Goal: Information Seeking & Learning: Learn about a topic

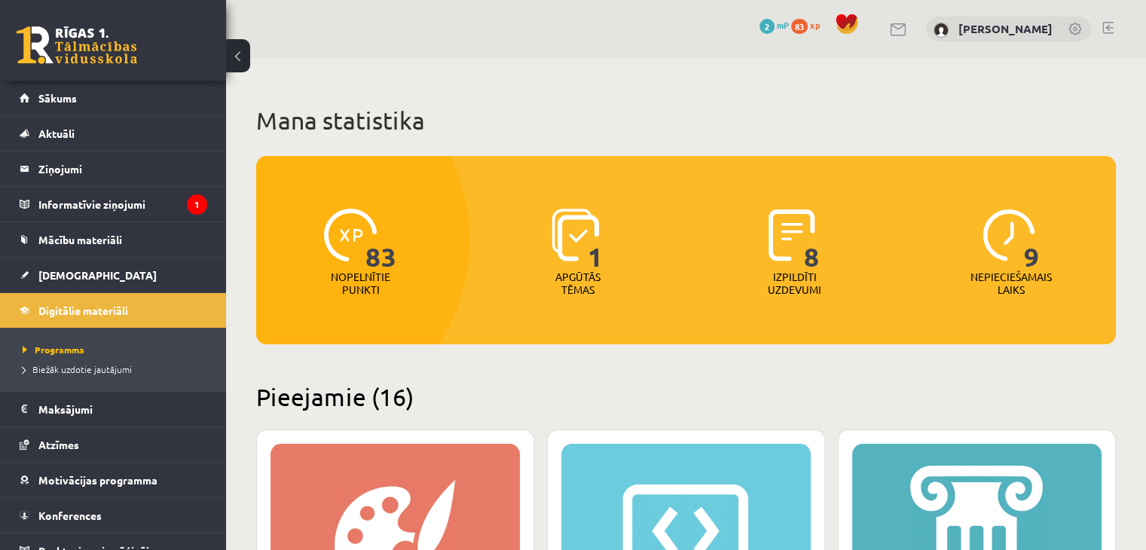
click at [779, 24] on span "mP" at bounding box center [783, 25] width 12 height 12
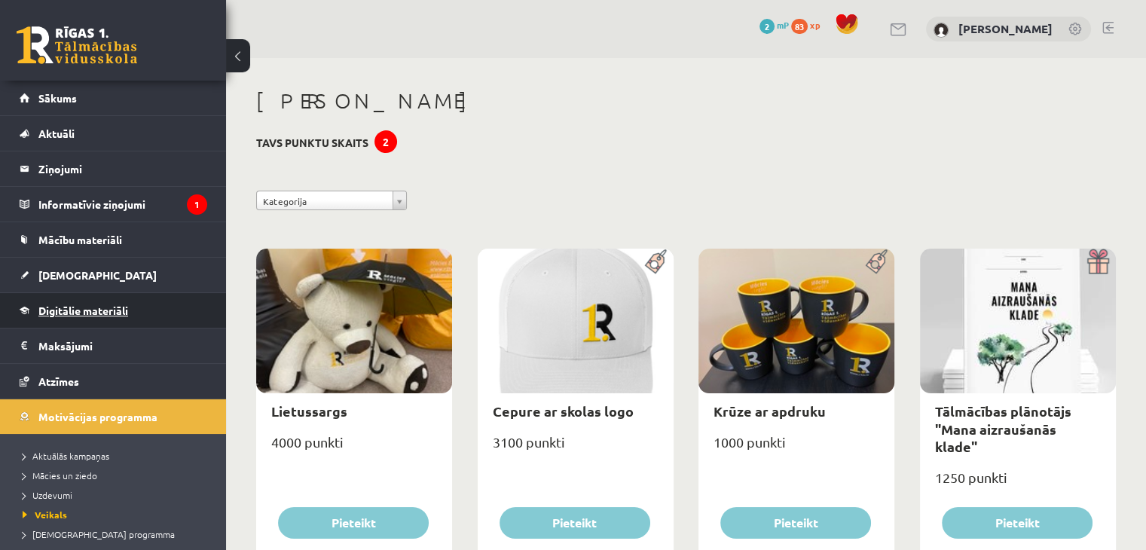
click at [92, 302] on link "Digitālie materiāli" at bounding box center [114, 310] width 188 height 35
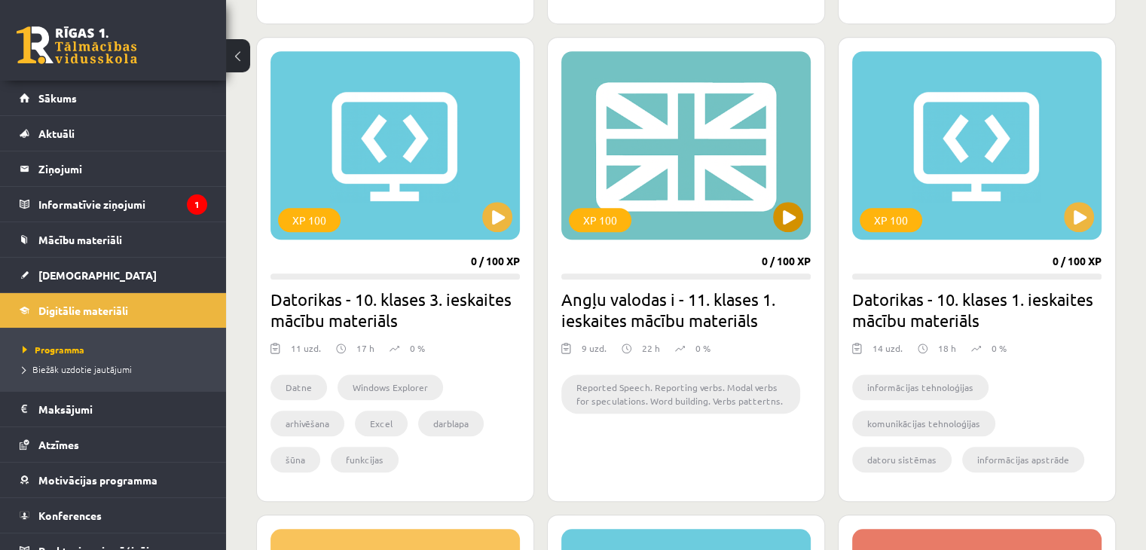
scroll to position [1281, 0]
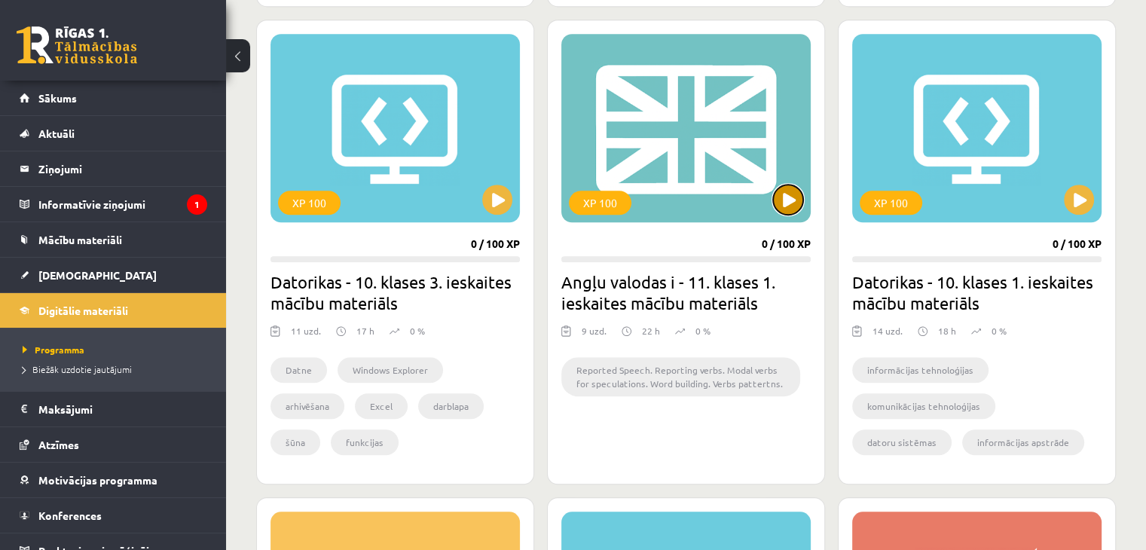
click at [798, 204] on button at bounding box center [788, 200] width 30 height 30
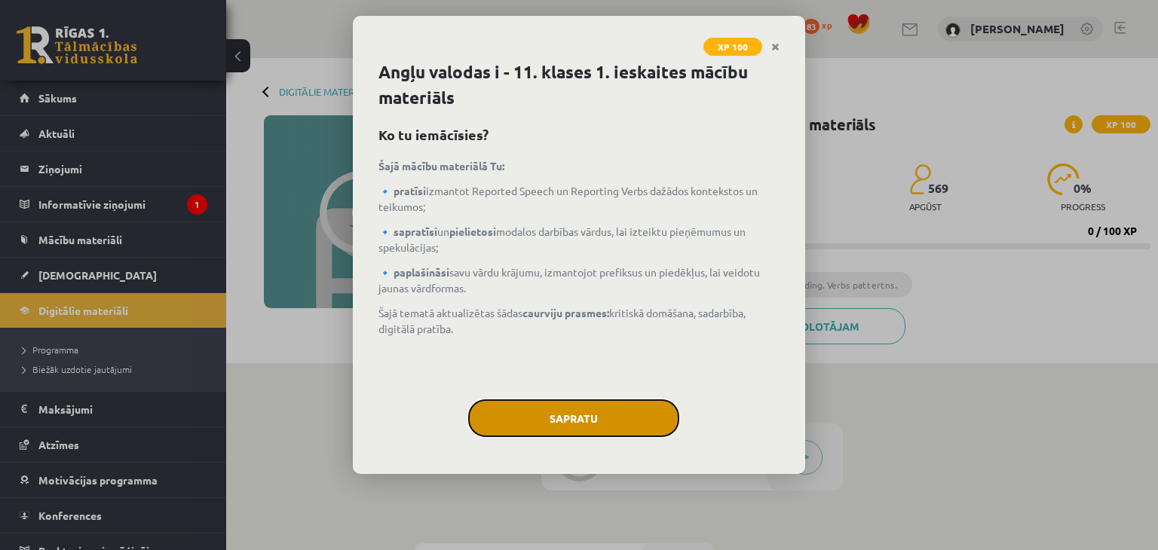
click at [602, 427] on button "Sapratu" at bounding box center [573, 418] width 211 height 38
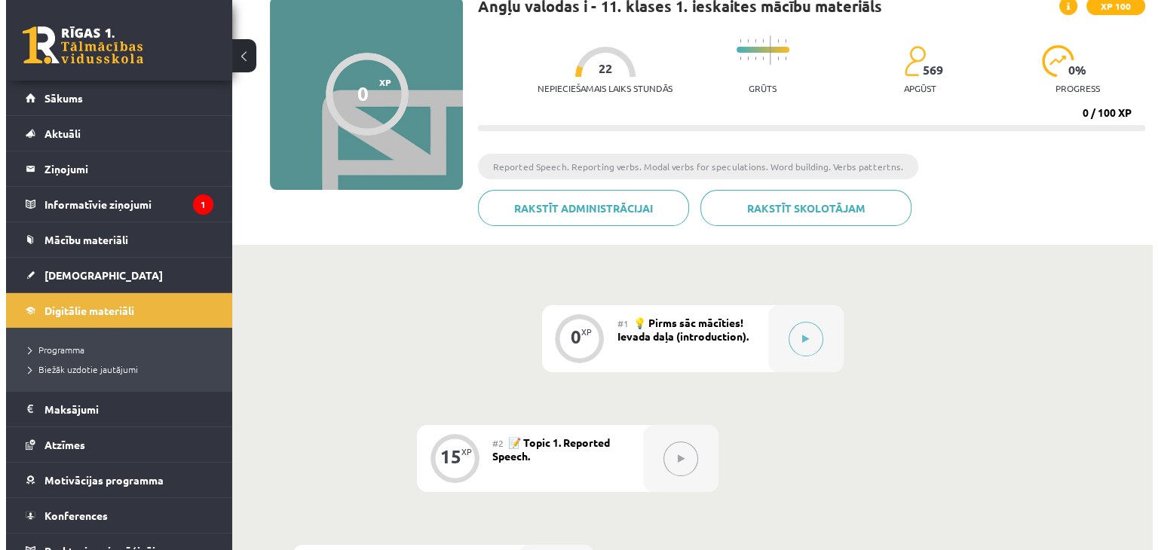
scroll to position [108, 0]
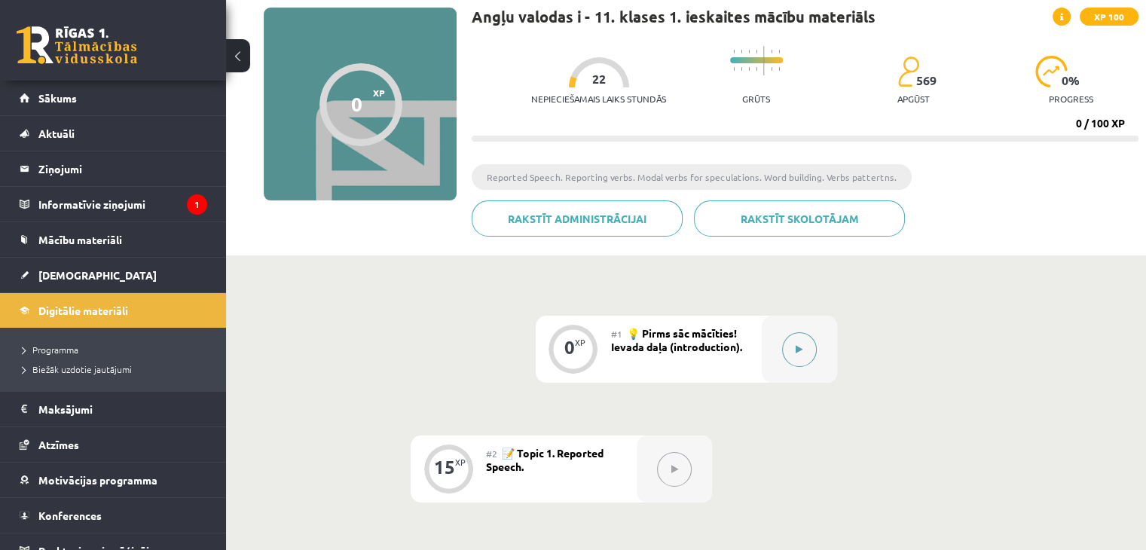
click at [801, 350] on icon at bounding box center [799, 349] width 7 height 9
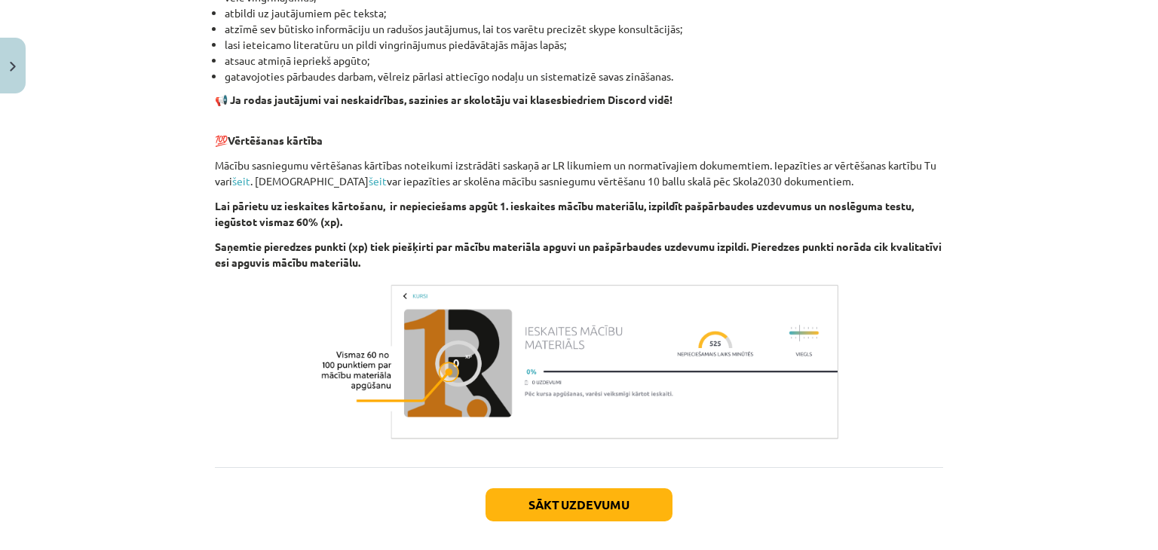
scroll to position [1034, 0]
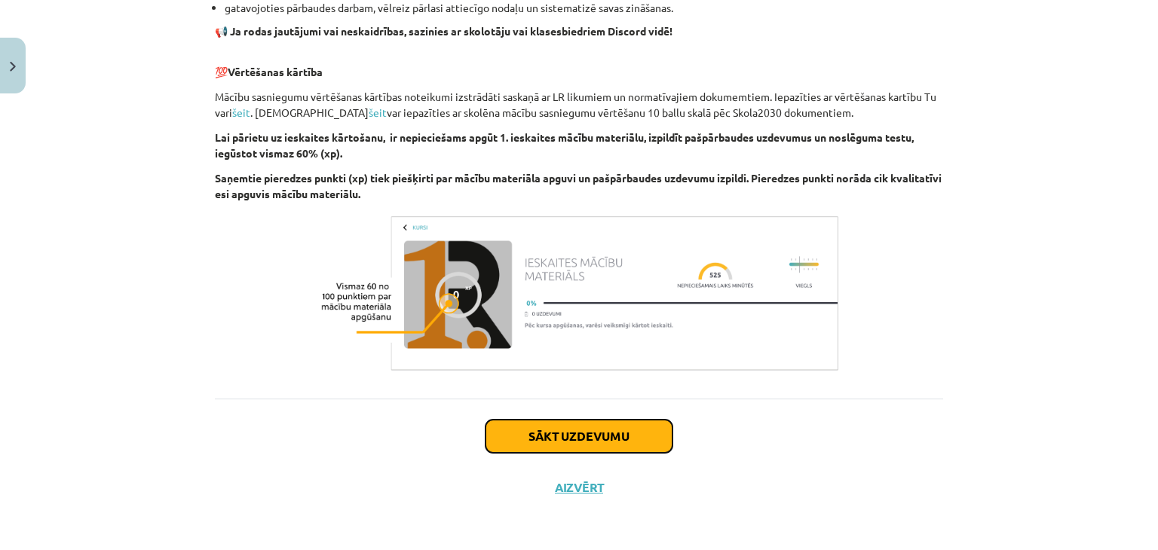
click at [546, 427] on button "Sākt uzdevumu" at bounding box center [578, 436] width 187 height 33
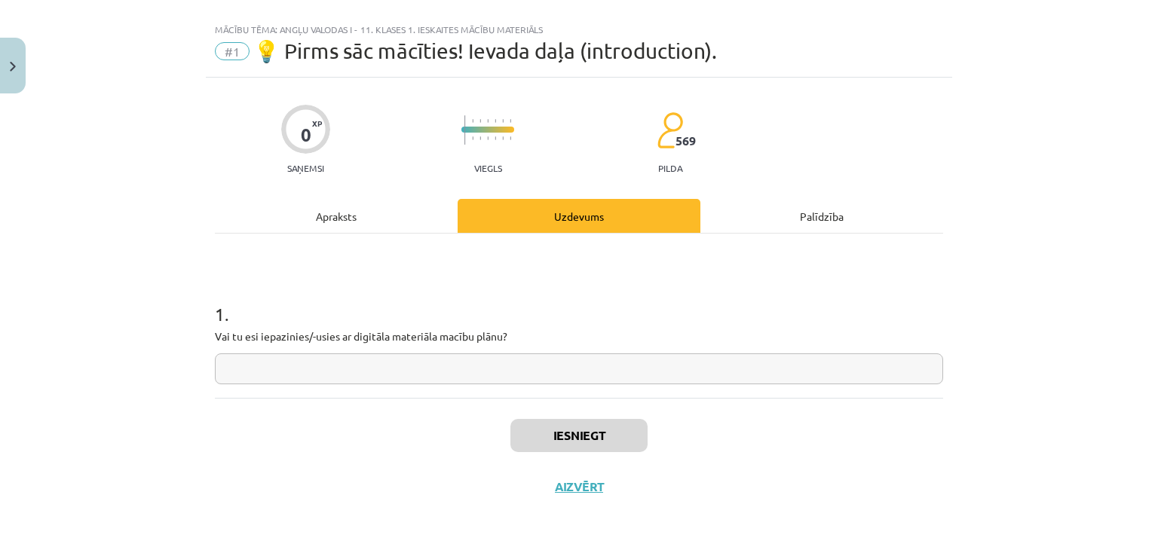
scroll to position [22, 0]
click at [468, 362] on input "text" at bounding box center [579, 369] width 728 height 31
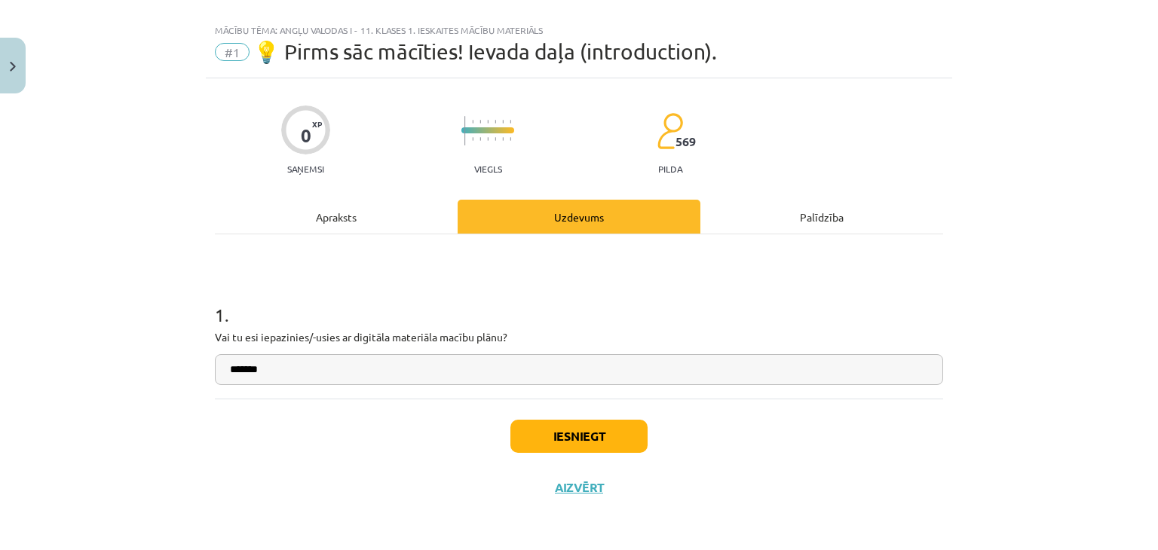
type input "*******"
click at [529, 435] on button "Iesniegt" at bounding box center [578, 436] width 137 height 33
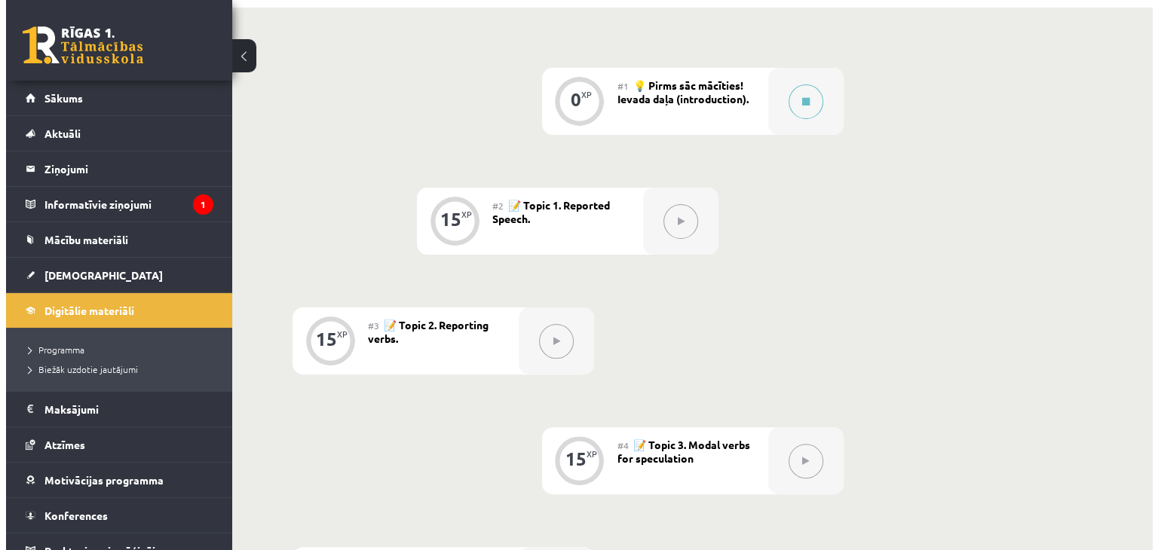
scroll to position [377, 0]
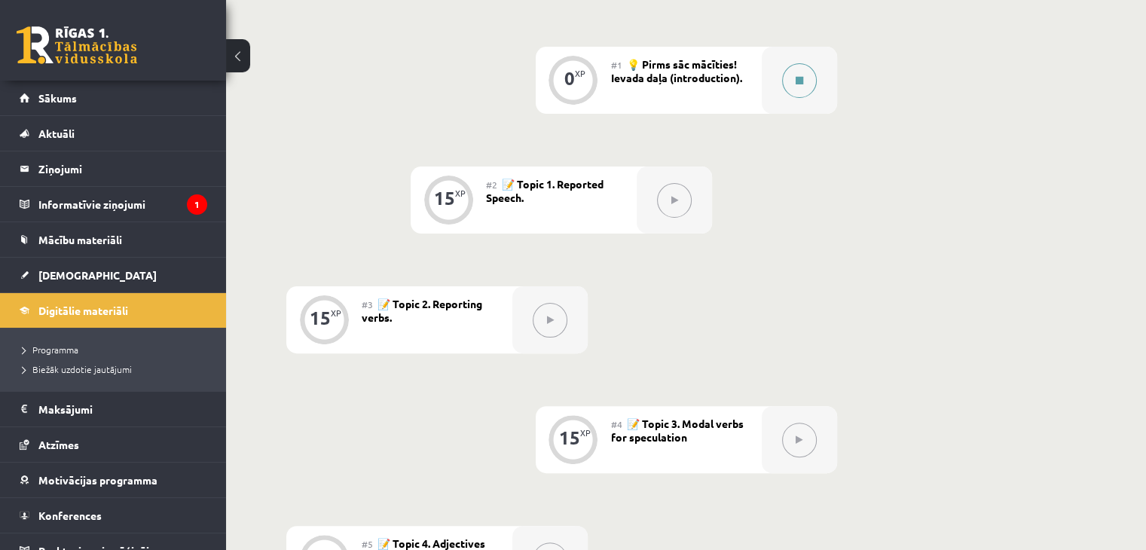
click at [799, 87] on button at bounding box center [799, 80] width 35 height 35
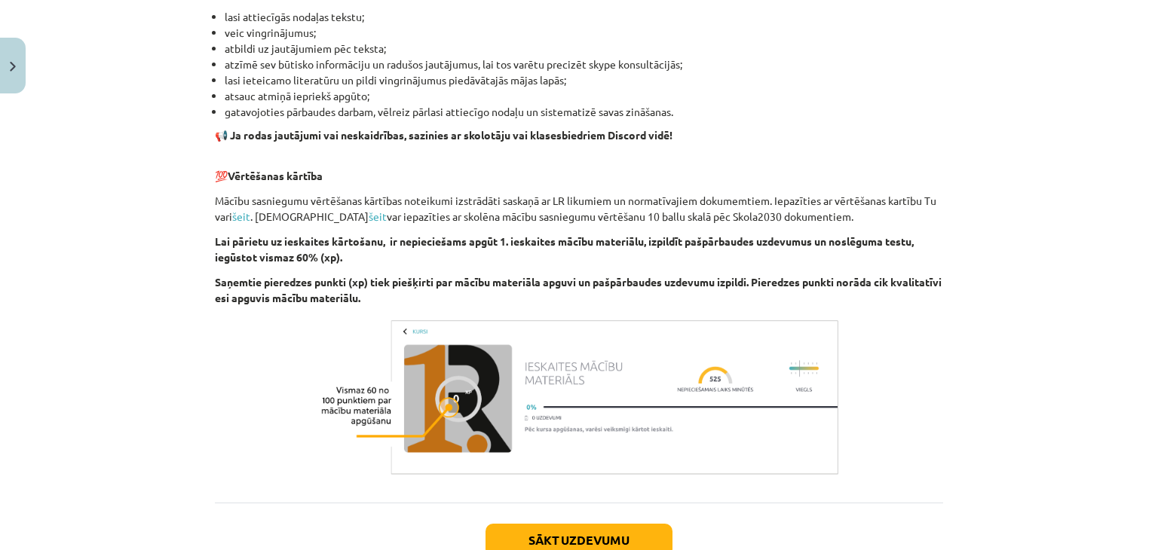
scroll to position [1034, 0]
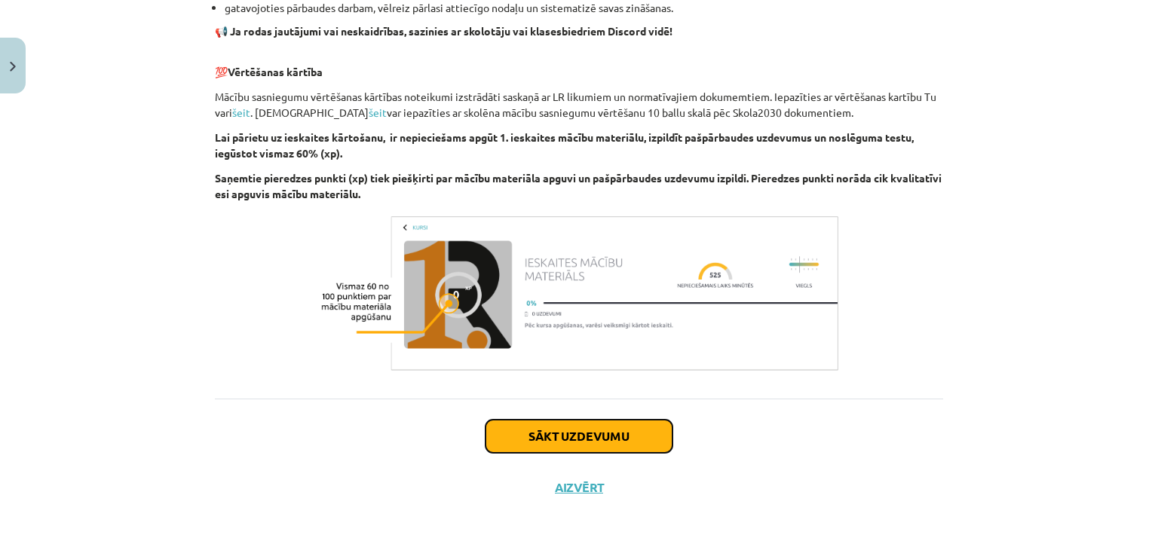
click at [568, 439] on button "Sākt uzdevumu" at bounding box center [578, 436] width 187 height 33
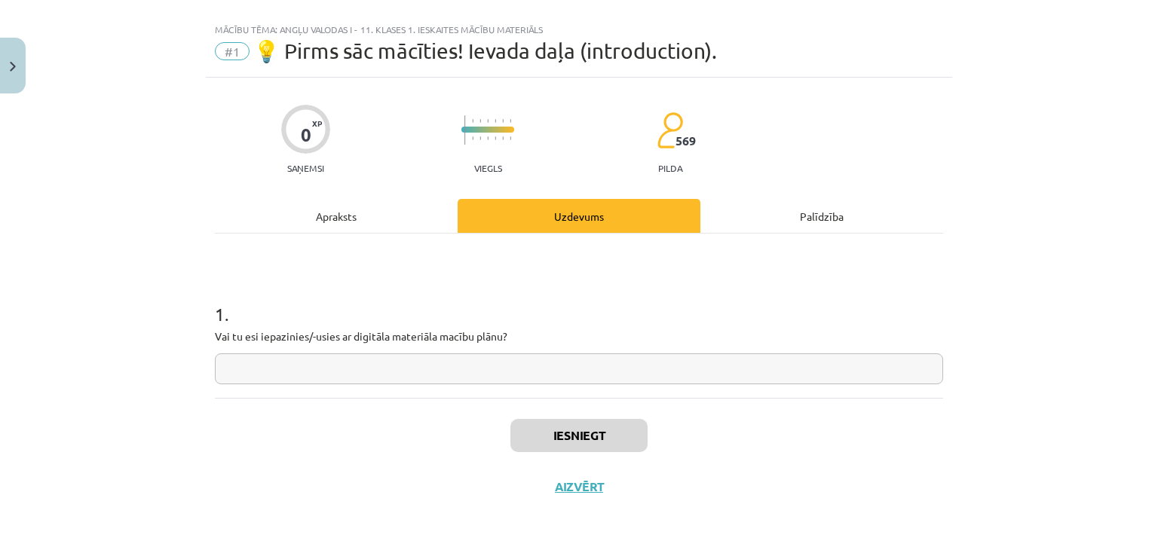
scroll to position [22, 0]
click at [541, 367] on input "text" at bounding box center [579, 369] width 728 height 31
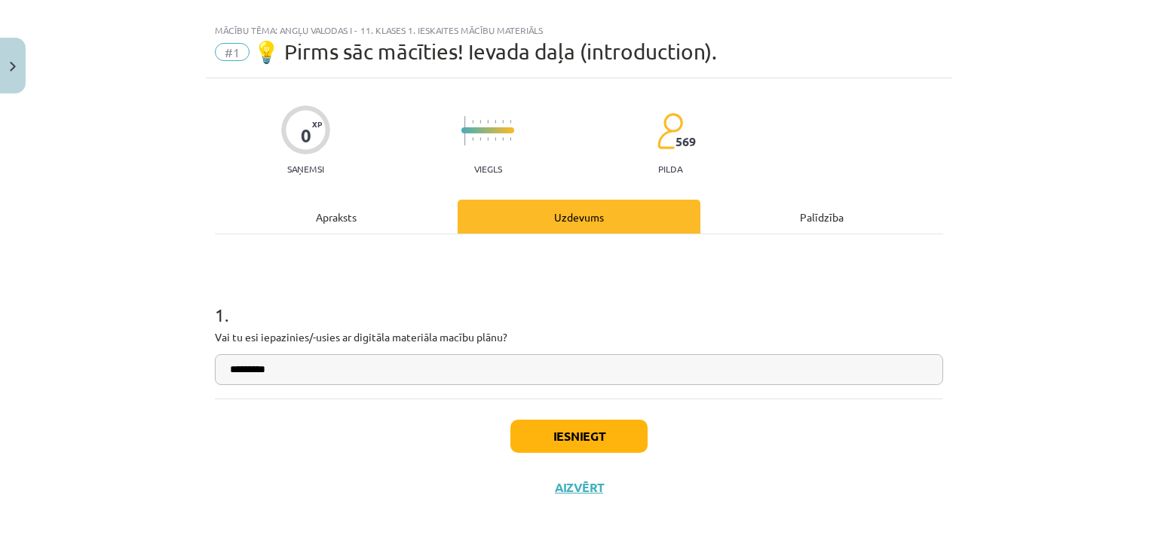
type input "*********"
click at [586, 445] on button "Iesniegt" at bounding box center [578, 436] width 137 height 33
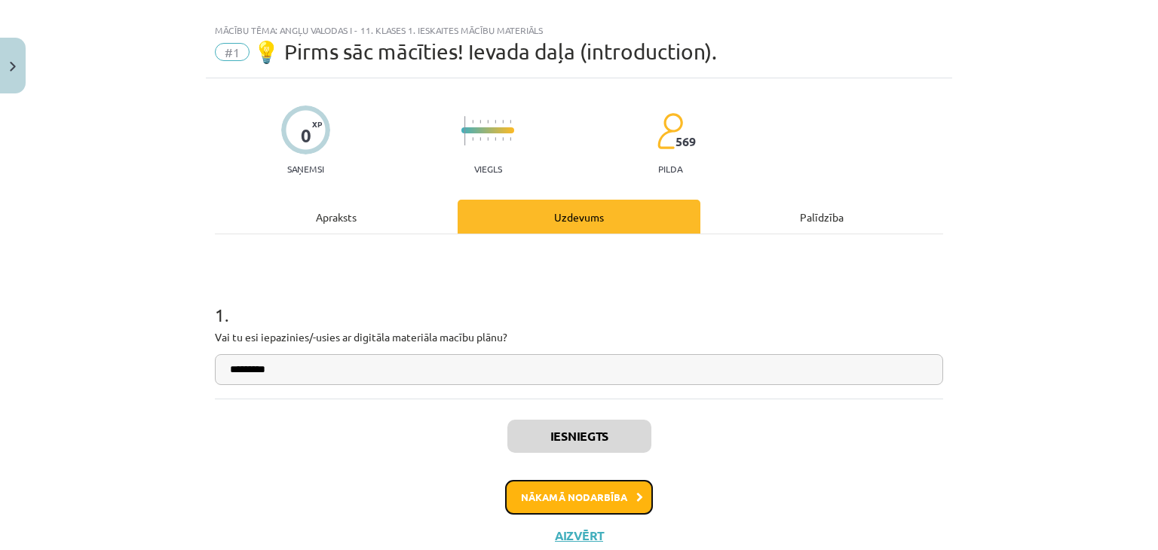
click at [573, 501] on button "Nākamā nodarbība" at bounding box center [579, 497] width 148 height 35
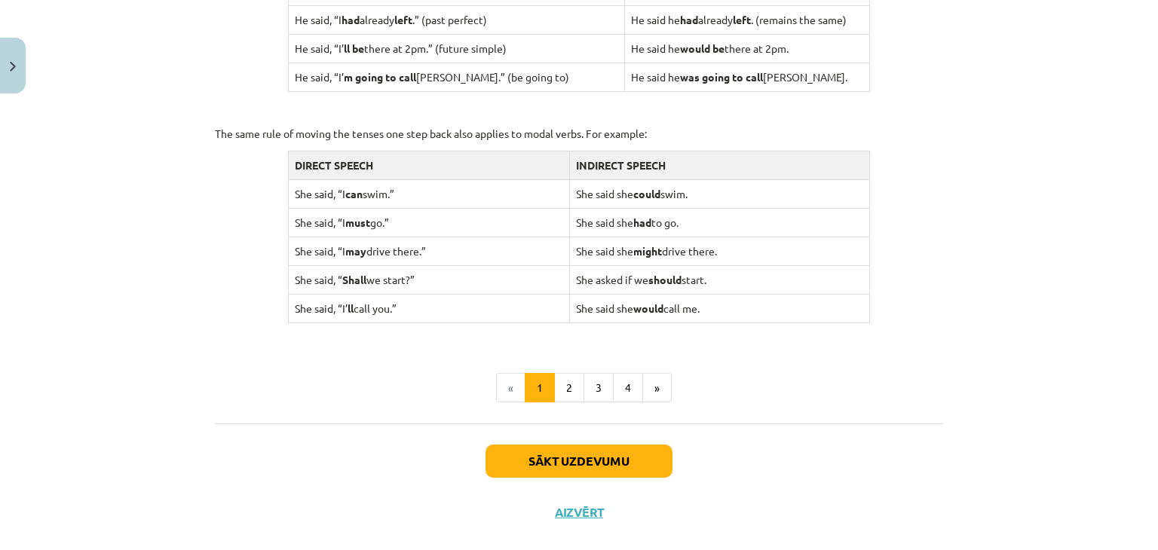
scroll to position [1483, 0]
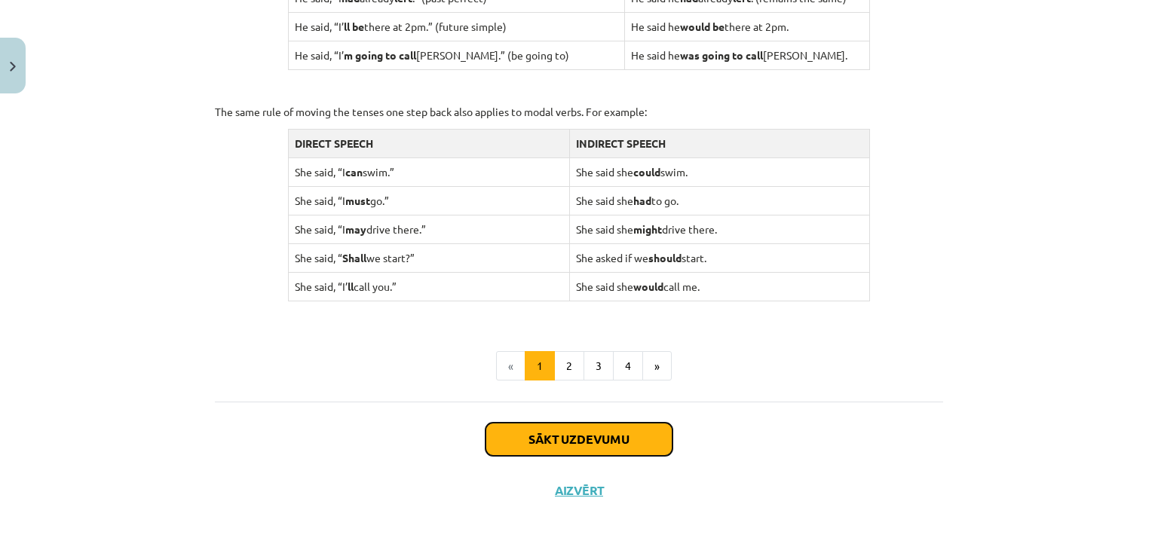
click at [550, 434] on button "Sākt uzdevumu" at bounding box center [578, 439] width 187 height 33
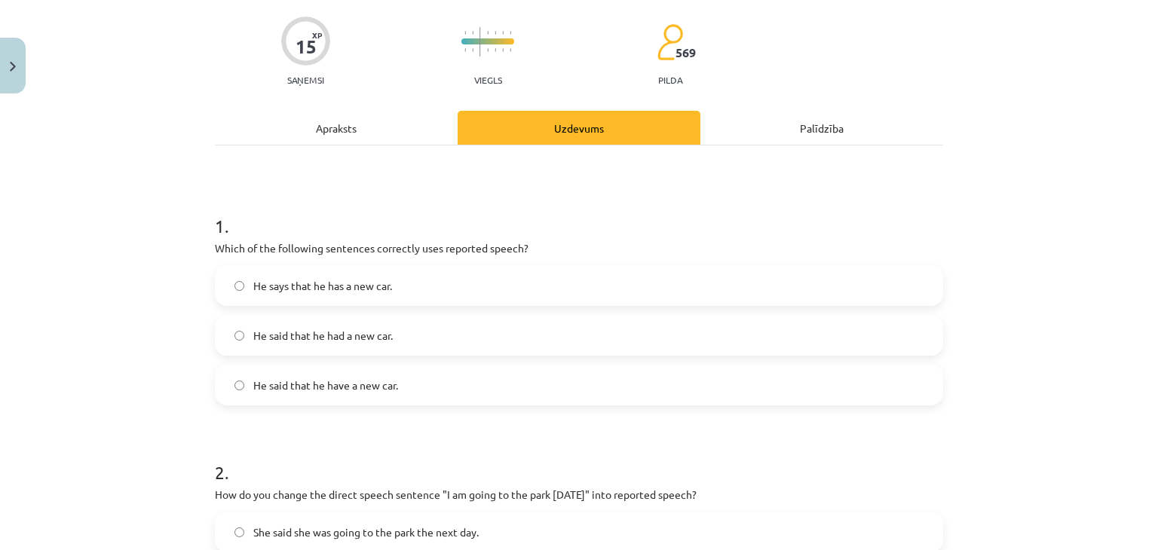
scroll to position [188, 0]
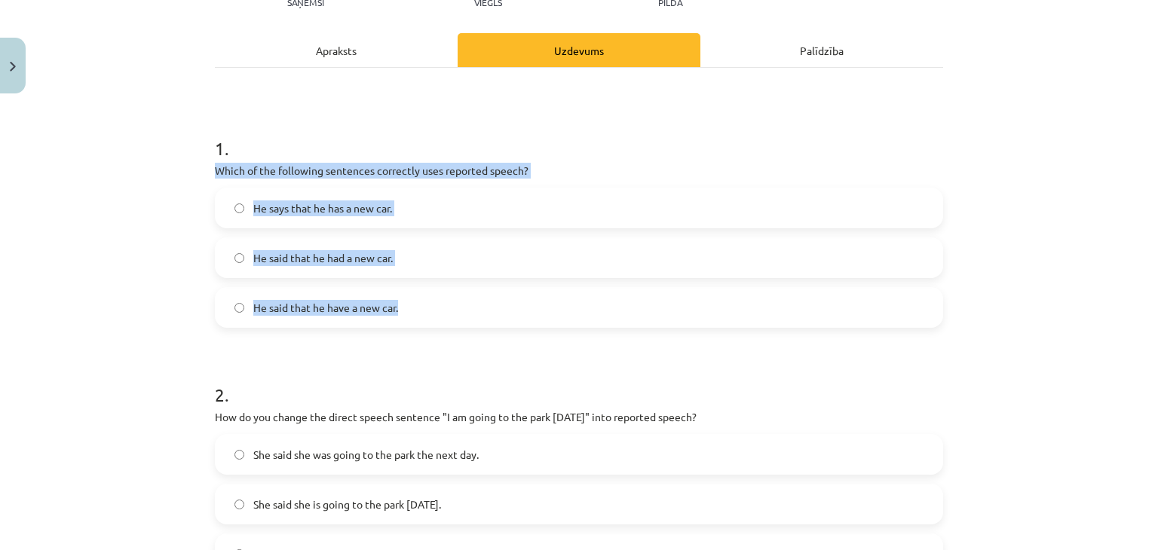
drag, startPoint x: 207, startPoint y: 167, endPoint x: 496, endPoint y: 302, distance: 318.6
copy div "Which of the following sentences correctly uses reported speech? He says that h…"
drag, startPoint x: 471, startPoint y: 243, endPoint x: 455, endPoint y: 230, distance: 20.4
click at [471, 242] on label "He said that he had a new car." at bounding box center [578, 258] width 725 height 38
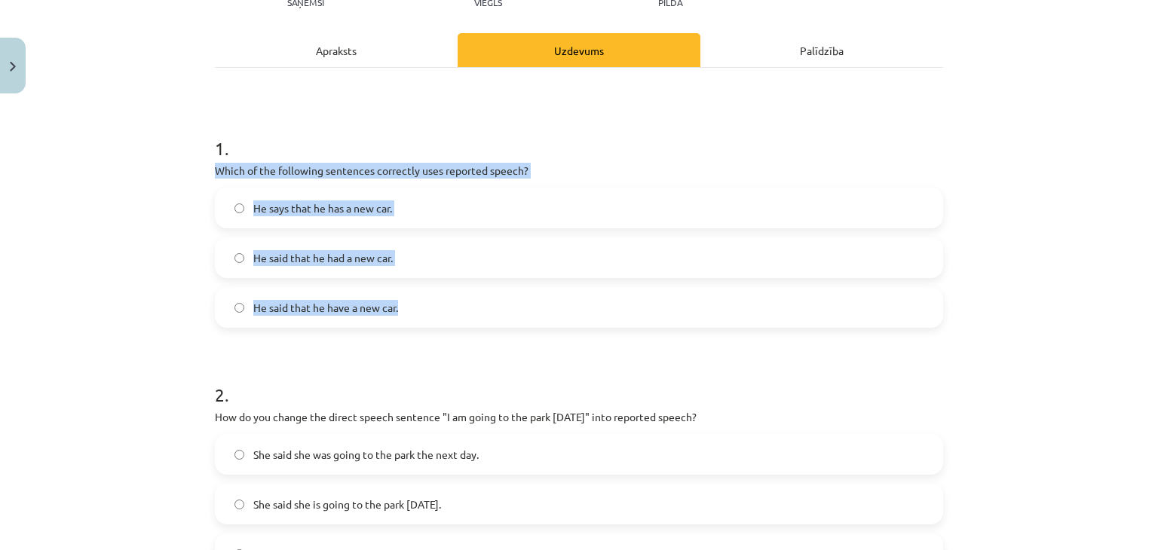
click at [233, 200] on label "He says that he has a new car." at bounding box center [578, 208] width 725 height 38
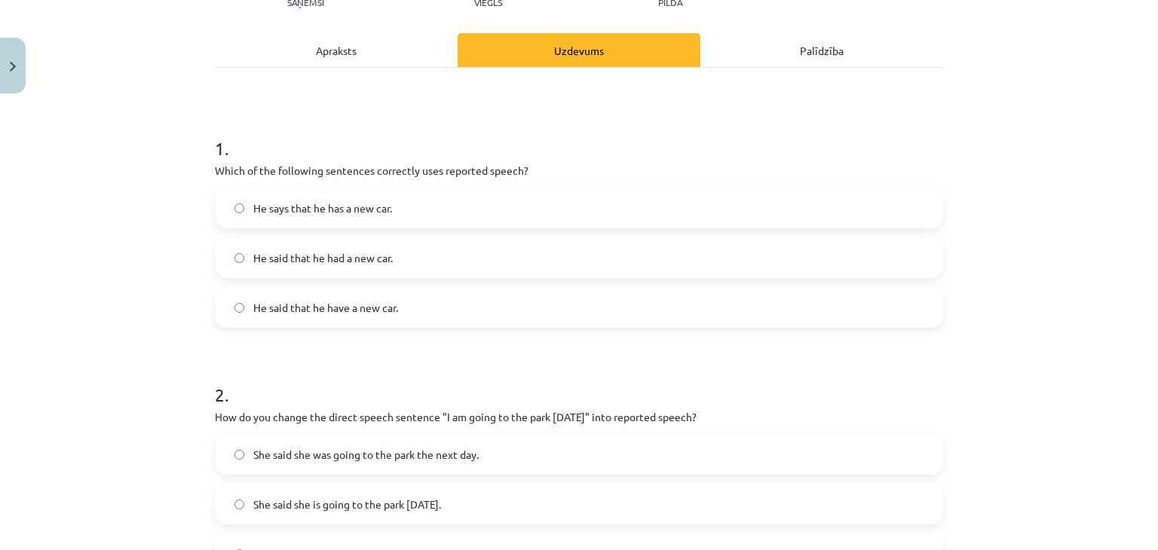
click at [216, 259] on label "He said that he had a new car." at bounding box center [578, 258] width 725 height 38
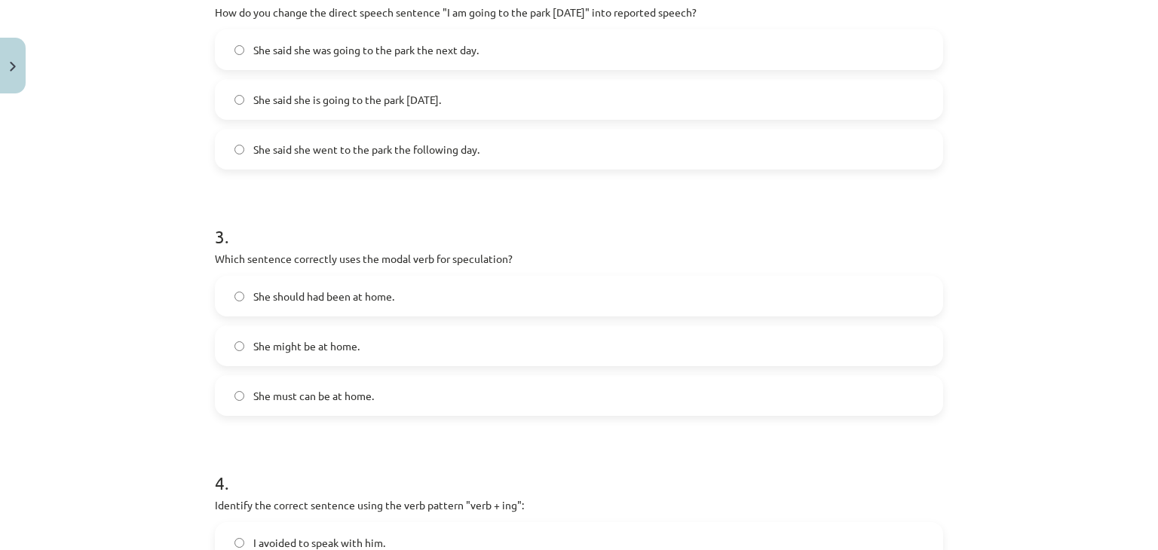
scroll to position [641, 0]
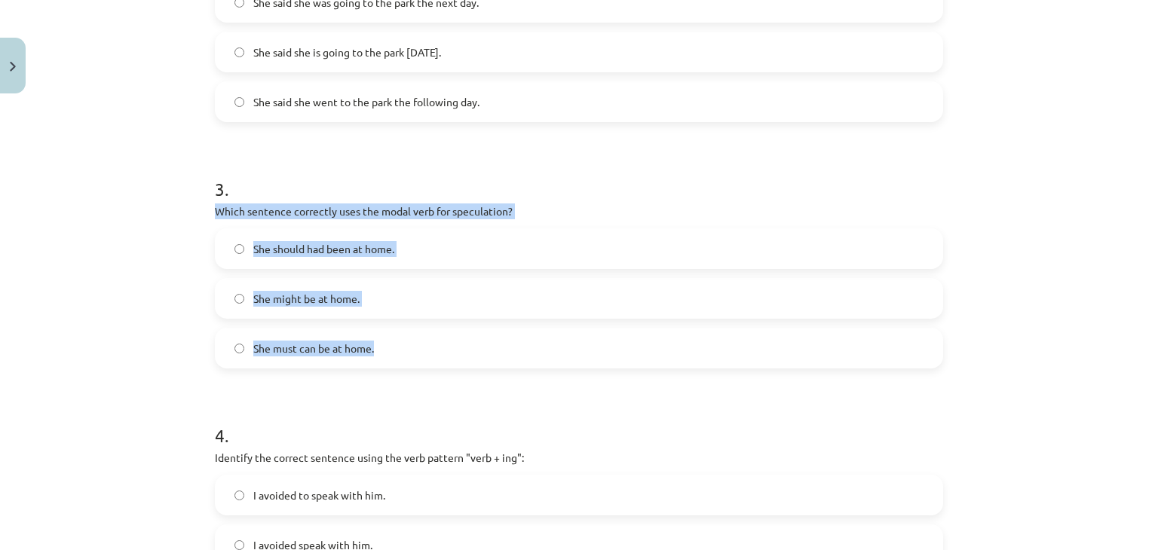
drag, startPoint x: 206, startPoint y: 208, endPoint x: 416, endPoint y: 359, distance: 259.1
click at [416, 359] on div "15 XP Saņemsi Viegls 569 pilda Apraksts Uzdevums Palīdzība 1 . Which of the fol…" at bounding box center [579, 229] width 746 height 1539
copy div "Which sentence correctly uses the modal verb for speculation? She should had be…"
click at [267, 303] on span "She might be at home." at bounding box center [306, 299] width 106 height 16
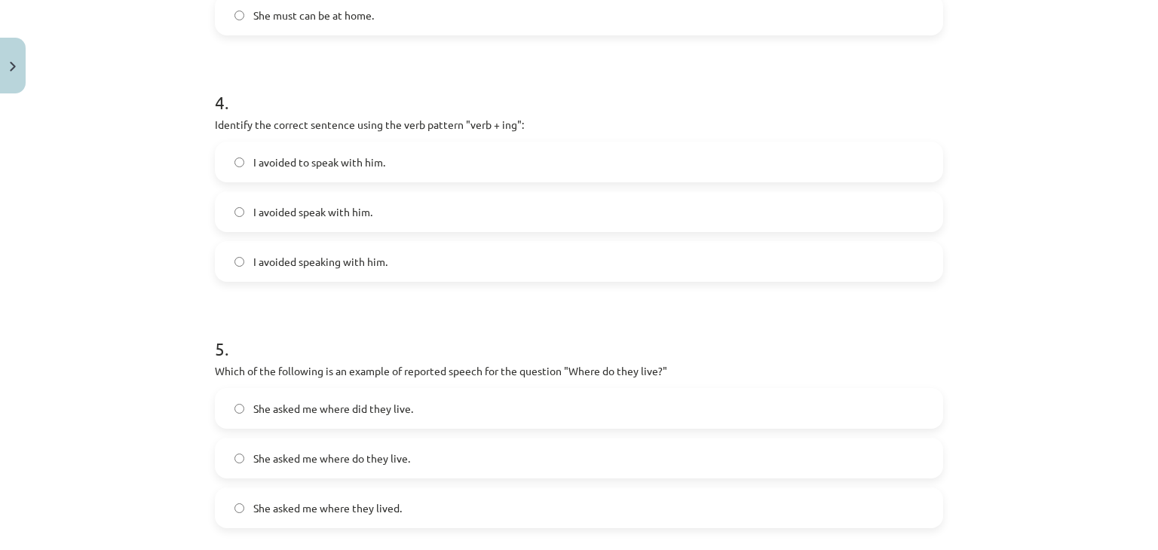
scroll to position [976, 0]
click at [238, 254] on label "I avoided speaking with him." at bounding box center [578, 259] width 725 height 38
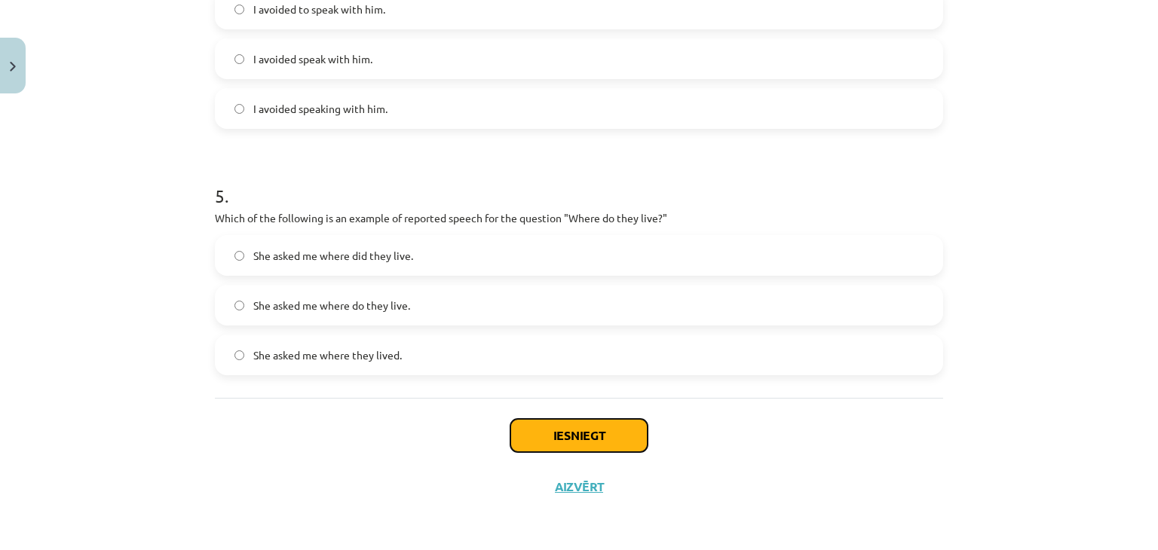
click at [536, 436] on button "Iesniegt" at bounding box center [578, 435] width 137 height 33
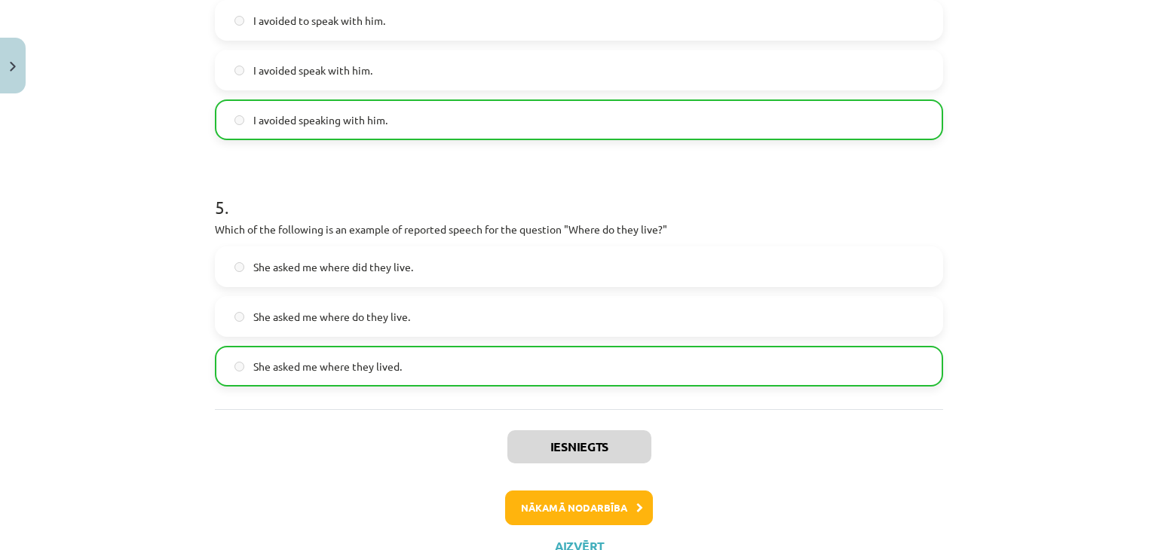
scroll to position [1173, 0]
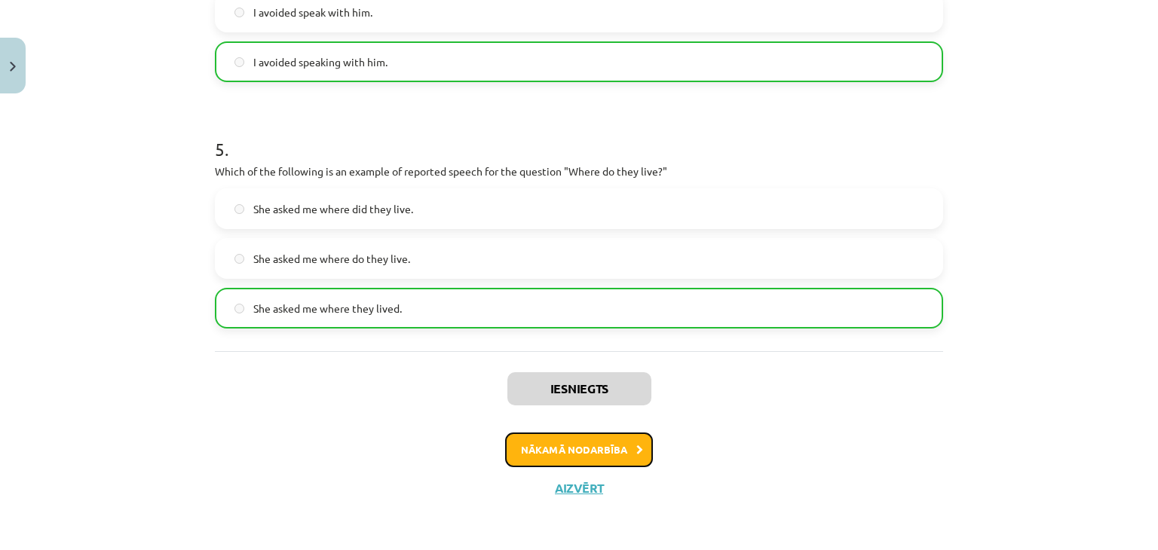
click at [570, 445] on button "Nākamā nodarbība" at bounding box center [579, 450] width 148 height 35
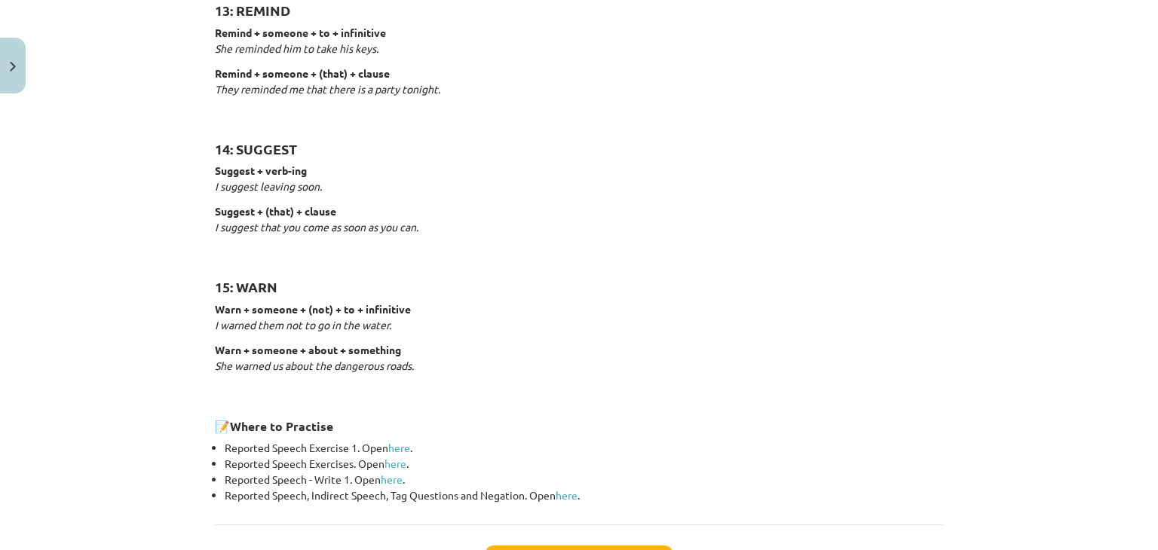
scroll to position [2358, 0]
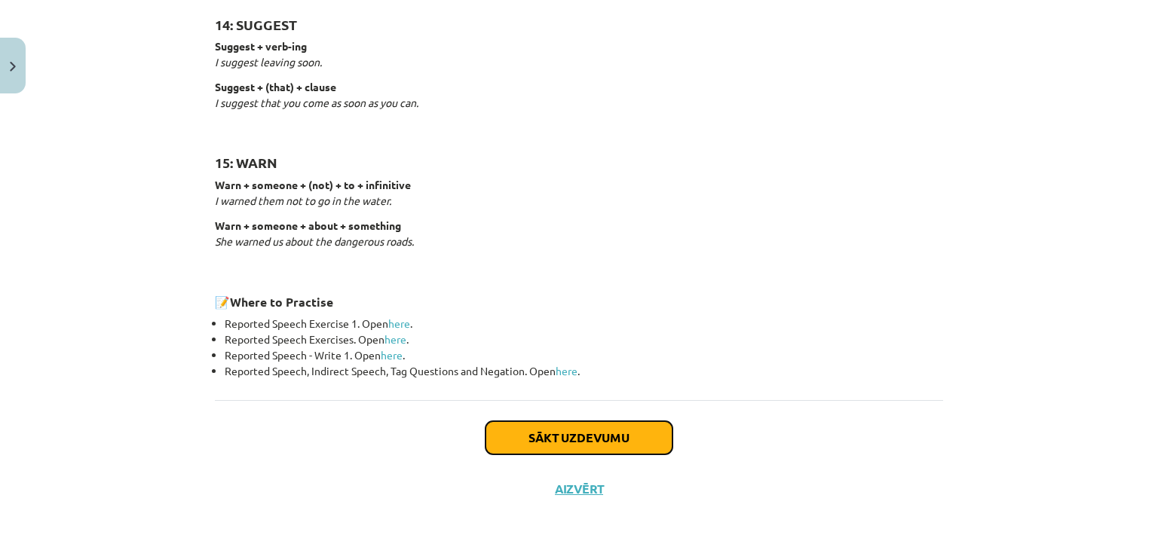
click at [600, 435] on button "Sākt uzdevumu" at bounding box center [578, 437] width 187 height 33
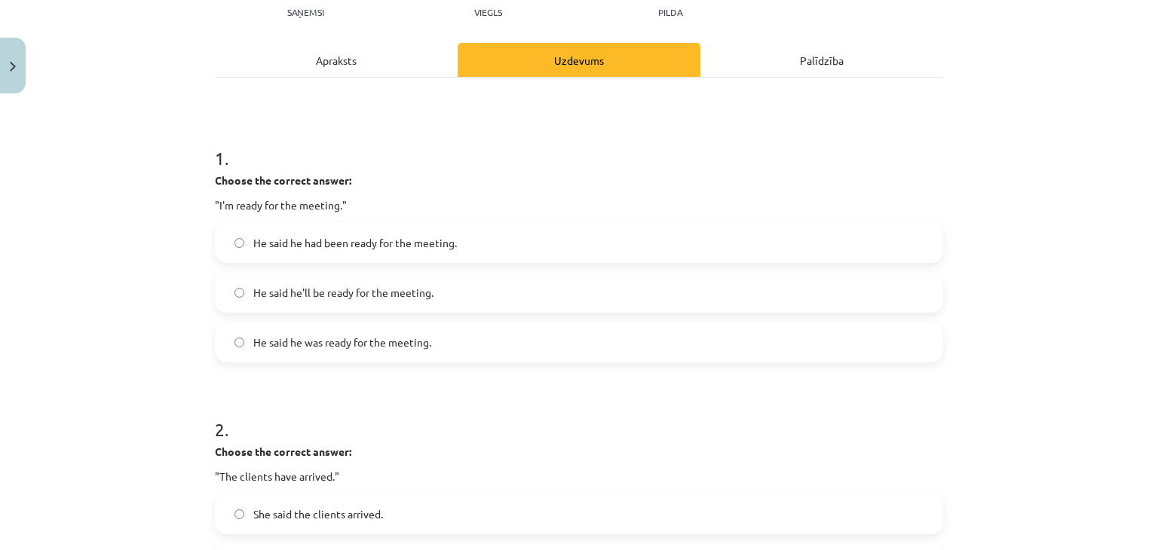
scroll to position [188, 0]
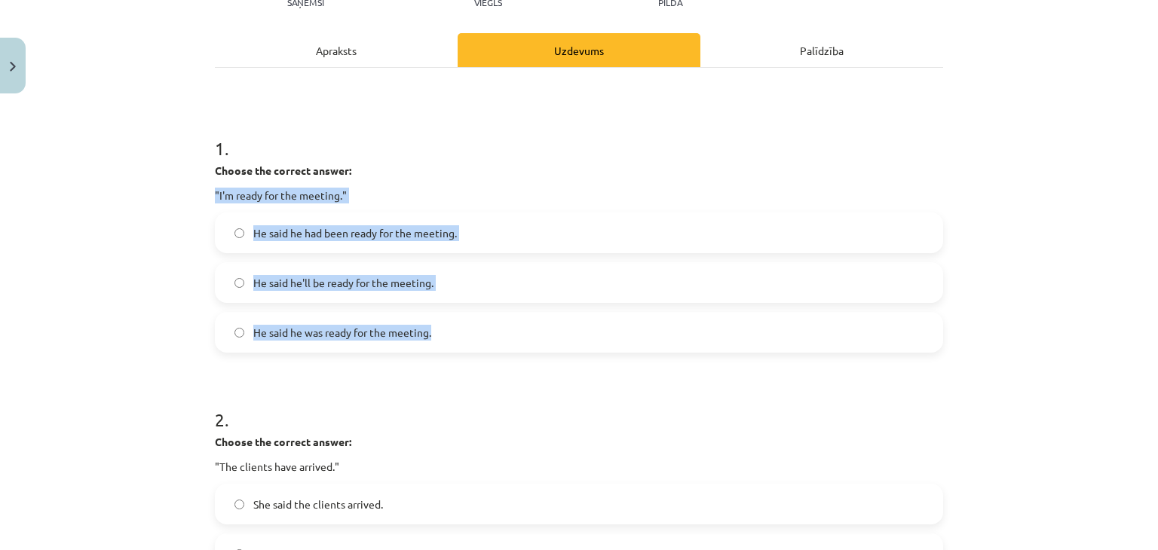
drag, startPoint x: 208, startPoint y: 190, endPoint x: 479, endPoint y: 340, distance: 310.0
copy div ""I'm ready for the meeting." He said he had been ready for the meeting. He said…"
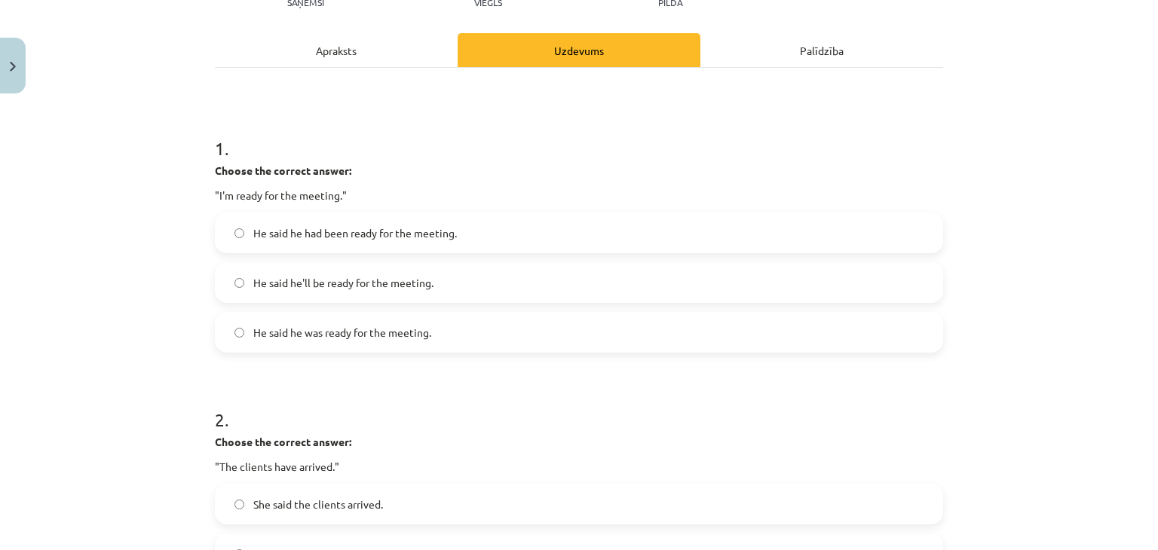
click at [465, 170] on p "Choose the correct answer:" at bounding box center [579, 171] width 728 height 16
click at [304, 335] on span "He said he was ready for the meeting." at bounding box center [342, 333] width 178 height 16
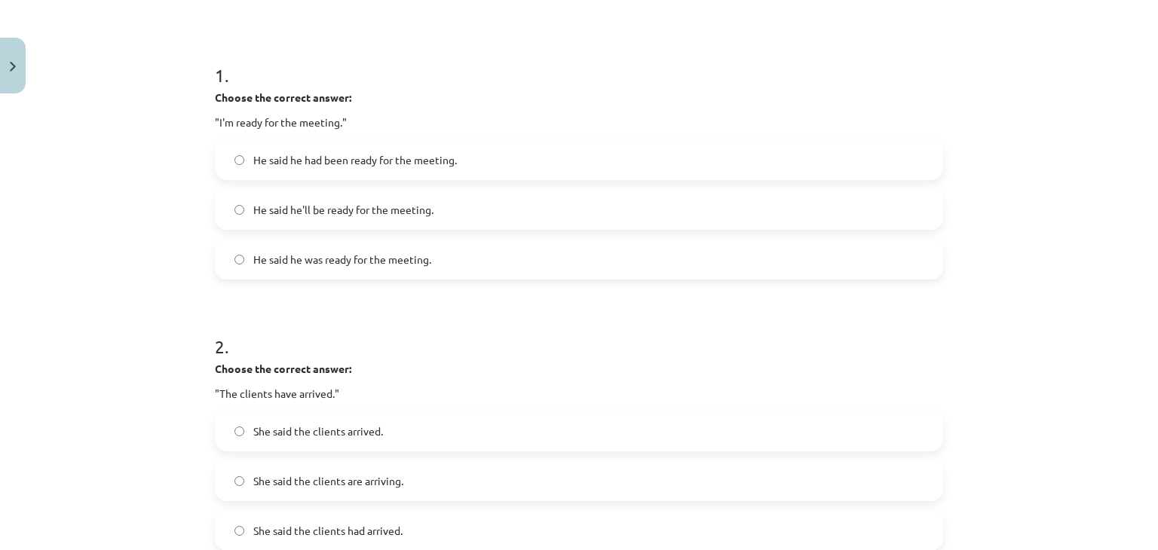
scroll to position [414, 0]
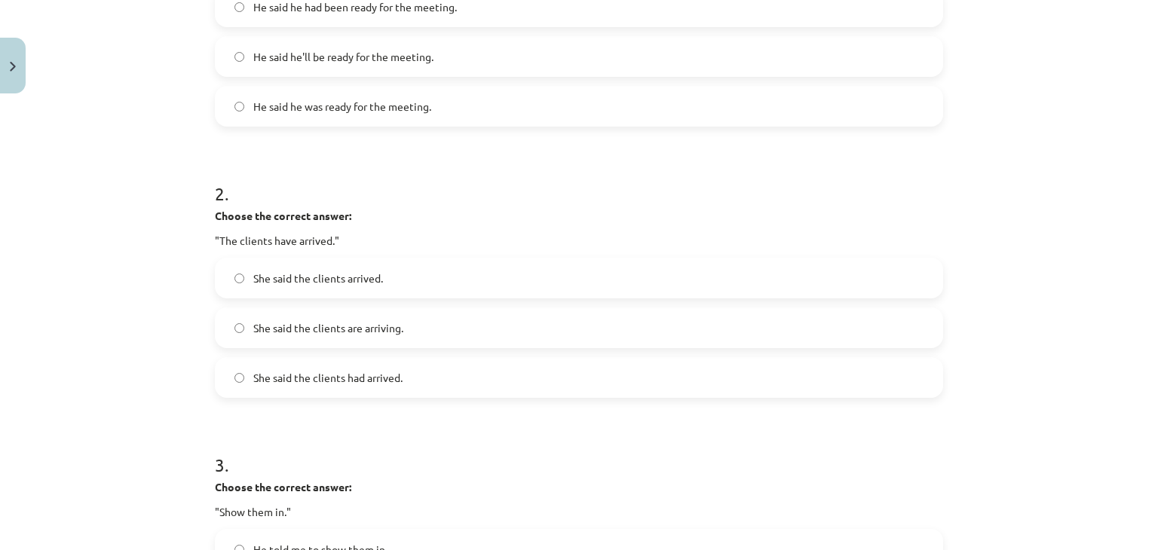
click at [291, 386] on label "She said the clients had arrived." at bounding box center [578, 378] width 725 height 38
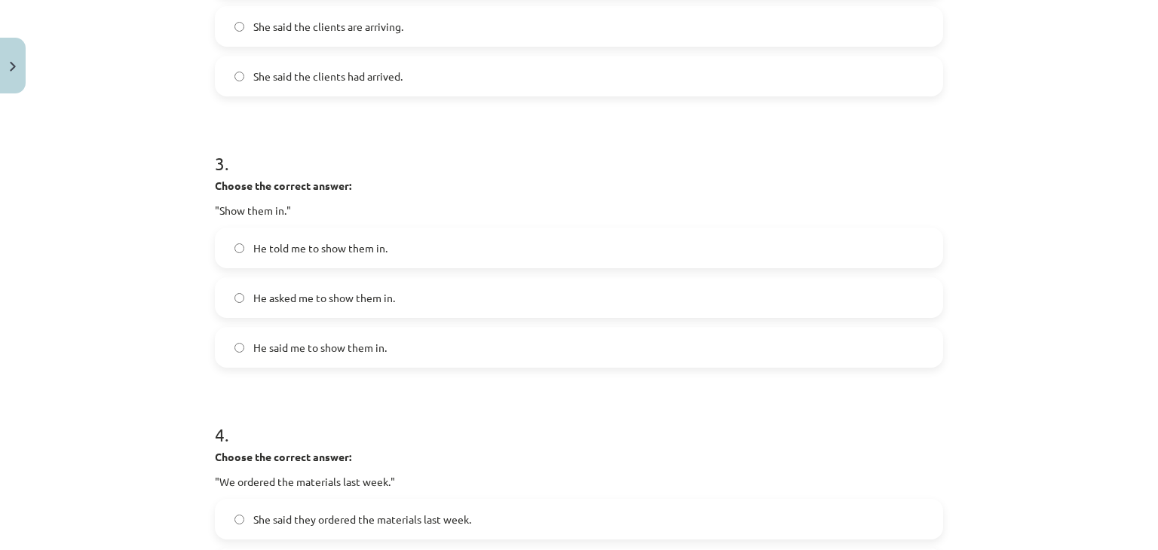
click at [338, 251] on span "He told me to show them in." at bounding box center [320, 248] width 134 height 16
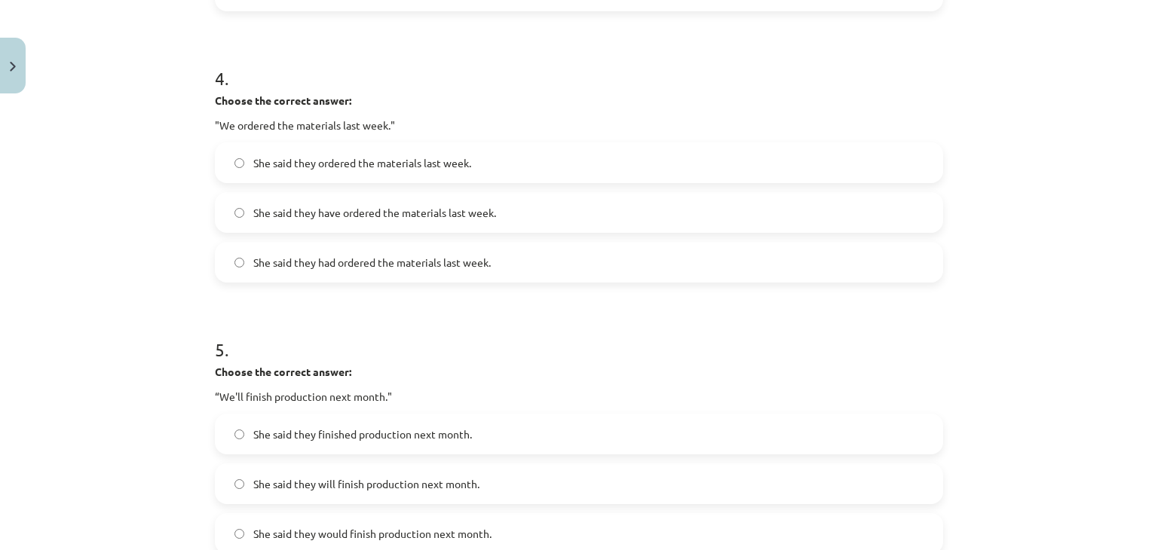
scroll to position [1093, 0]
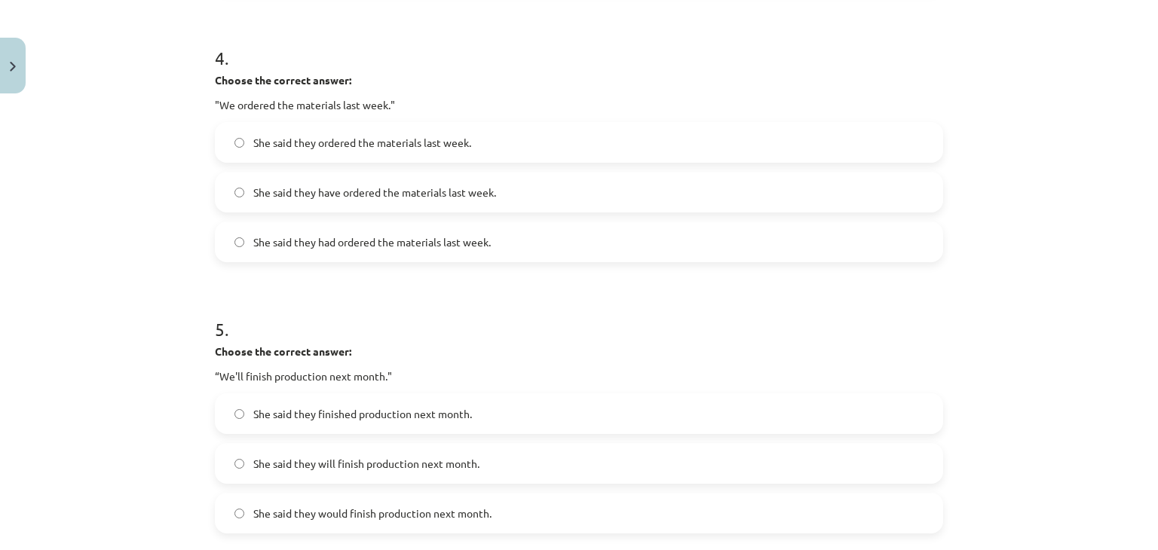
click at [228, 135] on label "She said they ordered the materials last week." at bounding box center [578, 143] width 725 height 38
click at [234, 252] on label "She said they had ordered the materials last week." at bounding box center [578, 242] width 725 height 38
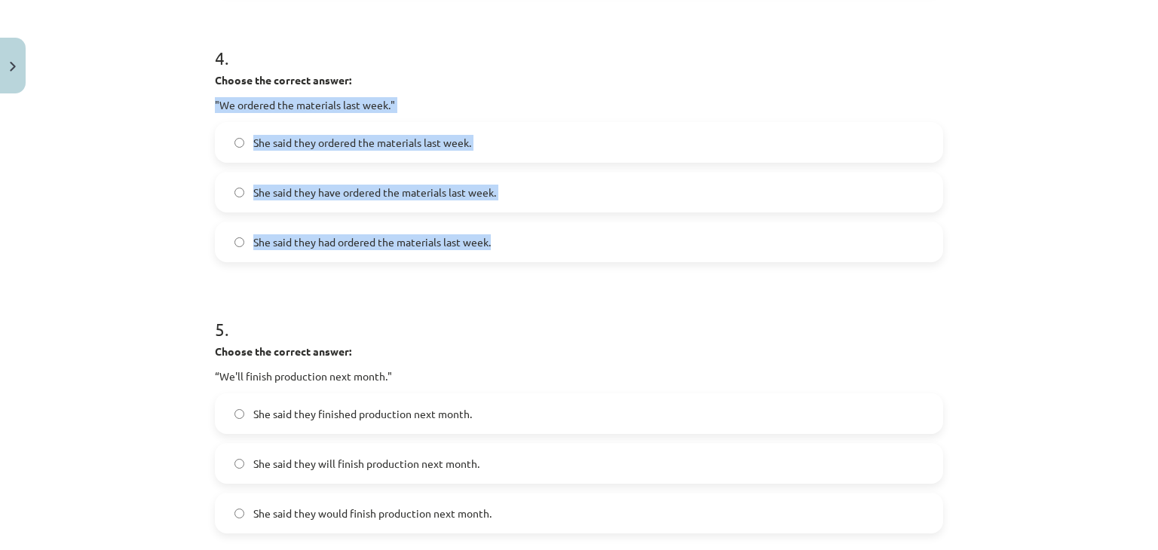
drag, startPoint x: 203, startPoint y: 100, endPoint x: 534, endPoint y: 236, distance: 357.6
copy div ""We ordered the materials last week." She said they ordered the materials last …"
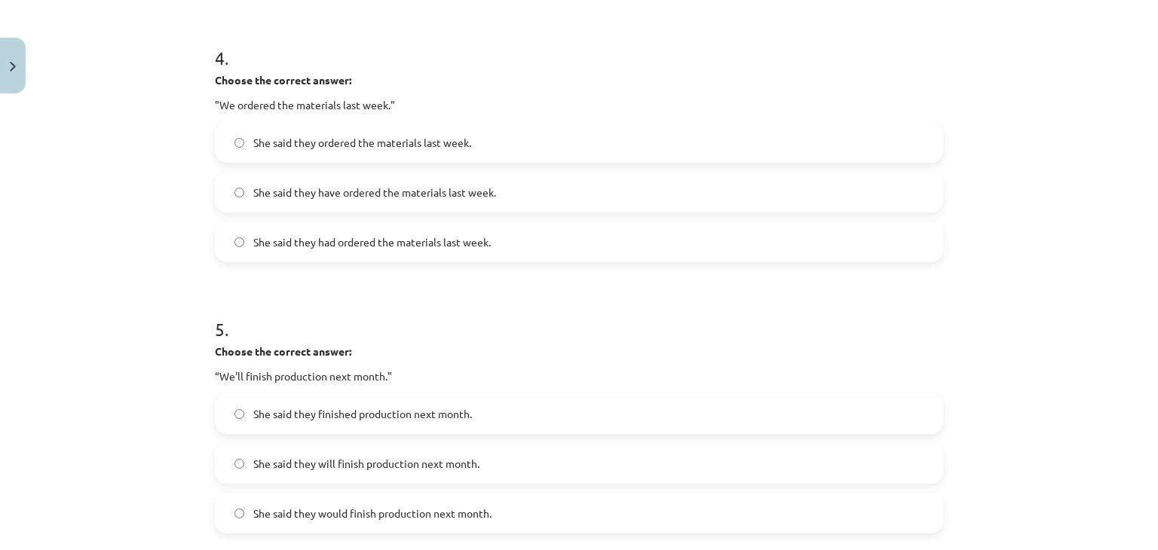
click at [135, 269] on div "Mācību tēma: Angļu valodas i - 11. klases 1. ieskaites mācību materiāls #3 📝 To…" at bounding box center [579, 275] width 1158 height 550
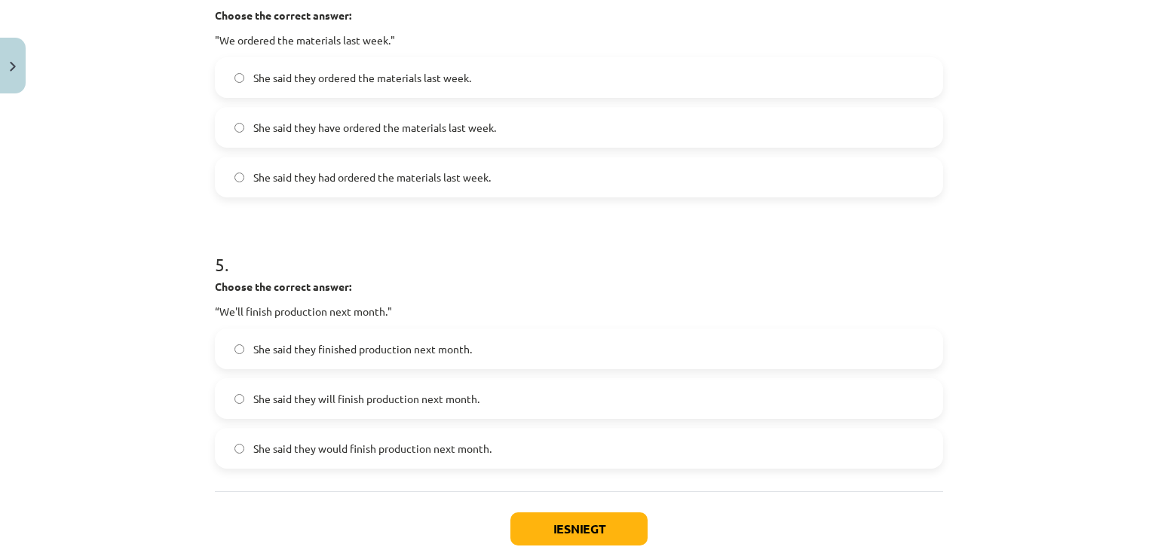
scroll to position [1251, 0]
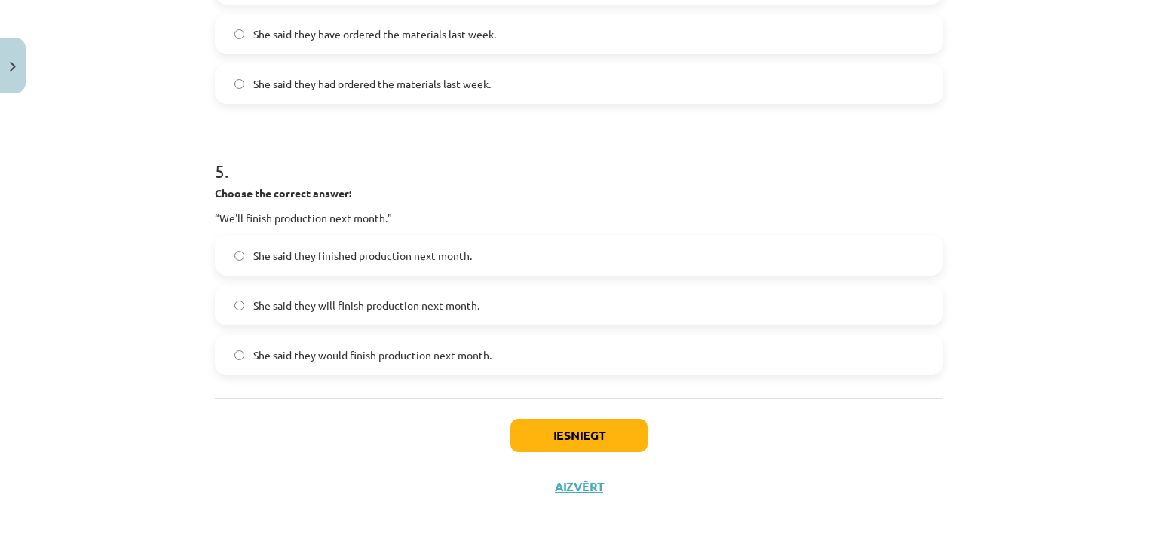
click at [268, 351] on span "She said they would finish production next month." at bounding box center [372, 355] width 238 height 16
click at [605, 447] on button "Iesniegt" at bounding box center [578, 435] width 137 height 33
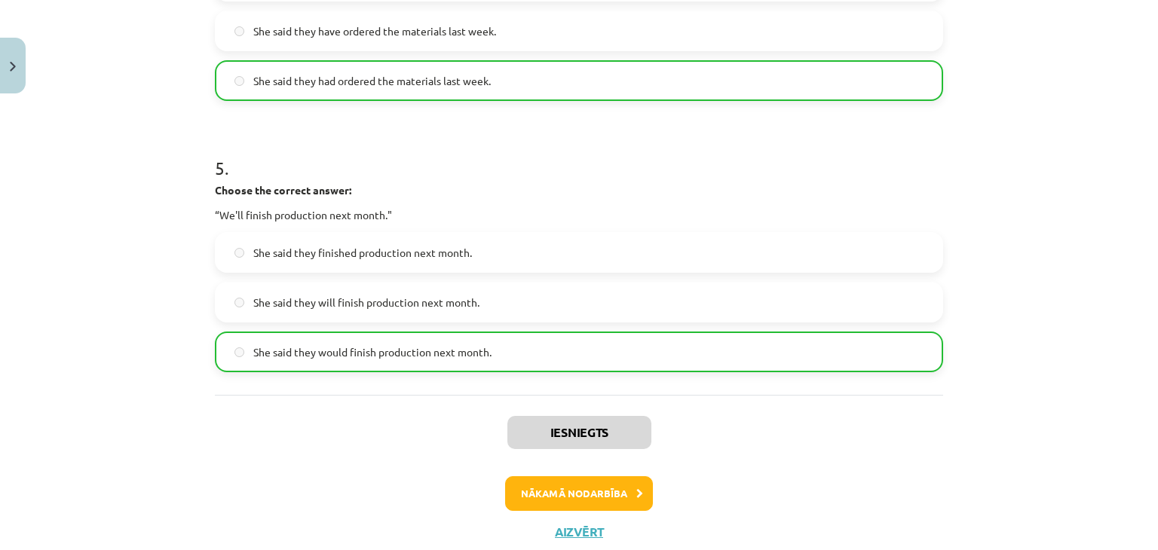
scroll to position [1298, 0]
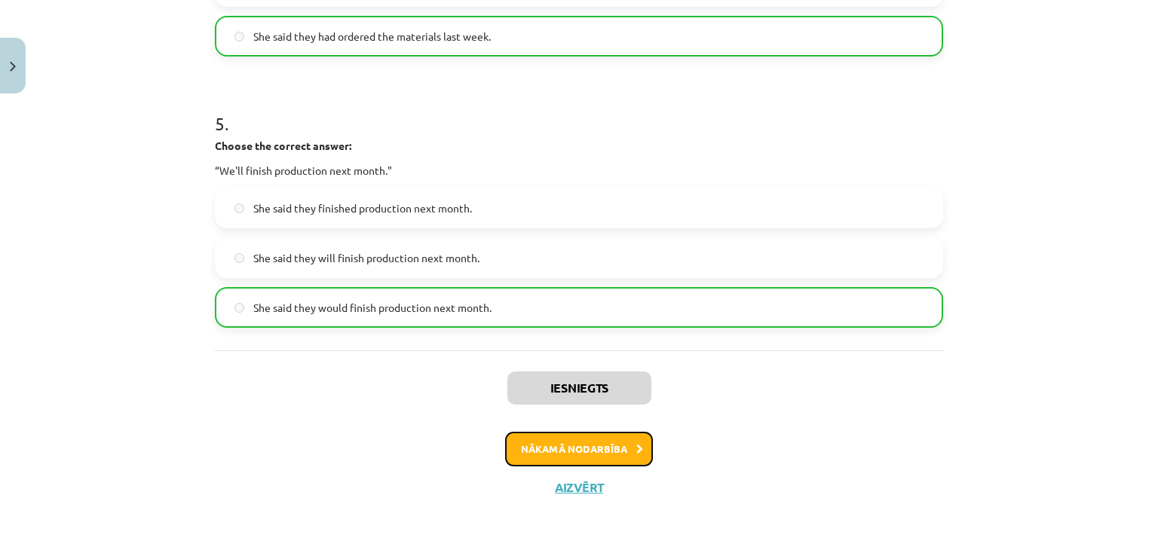
click at [605, 444] on button "Nākamā nodarbība" at bounding box center [579, 449] width 148 height 35
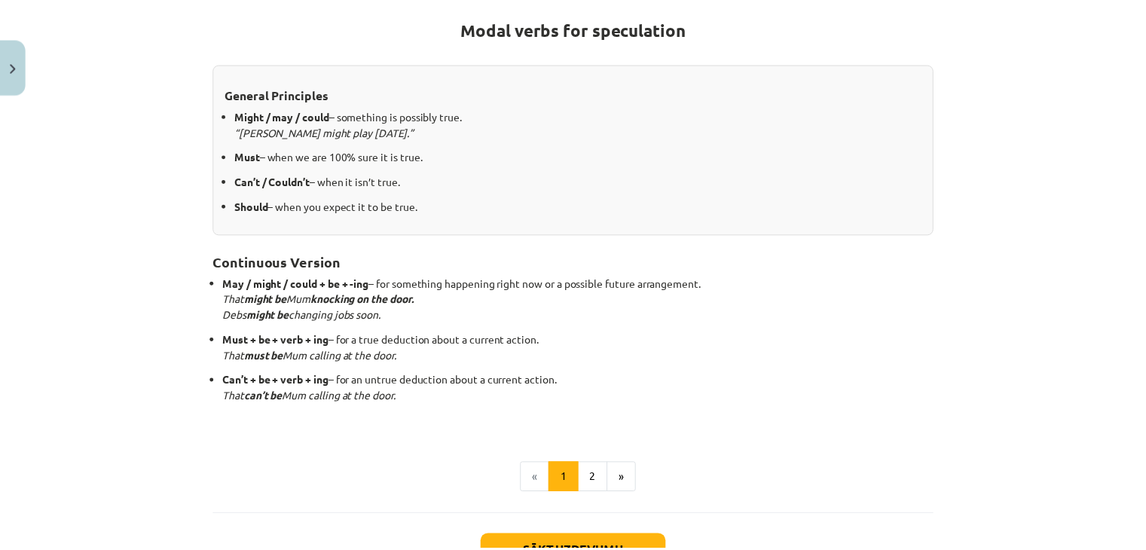
scroll to position [393, 0]
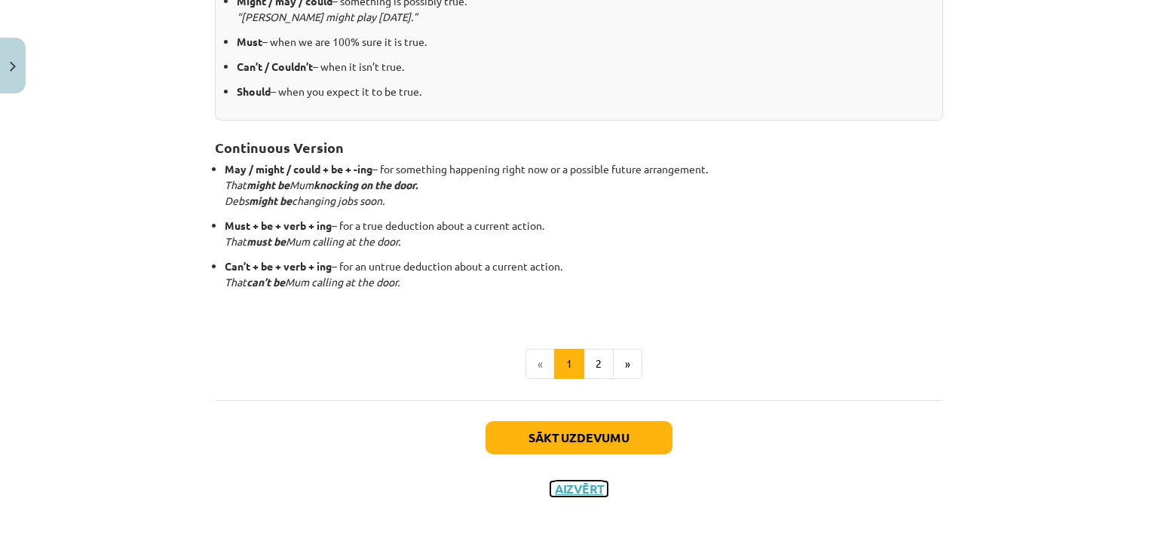
click at [575, 483] on button "Aizvērt" at bounding box center [578, 489] width 57 height 15
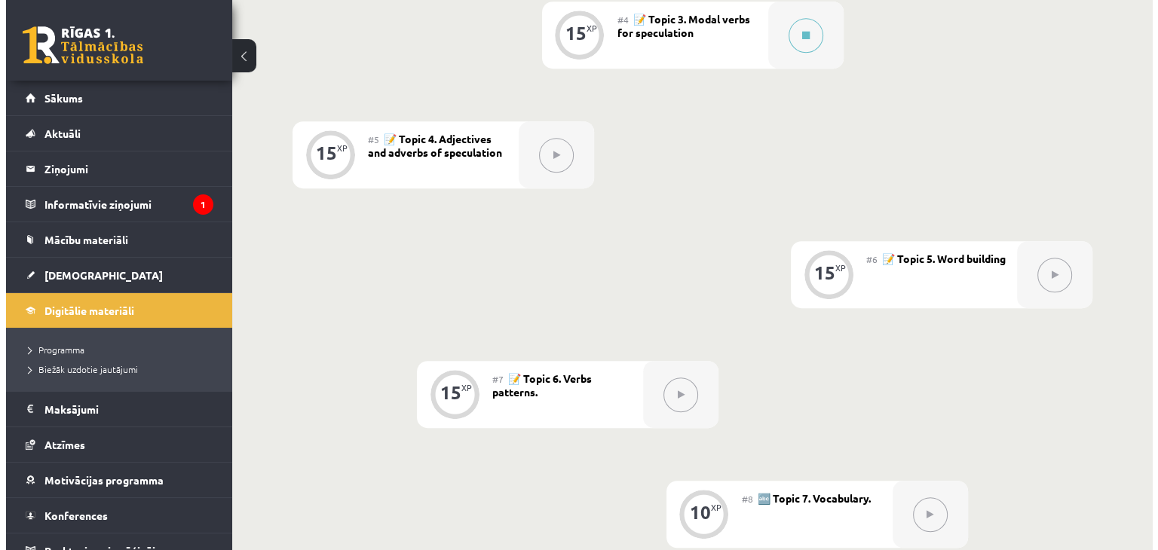
scroll to position [636, 0]
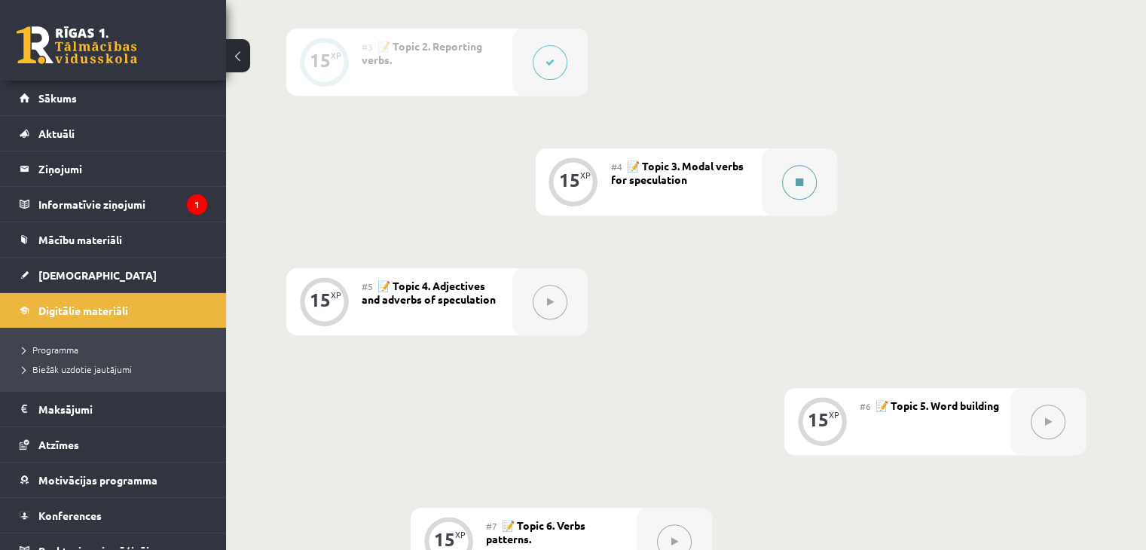
click at [796, 179] on icon at bounding box center [800, 182] width 8 height 9
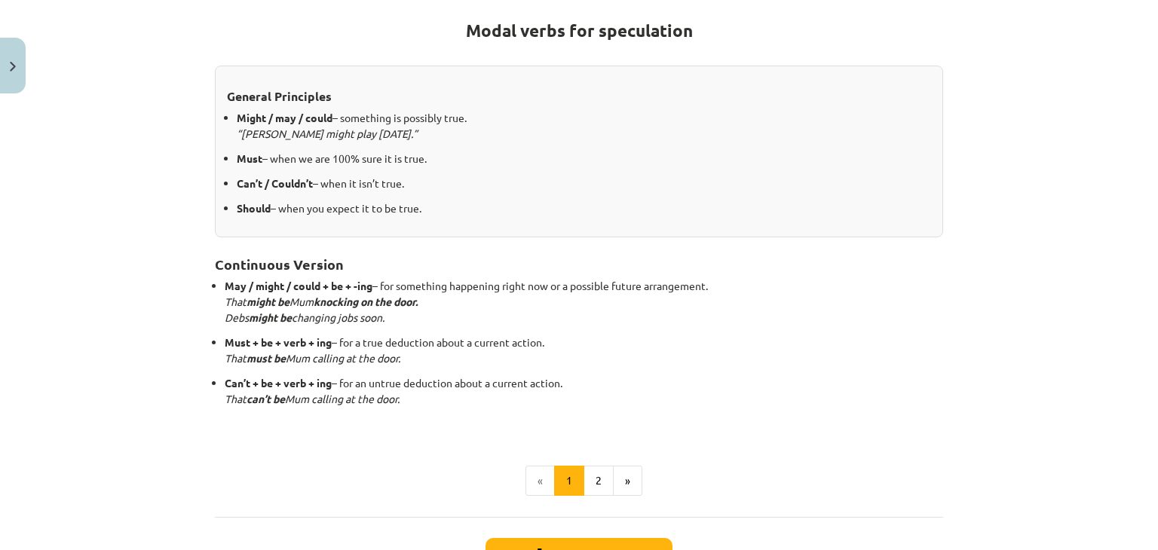
scroll to position [301, 0]
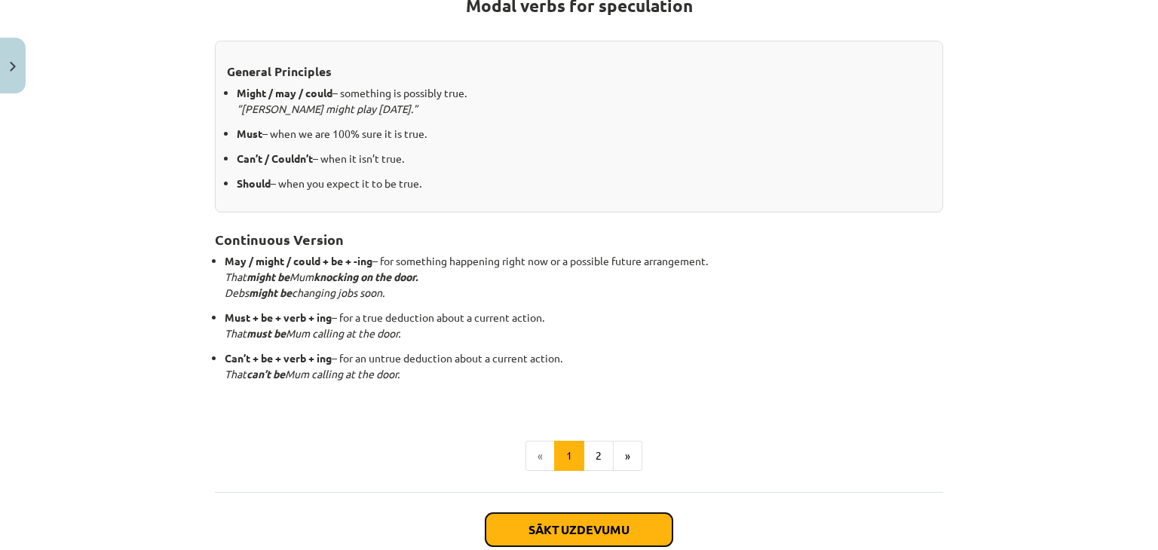
click at [570, 520] on button "Sākt uzdevumu" at bounding box center [578, 529] width 187 height 33
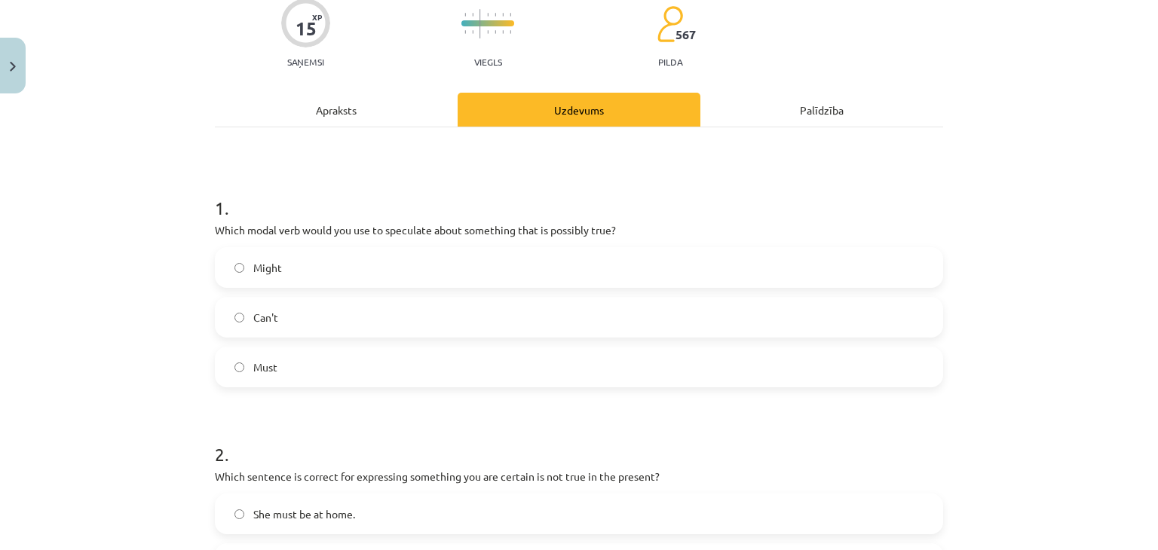
scroll to position [226, 0]
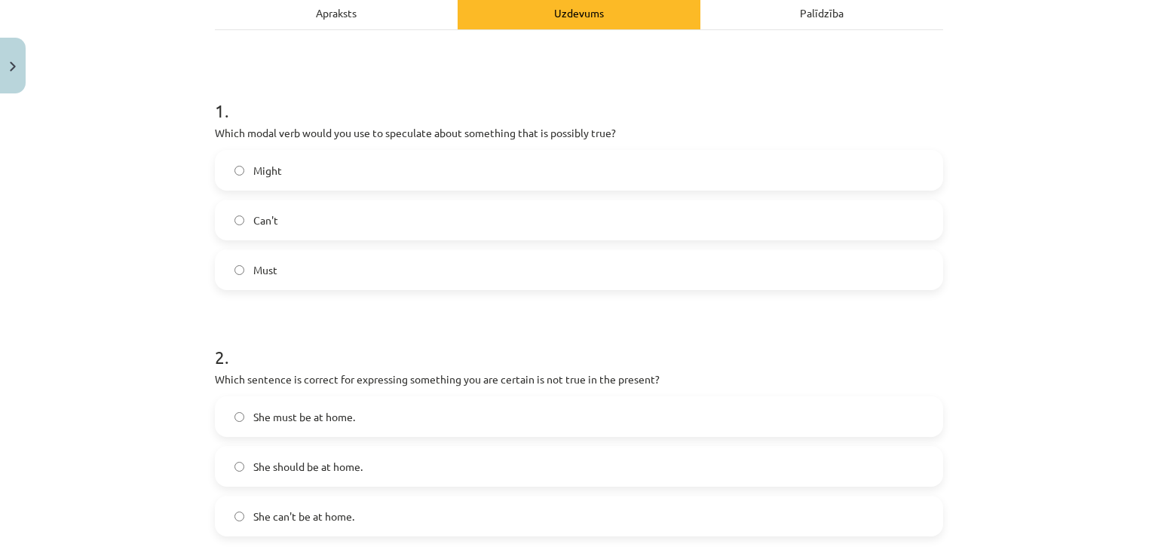
click at [360, 14] on div "Apraksts" at bounding box center [336, 12] width 243 height 34
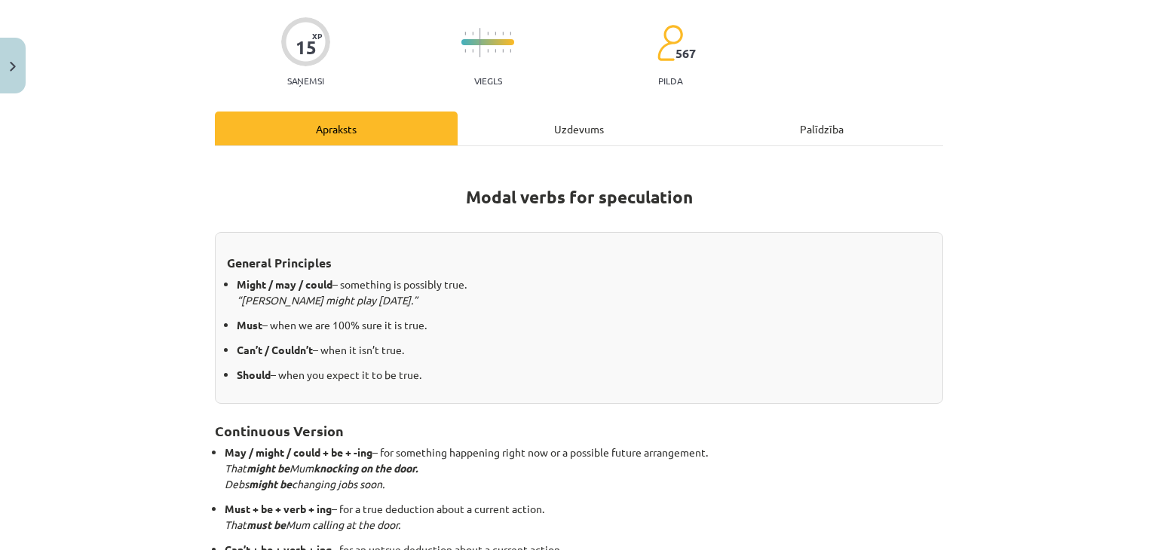
scroll to position [188, 0]
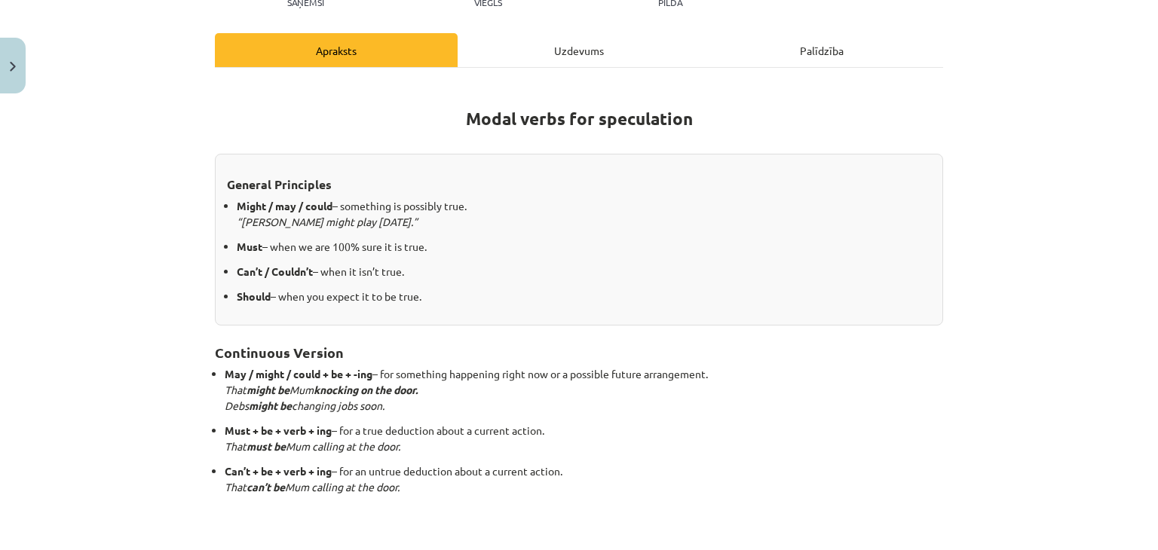
click at [613, 37] on div "Uzdevums" at bounding box center [578, 50] width 243 height 34
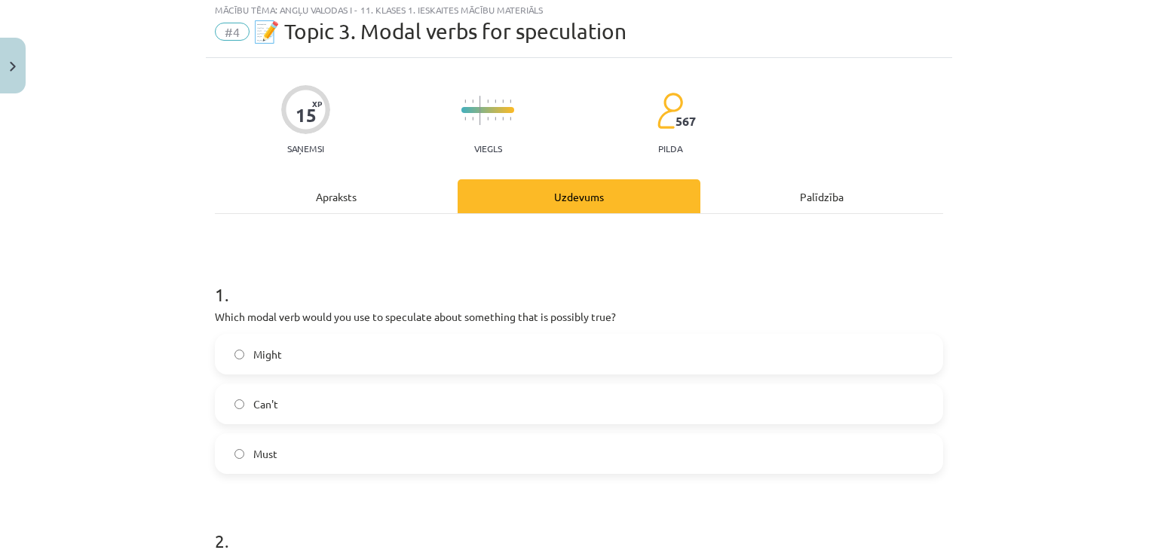
scroll to position [38, 0]
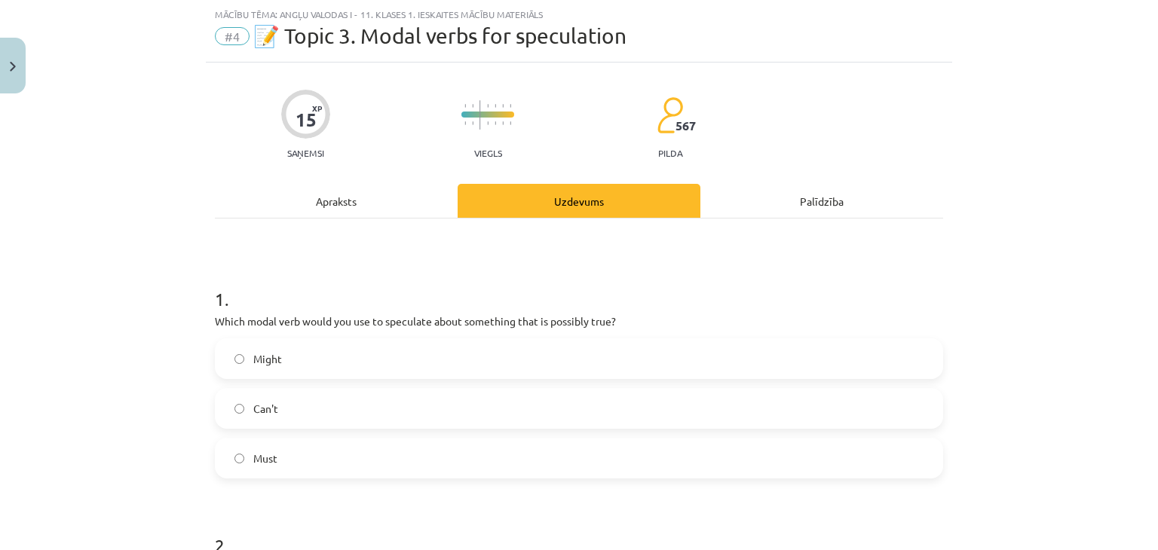
click at [432, 353] on label "Might" at bounding box center [578, 359] width 725 height 38
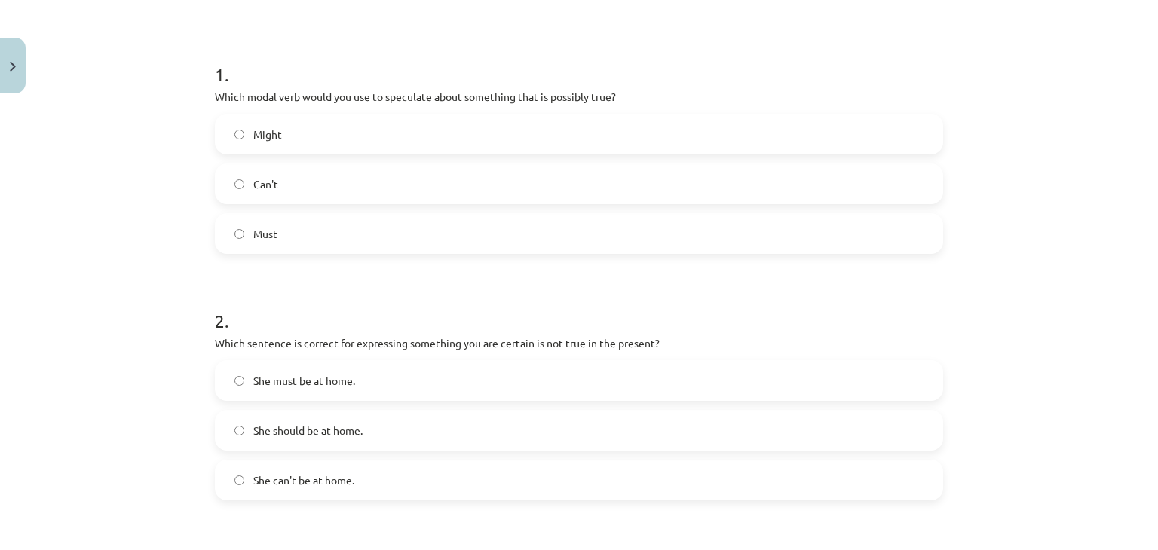
scroll to position [414, 0]
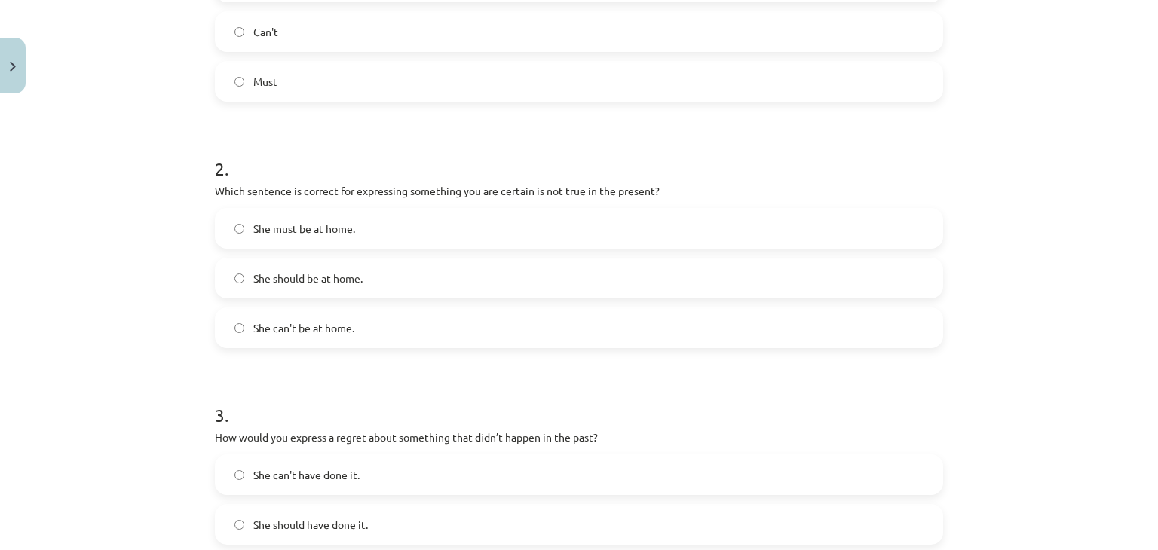
click at [266, 332] on span "She can't be at home." at bounding box center [303, 328] width 101 height 16
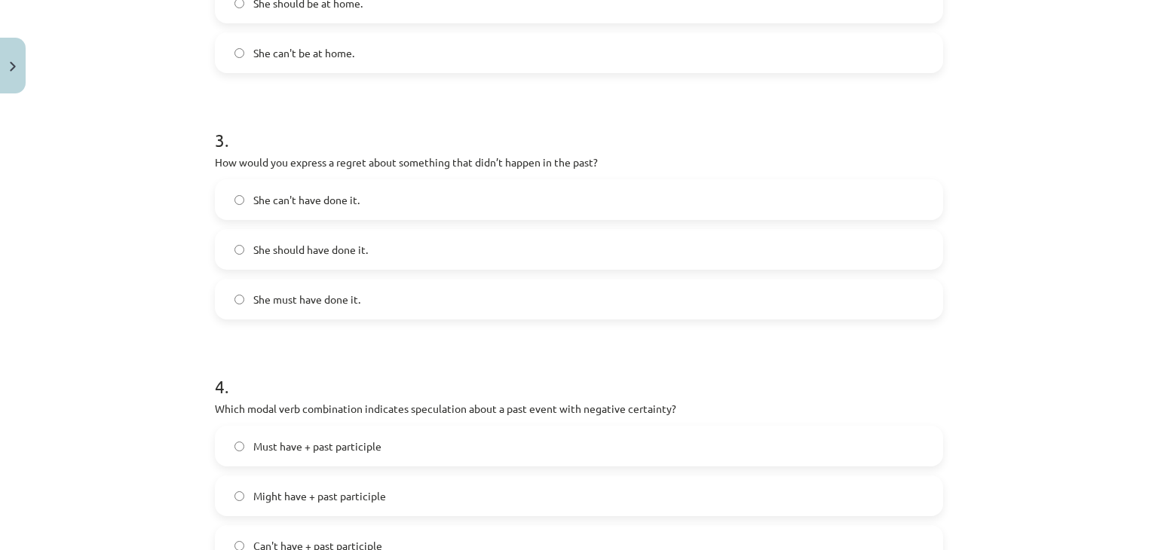
scroll to position [716, 0]
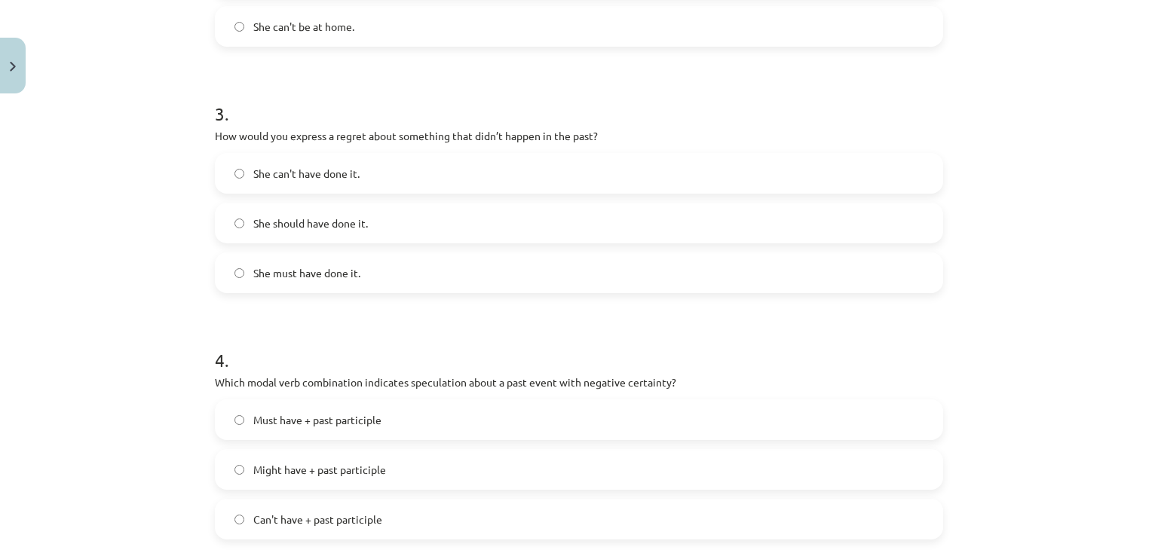
click at [292, 175] on span "She can't have done it." at bounding box center [306, 174] width 106 height 16
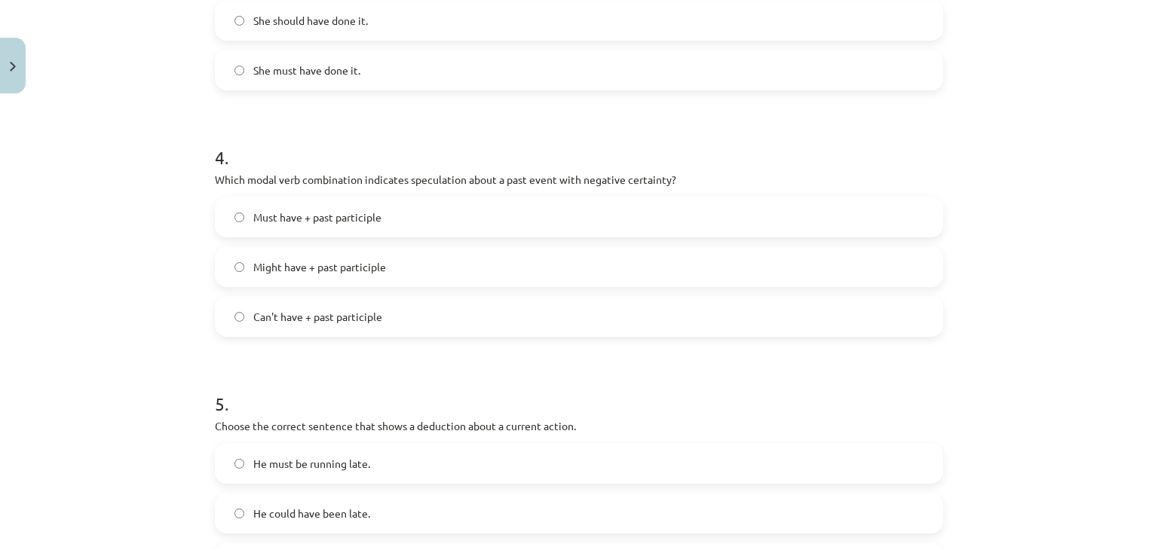
scroll to position [942, 0]
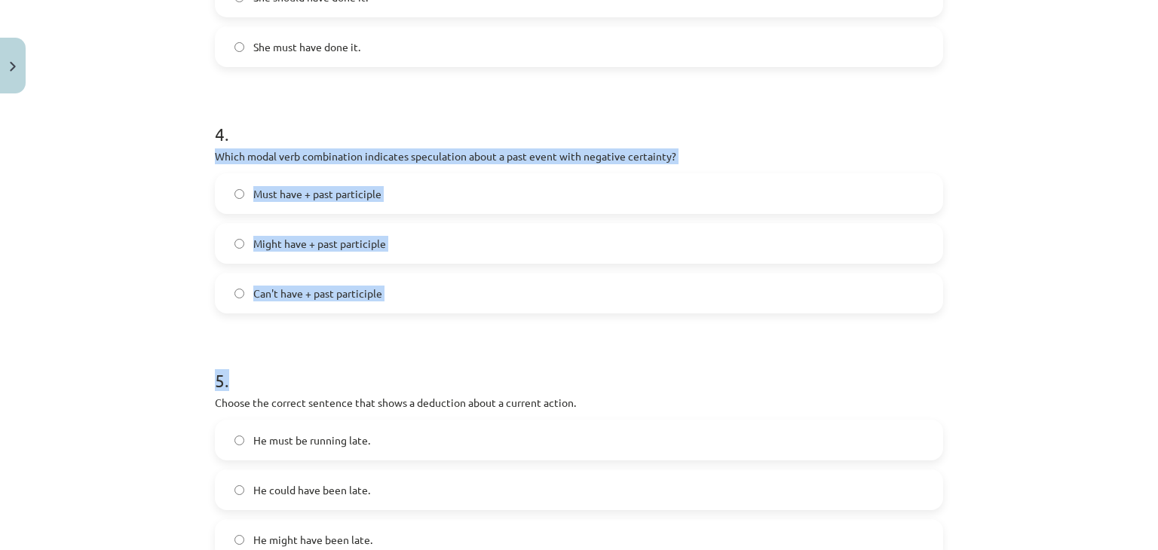
drag, startPoint x: 206, startPoint y: 150, endPoint x: 537, endPoint y: 329, distance: 377.0
drag, startPoint x: 205, startPoint y: 151, endPoint x: 408, endPoint y: 304, distance: 253.5
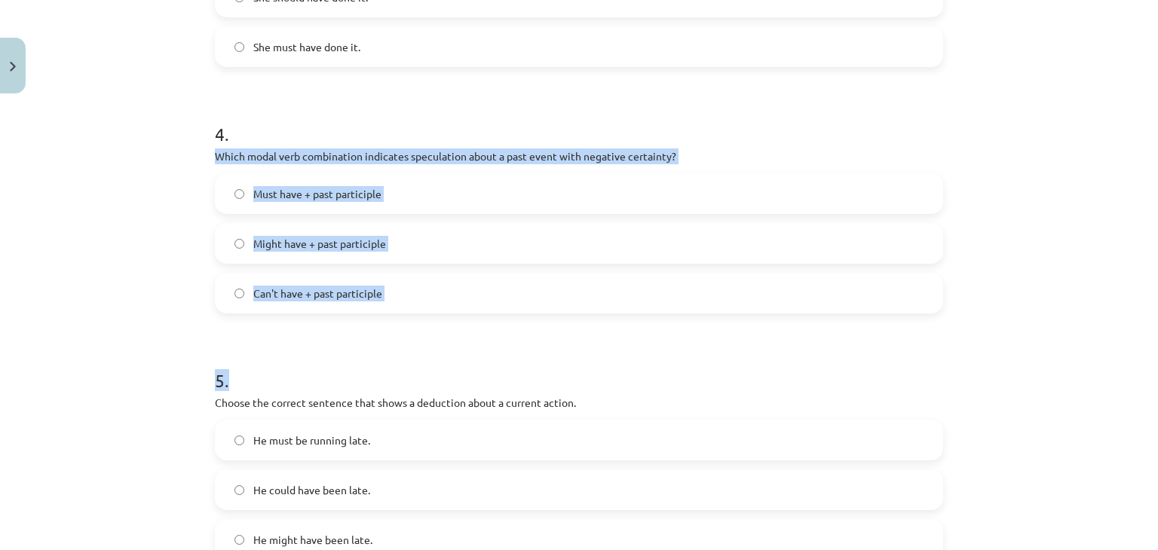
drag, startPoint x: 380, startPoint y: 329, endPoint x: 211, endPoint y: 191, distance: 218.5
click at [194, 159] on div "Mācību tēma: Angļu valodas i - 11. klases 1. ieskaites mācību materiāls #4 📝 To…" at bounding box center [579, 275] width 1158 height 550
drag, startPoint x: 203, startPoint y: 154, endPoint x: 408, endPoint y: 307, distance: 255.6
click at [408, 307] on div "Mācību tēma: Angļu valodas i - 11. klases 1. ieskaites mācību materiāls #4 📝 To…" at bounding box center [579, 275] width 1158 height 550
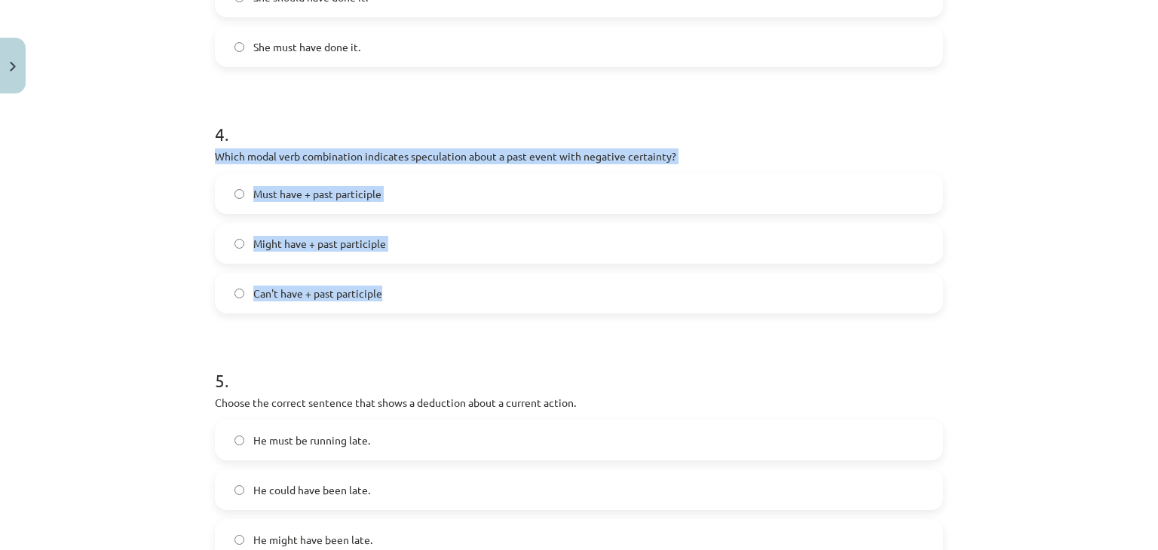
copy div "Which modal verb combination indicates speculation about a past event with nega…"
drag, startPoint x: 208, startPoint y: 257, endPoint x: 223, endPoint y: 268, distance: 18.8
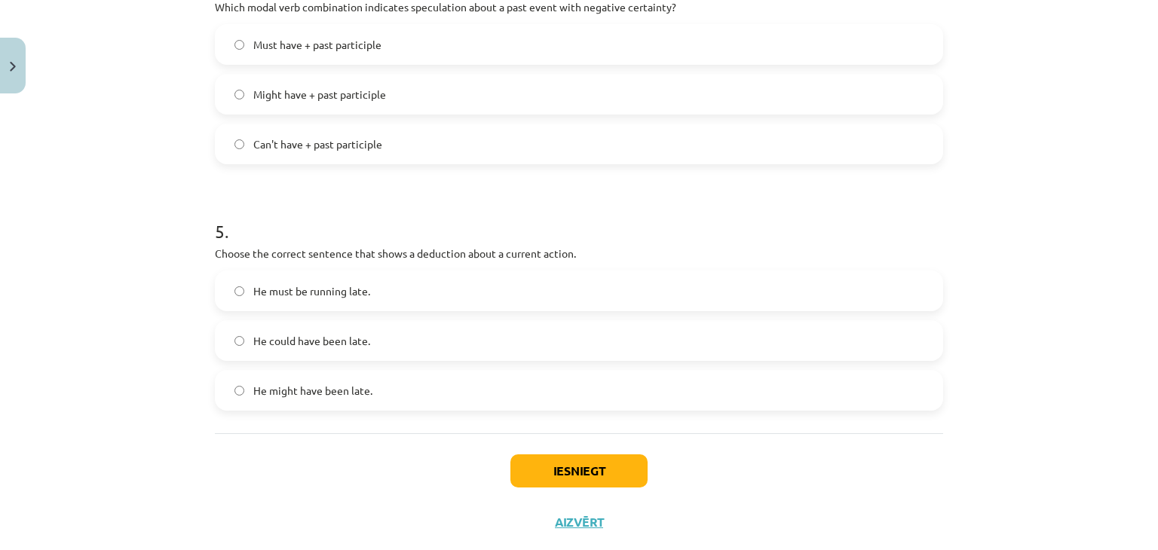
scroll to position [1127, 0]
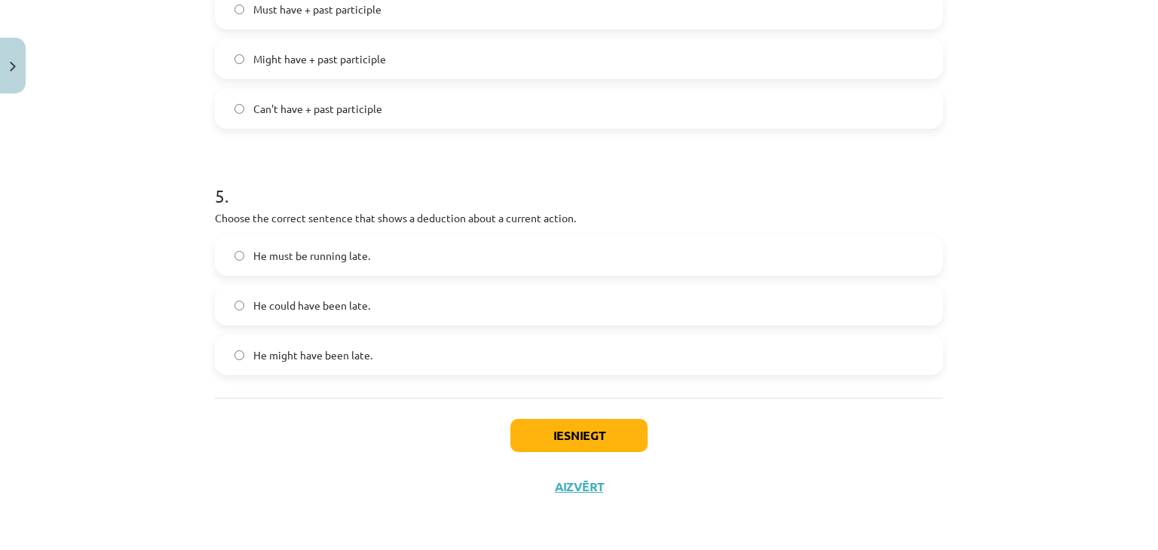
drag, startPoint x: 241, startPoint y: 259, endPoint x: 290, endPoint y: 271, distance: 50.3
click at [241, 259] on label "He must be running late." at bounding box center [578, 256] width 725 height 38
click at [549, 436] on button "Iesniegt" at bounding box center [578, 435] width 137 height 33
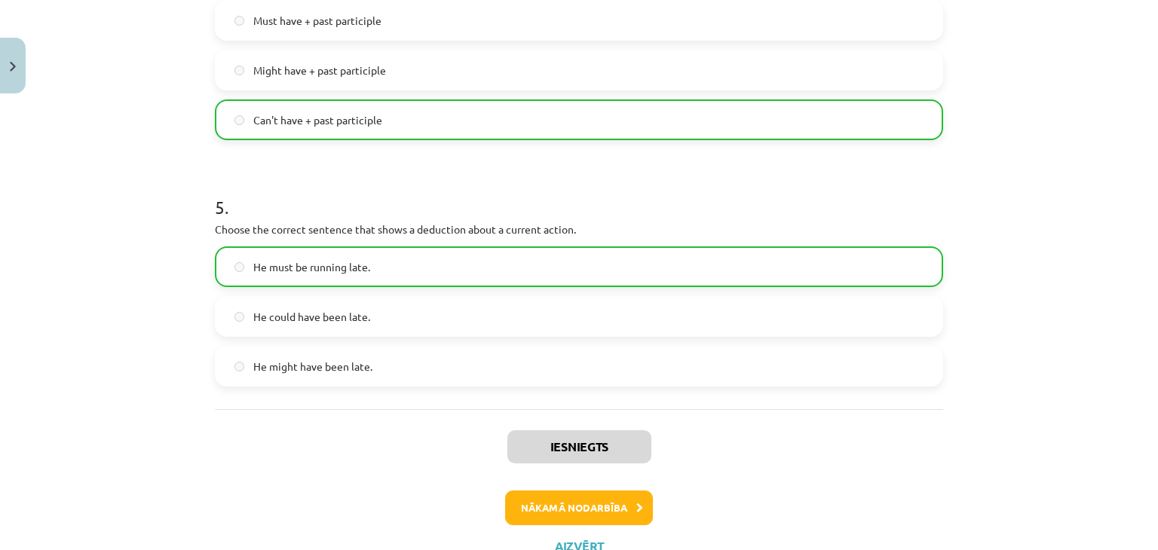
scroll to position [1173, 0]
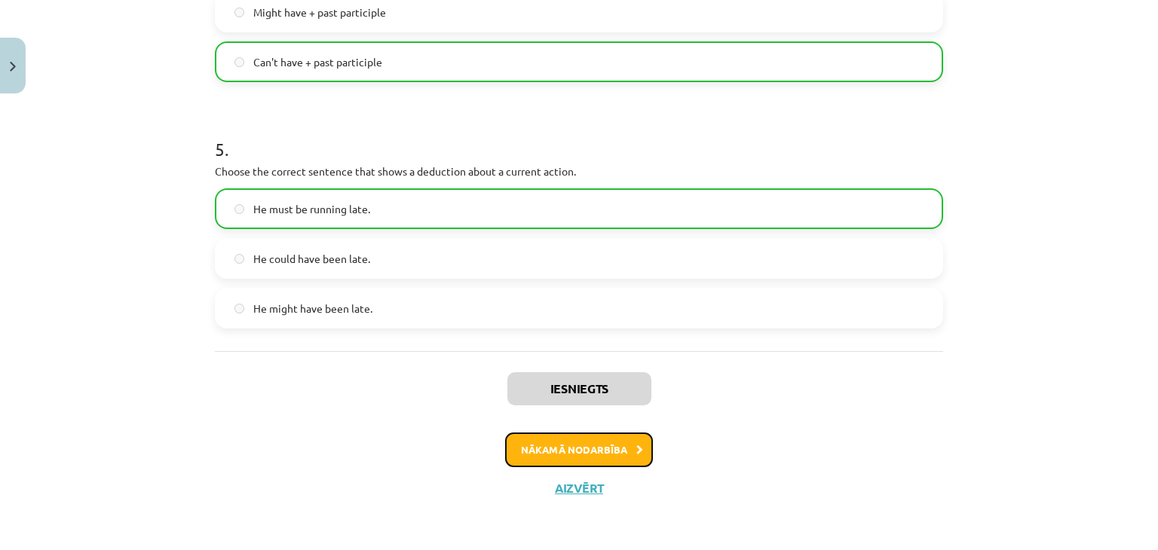
click at [597, 447] on button "Nākamā nodarbība" at bounding box center [579, 450] width 148 height 35
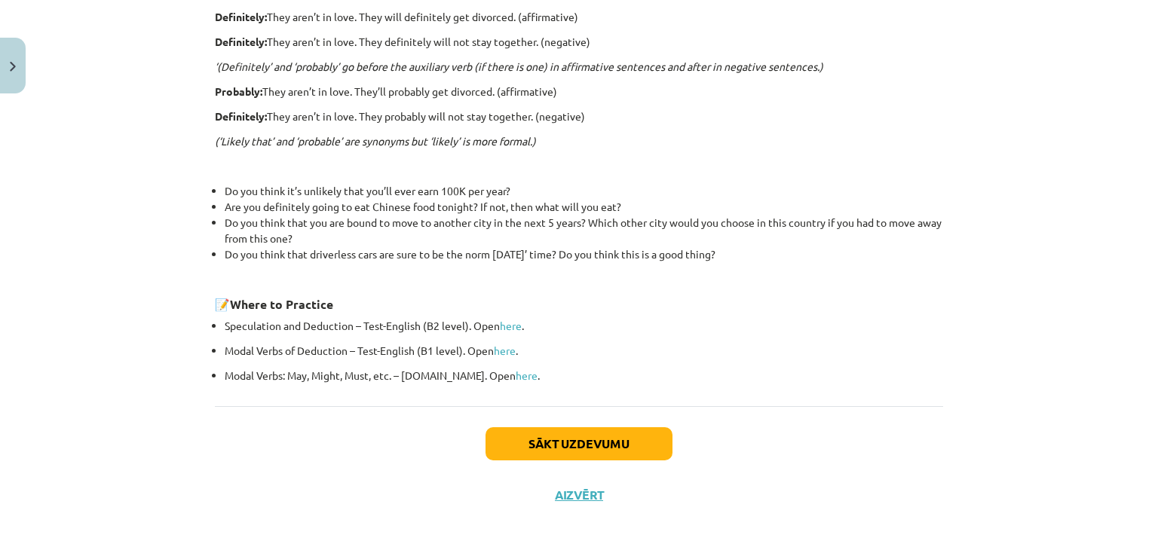
scroll to position [488, 0]
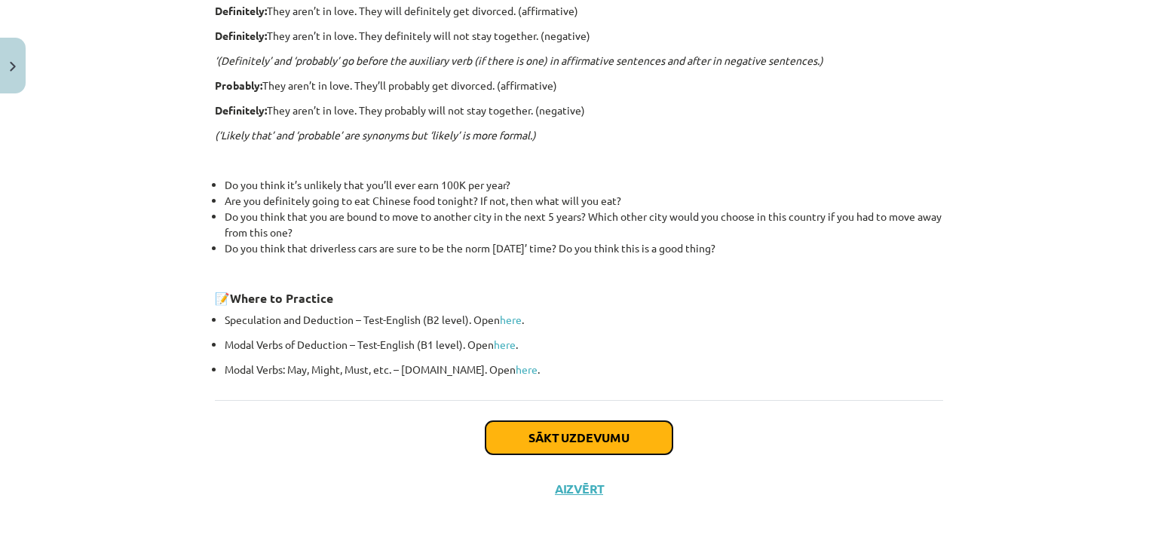
click at [500, 432] on button "Sākt uzdevumu" at bounding box center [578, 437] width 187 height 33
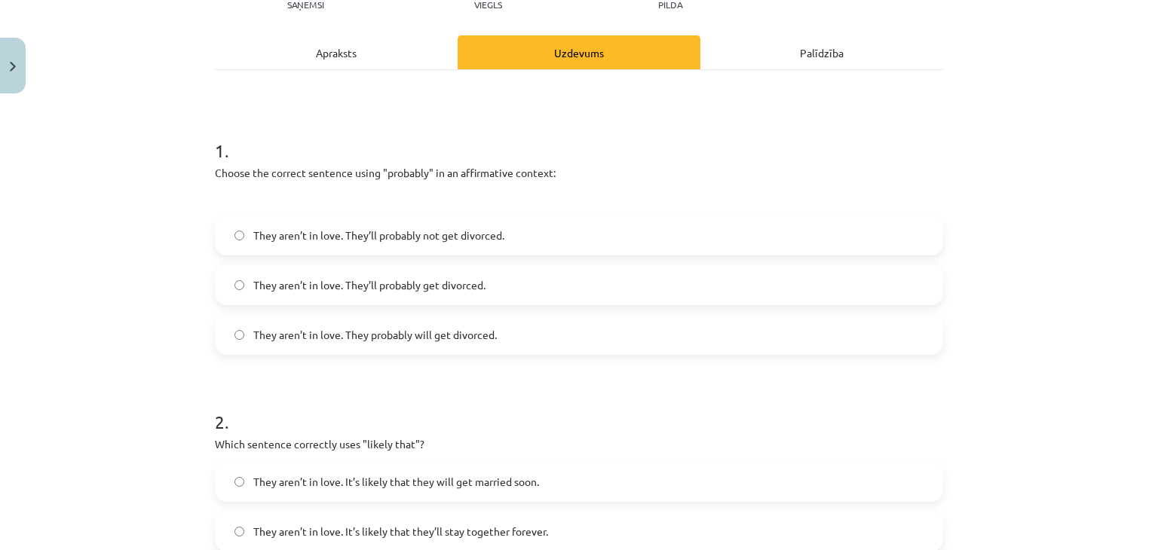
scroll to position [188, 0]
click at [216, 281] on label "They aren’t in love. They’ll probably get divorced." at bounding box center [578, 283] width 725 height 38
click at [256, 332] on span "They aren’t in love. They probably will get divorced." at bounding box center [374, 333] width 243 height 16
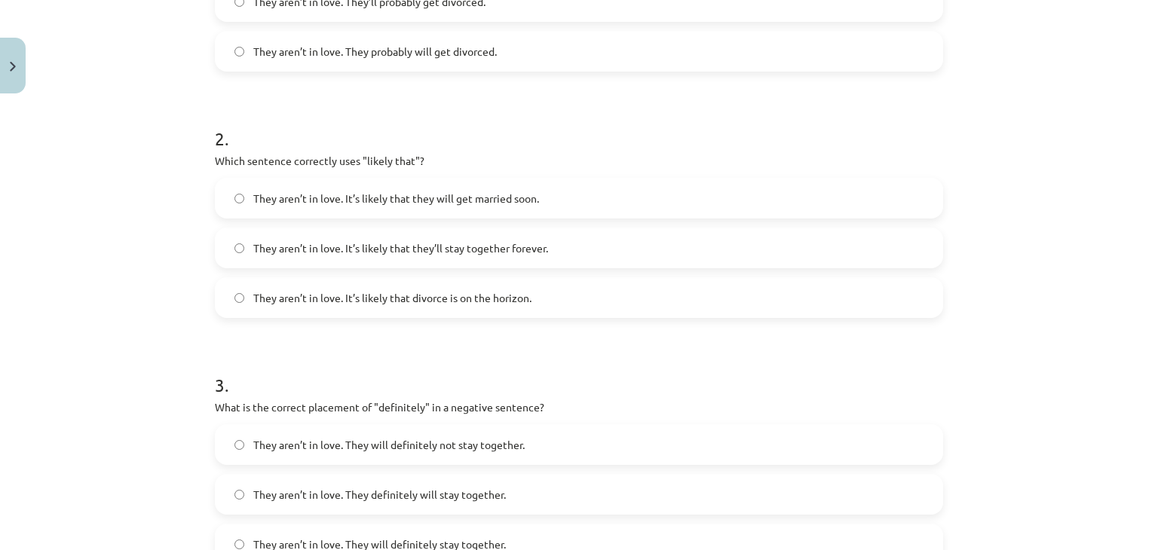
scroll to position [490, 0]
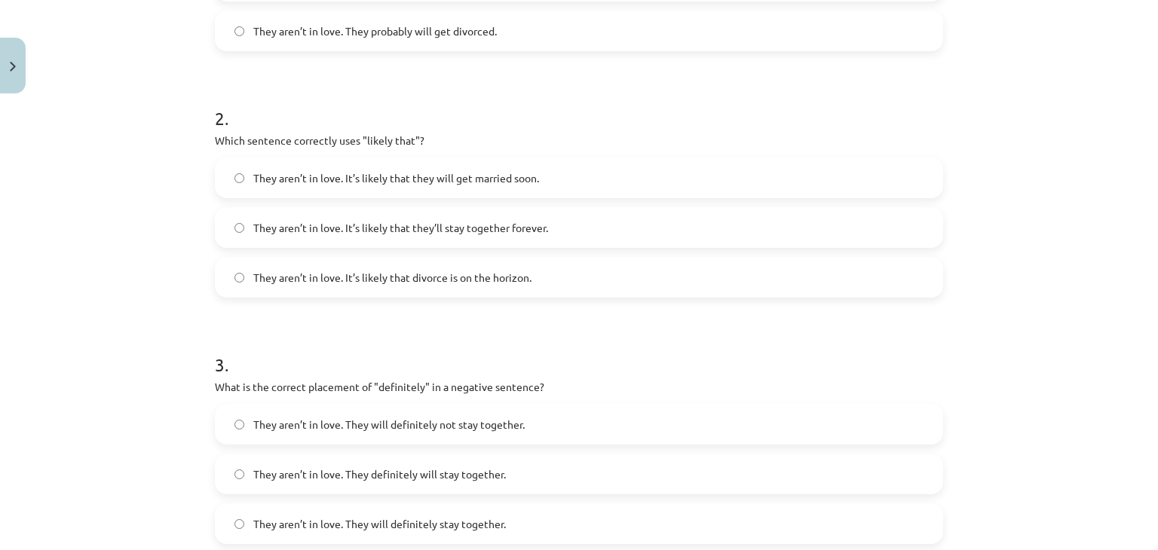
click at [362, 274] on span "They aren’t in love. It’s likely that divorce is on the horizon." at bounding box center [392, 278] width 278 height 16
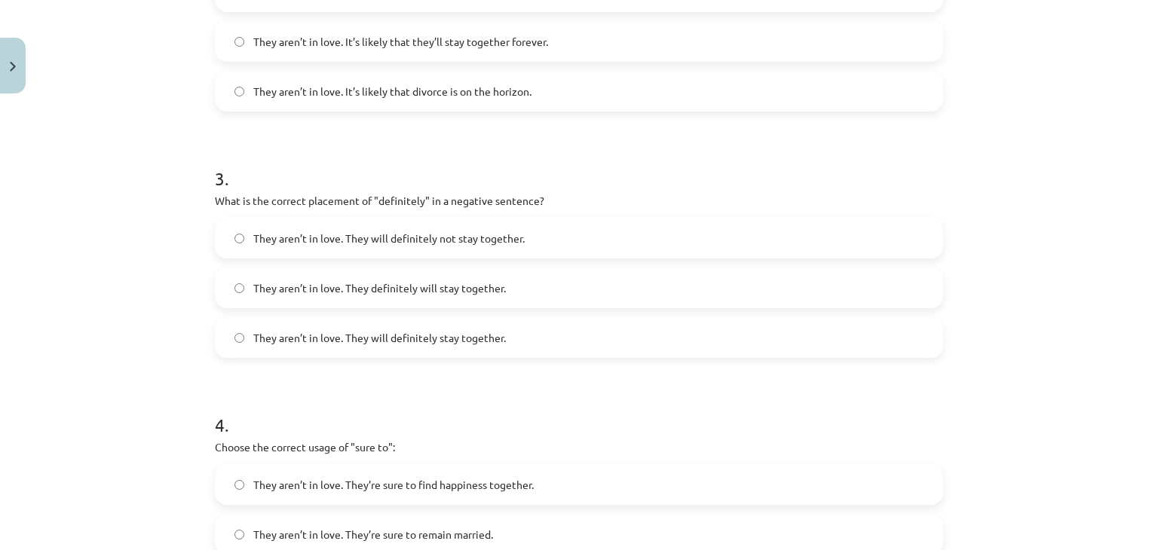
scroll to position [716, 0]
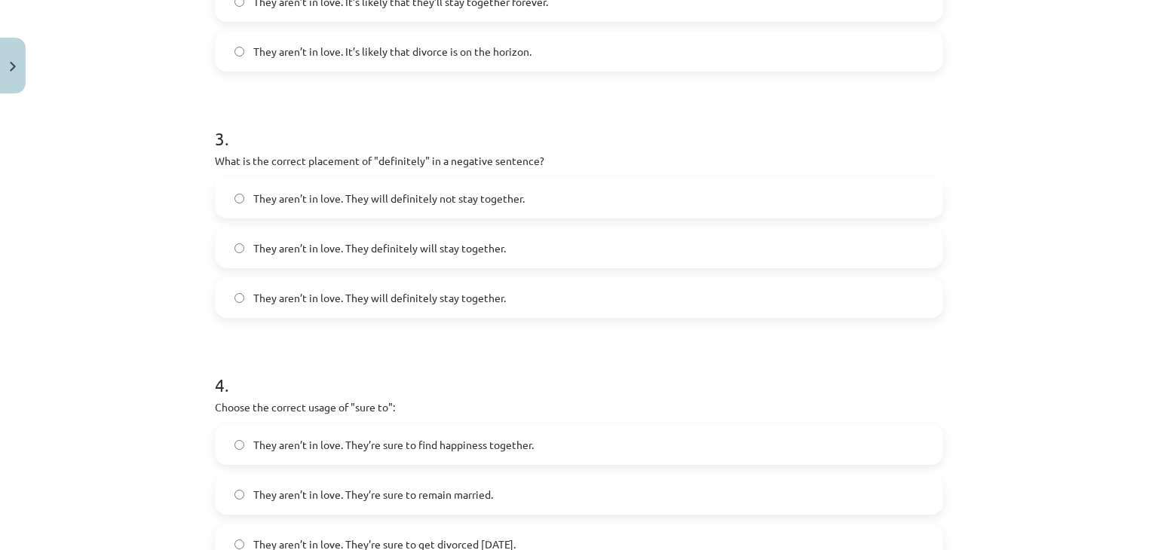
click at [395, 248] on span "They aren’t in love. They definitely will stay together." at bounding box center [379, 248] width 252 height 16
click at [398, 194] on span "They aren’t in love. They will definitely not stay together." at bounding box center [388, 199] width 271 height 16
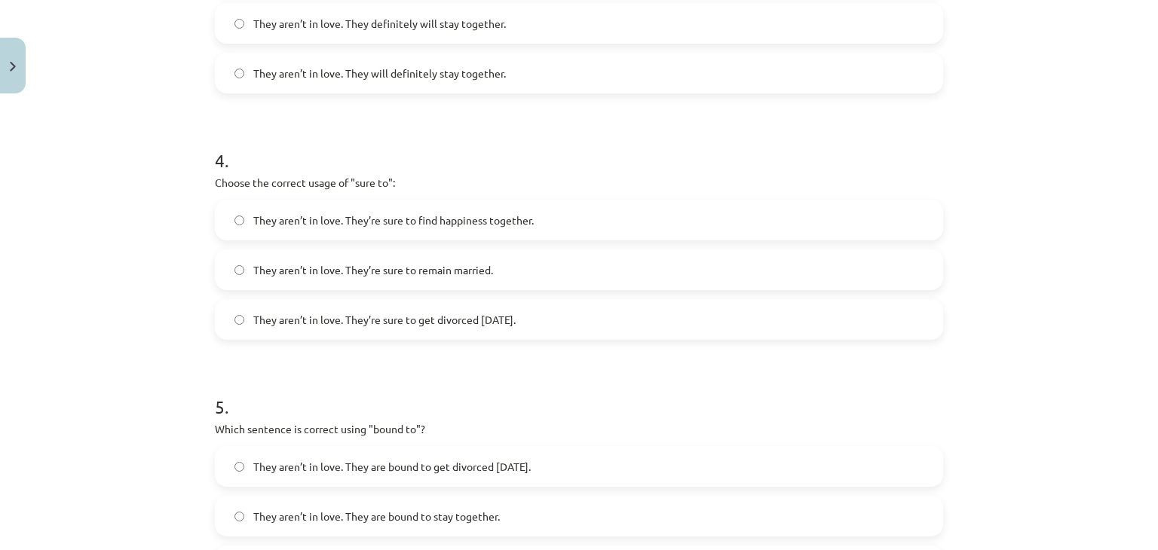
scroll to position [942, 0]
click at [419, 310] on span "They aren’t in love. They’re sure to get divorced within six months." at bounding box center [384, 318] width 262 height 16
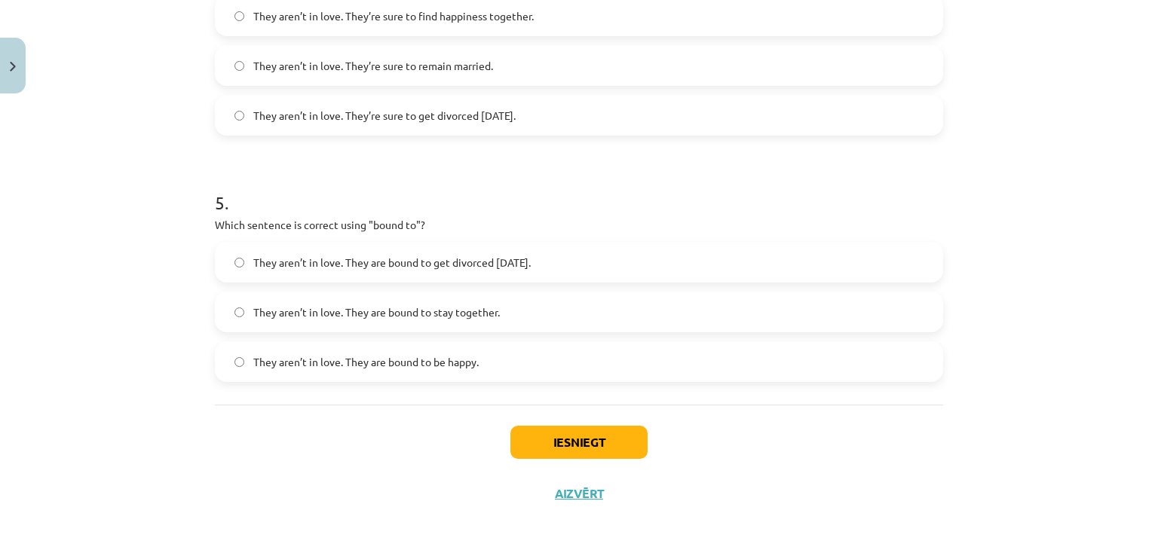
scroll to position [1152, 0]
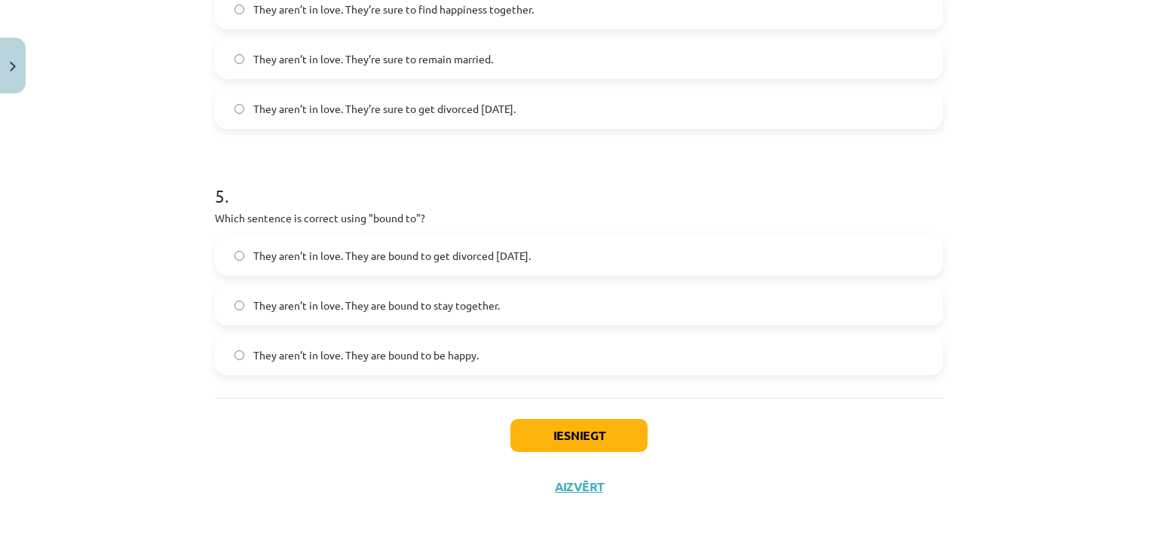
click at [443, 260] on span "They aren’t in love. They are bound to get divorced within six months." at bounding box center [391, 256] width 277 height 16
click at [570, 417] on div "Iesniegt Aizvērt" at bounding box center [579, 451] width 728 height 106
click at [574, 434] on button "Iesniegt" at bounding box center [578, 435] width 137 height 33
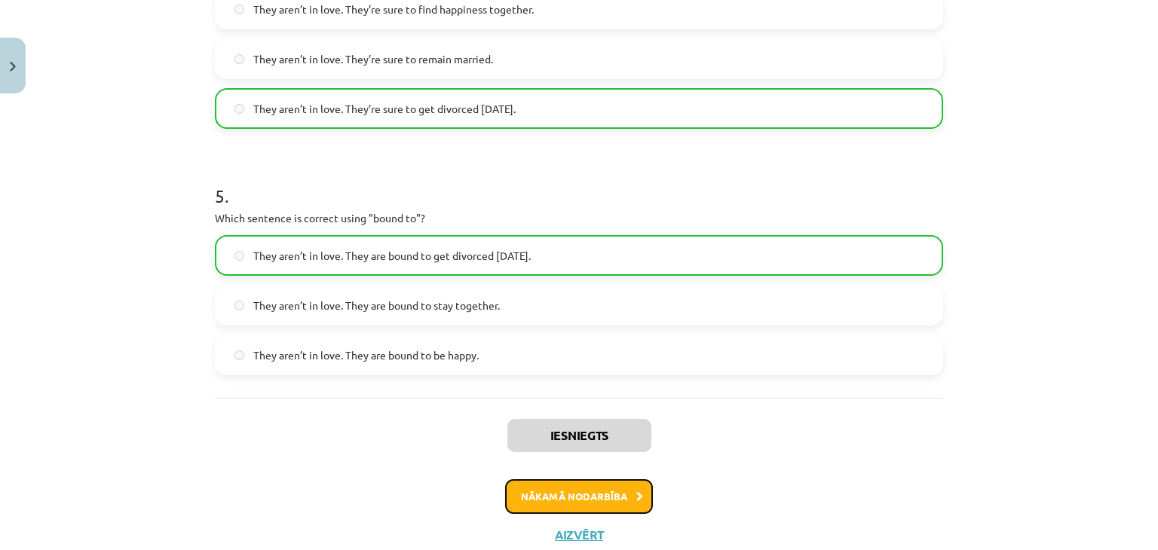
click at [592, 502] on button "Nākamā nodarbība" at bounding box center [579, 496] width 148 height 35
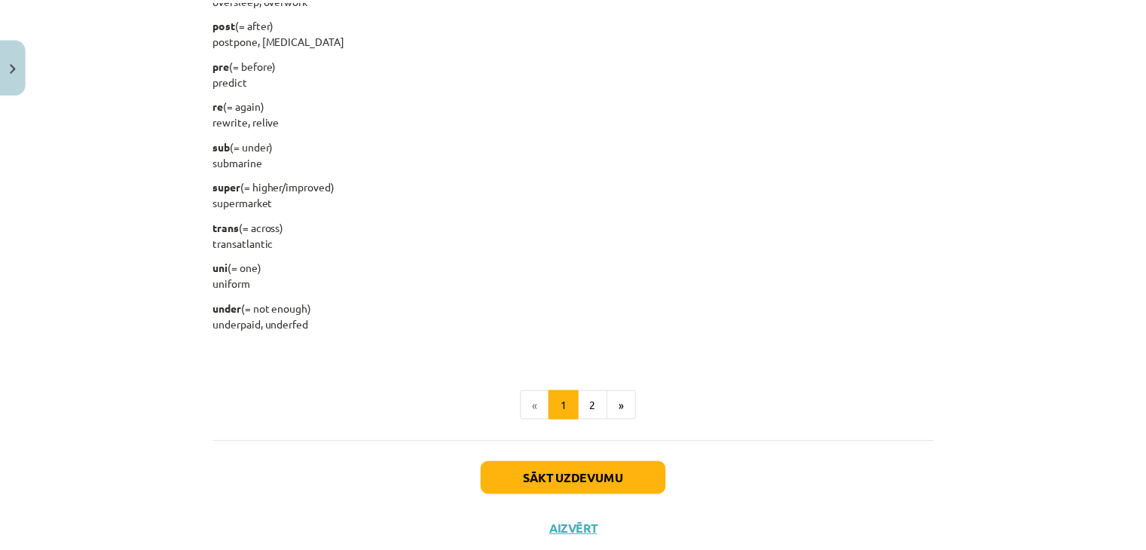
scroll to position [1909, 0]
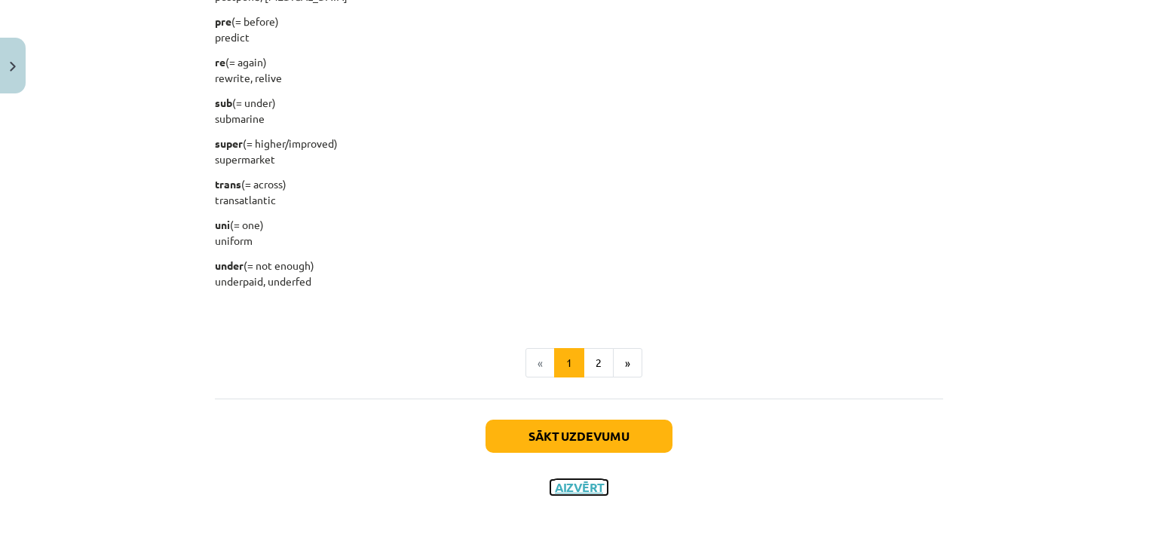
click at [577, 491] on button "Aizvērt" at bounding box center [578, 487] width 57 height 15
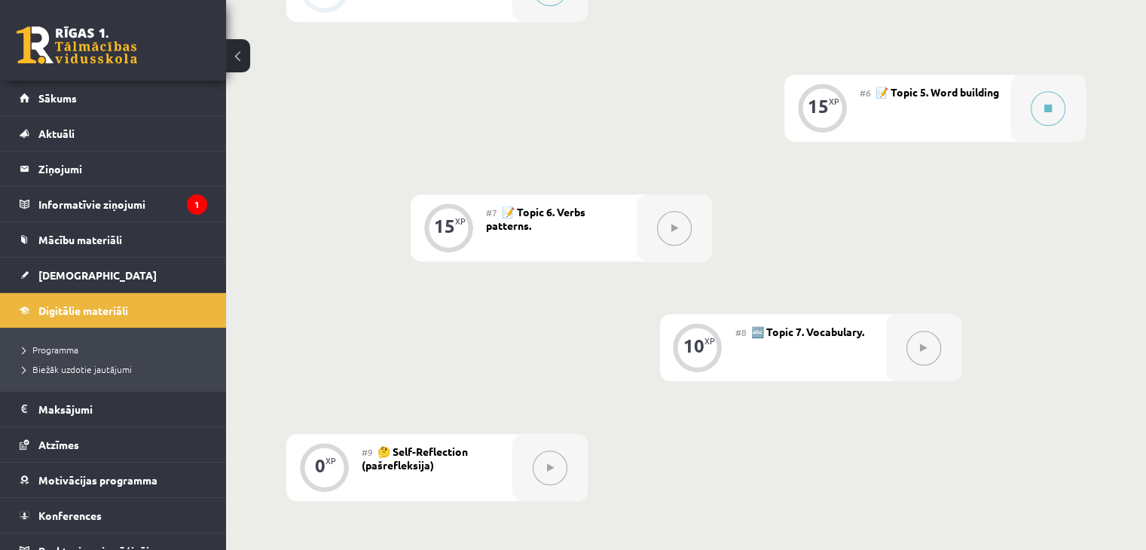
scroll to position [862, 0]
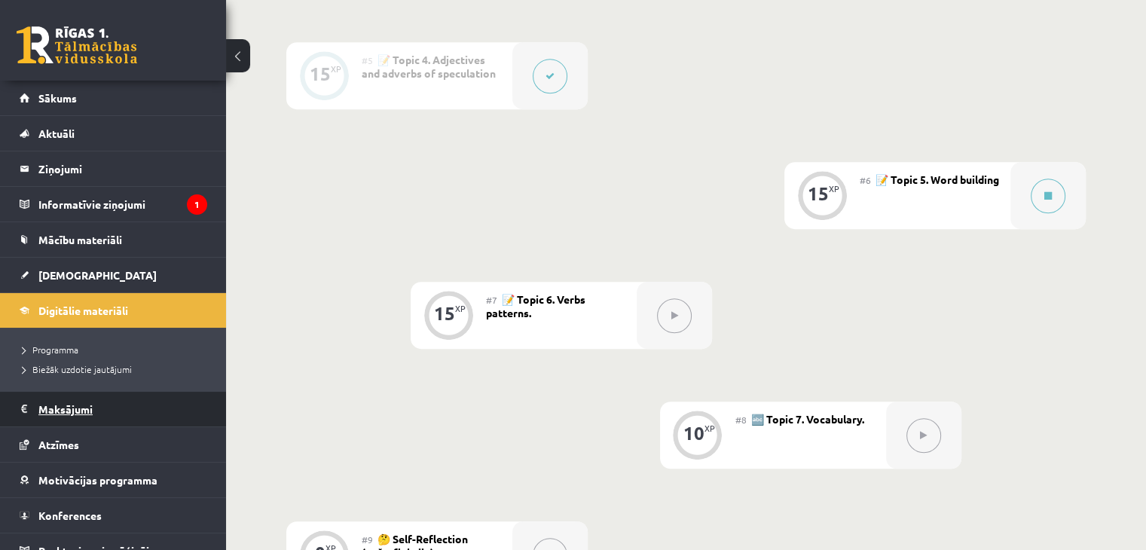
click at [78, 407] on legend "Maksājumi 0" at bounding box center [122, 409] width 169 height 35
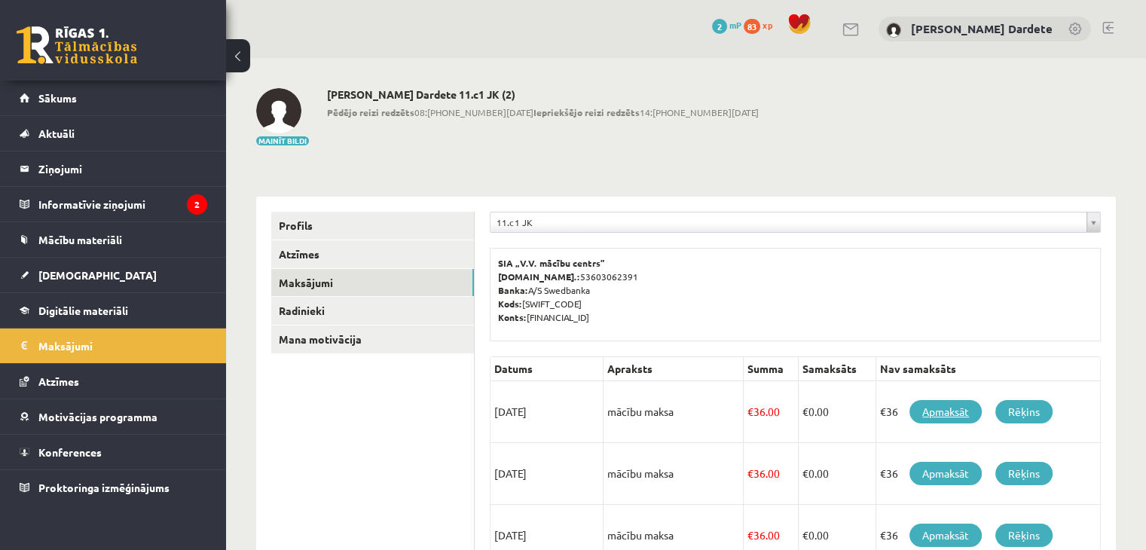
click at [943, 413] on link "Apmaksāt" at bounding box center [946, 411] width 72 height 23
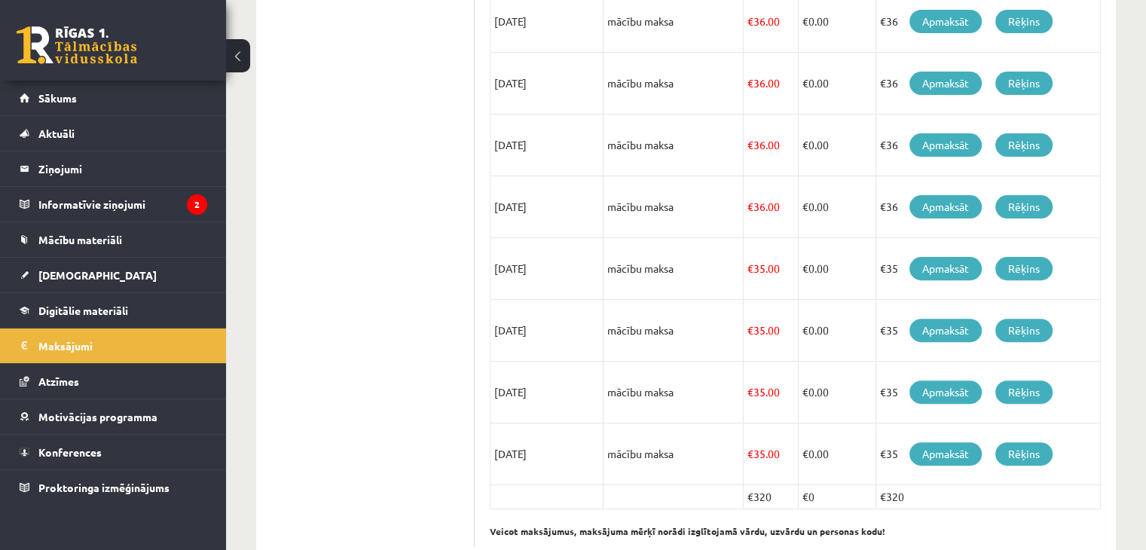
scroll to position [492, 0]
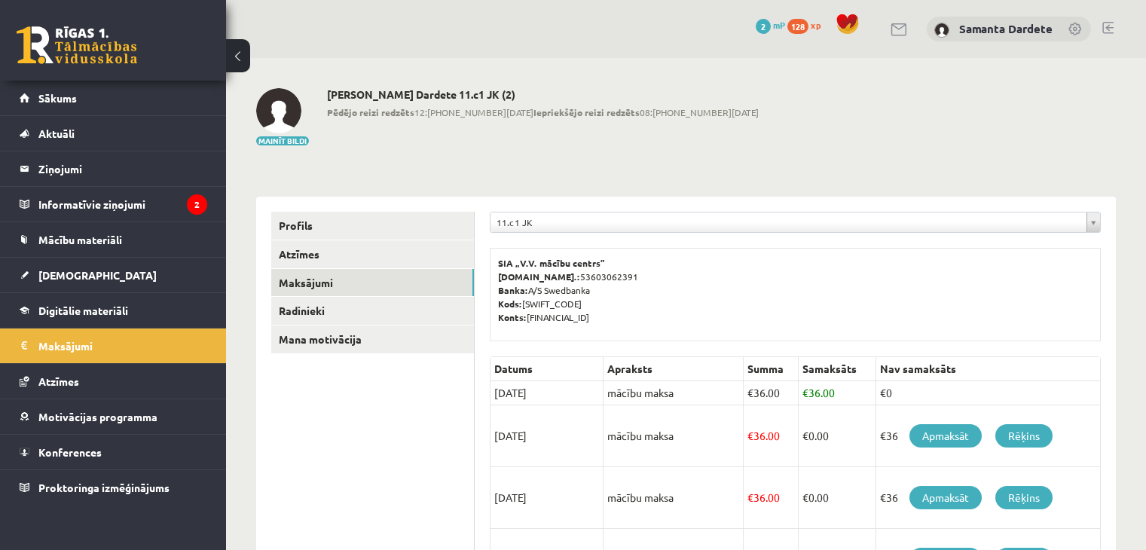
scroll to position [454, 0]
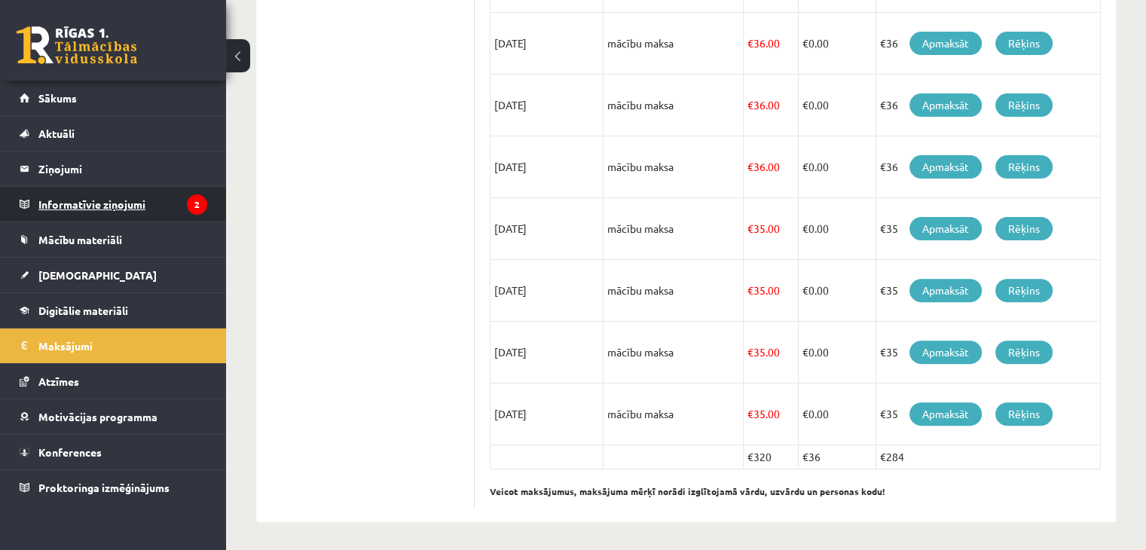
click at [154, 202] on legend "Informatīvie ziņojumi 2" at bounding box center [122, 204] width 169 height 35
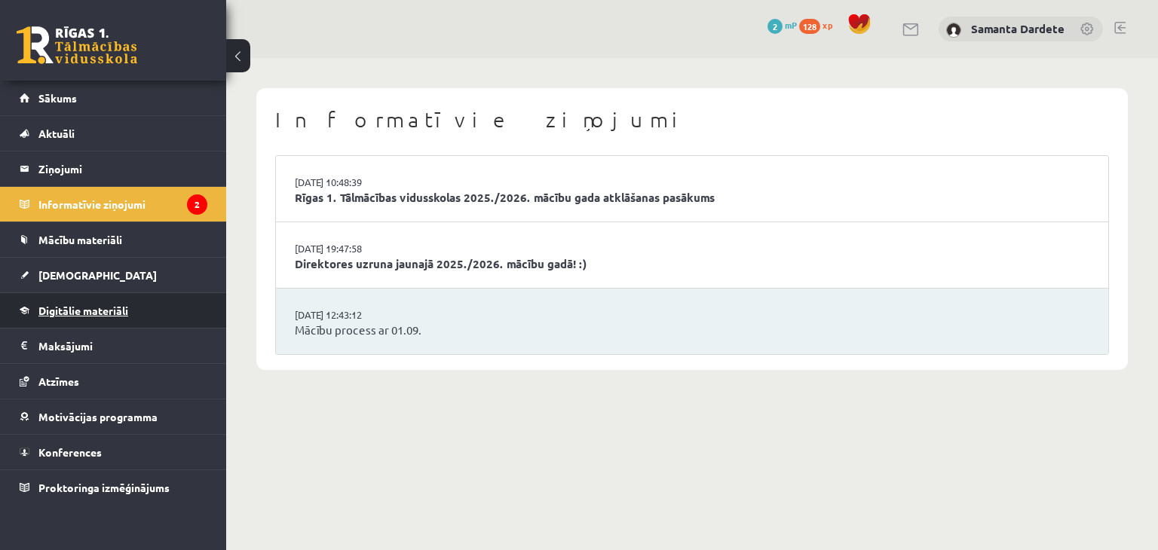
click at [115, 307] on span "Digitālie materiāli" at bounding box center [83, 311] width 90 height 14
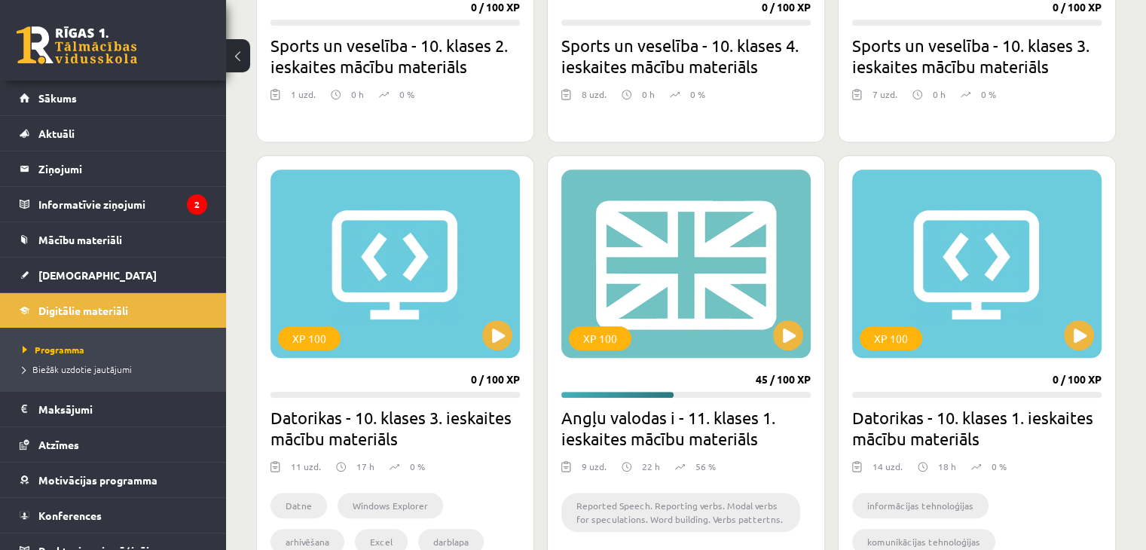
scroll to position [1206, 0]
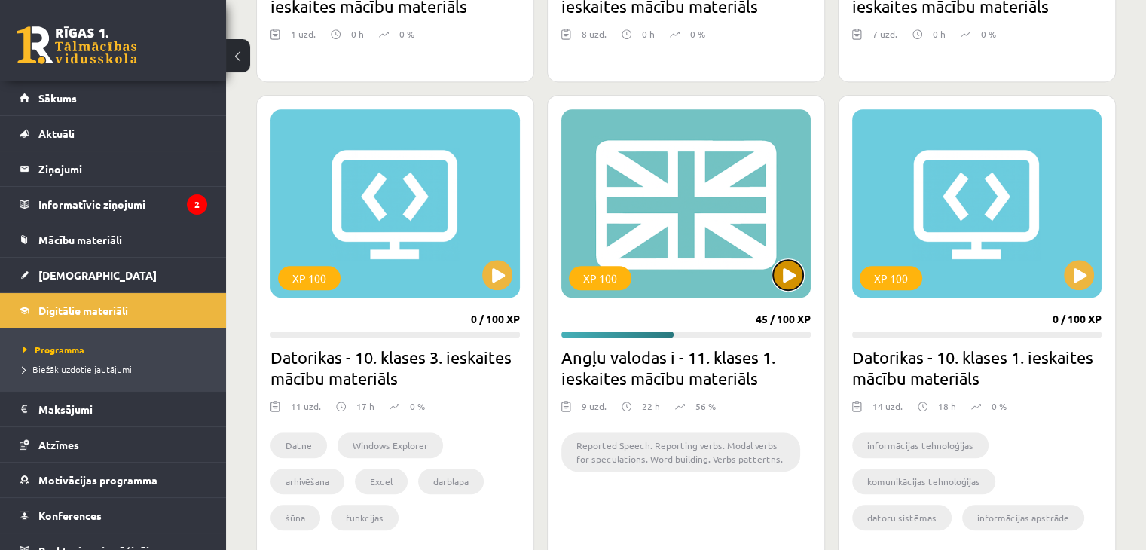
click at [775, 277] on button at bounding box center [788, 275] width 30 height 30
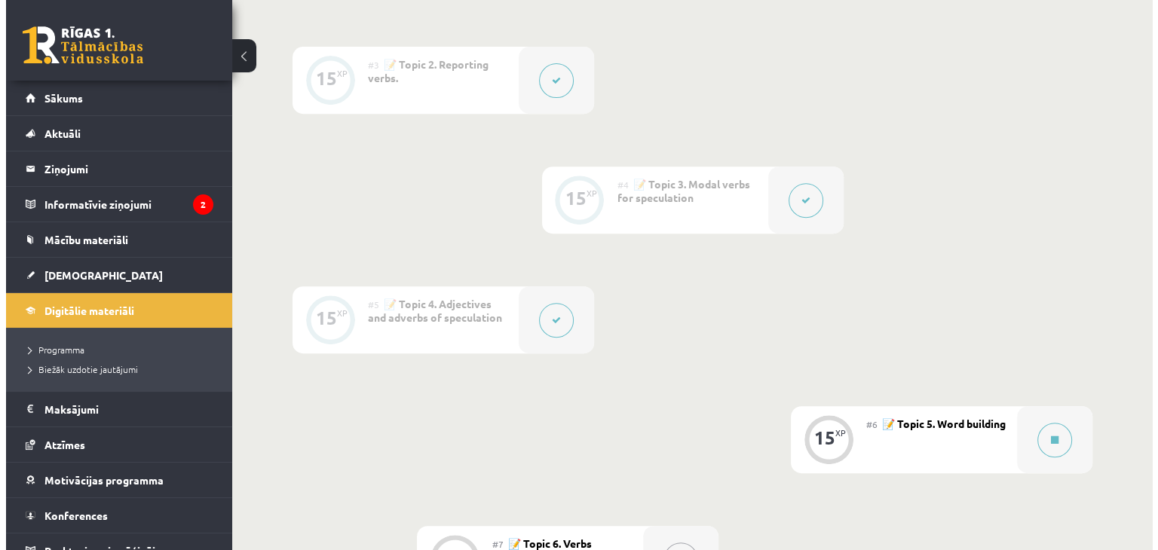
scroll to position [904, 0]
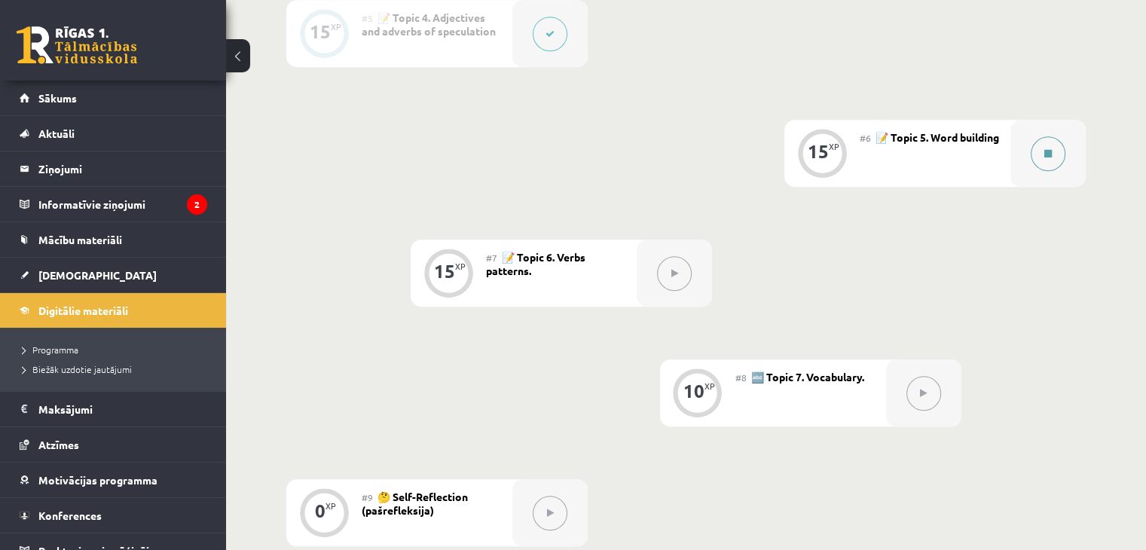
click at [1038, 158] on button at bounding box center [1048, 153] width 35 height 35
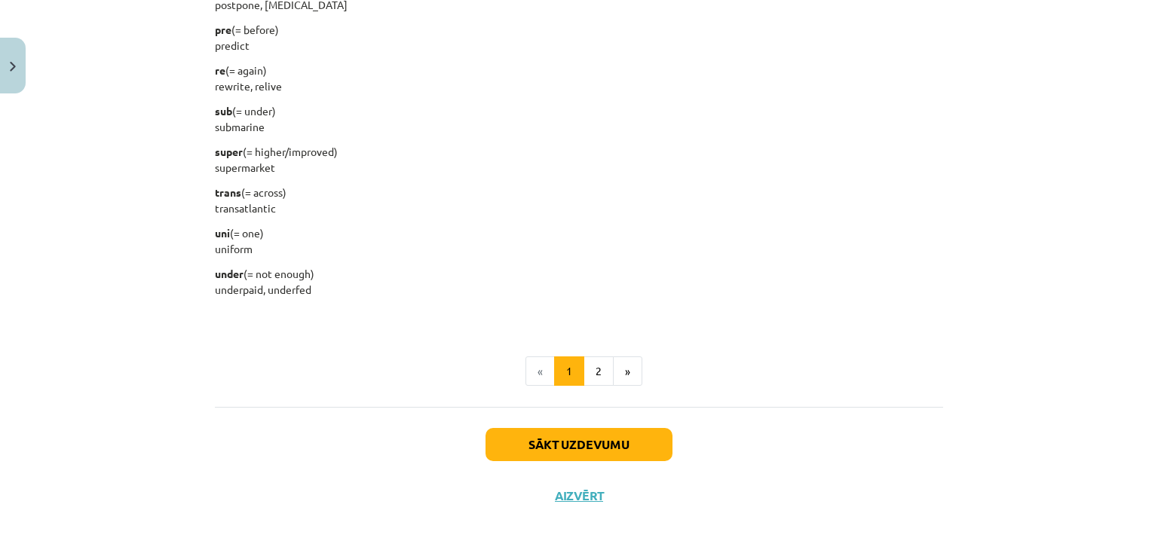
scroll to position [1909, 0]
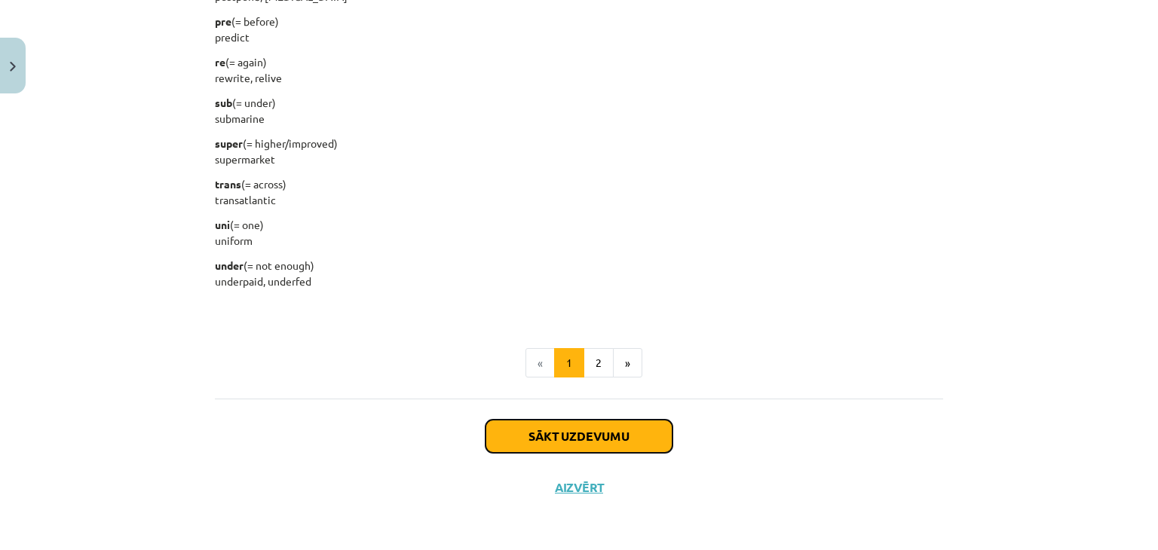
click at [561, 428] on button "Sākt uzdevumu" at bounding box center [578, 436] width 187 height 33
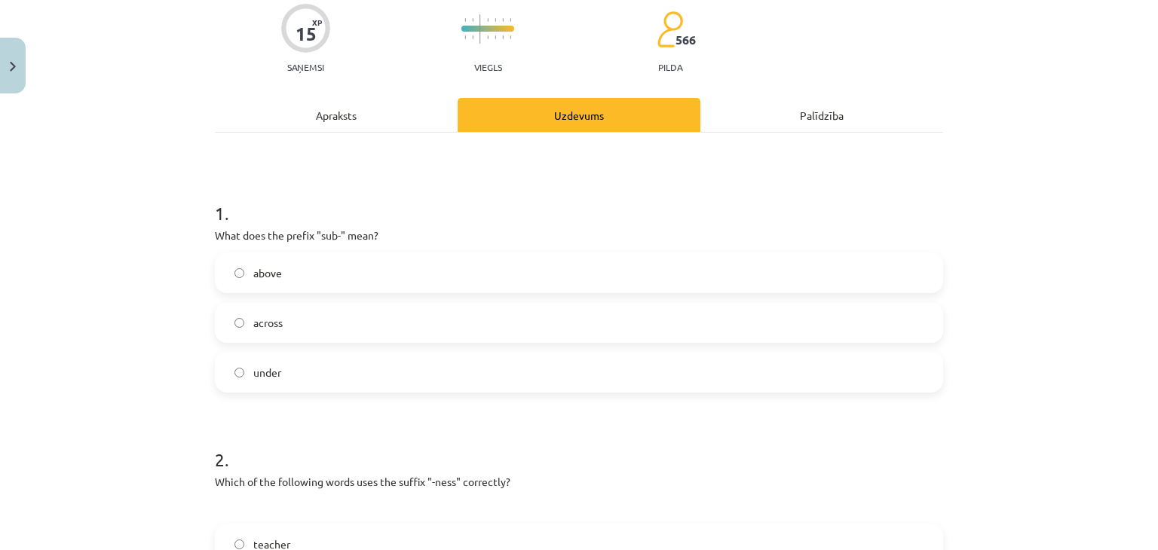
scroll to position [188, 0]
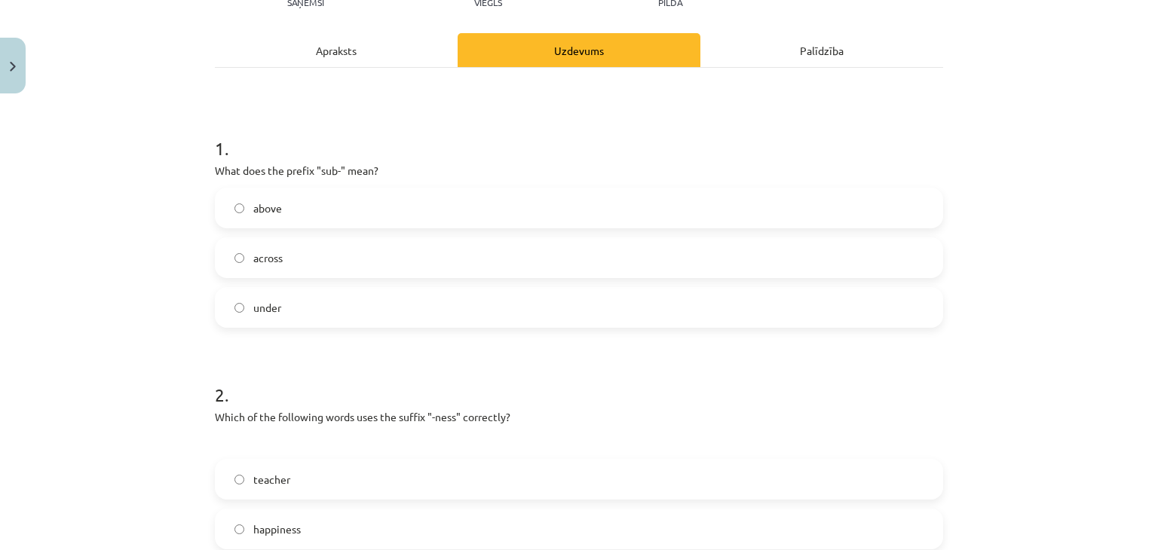
click at [277, 301] on label "under" at bounding box center [578, 308] width 725 height 38
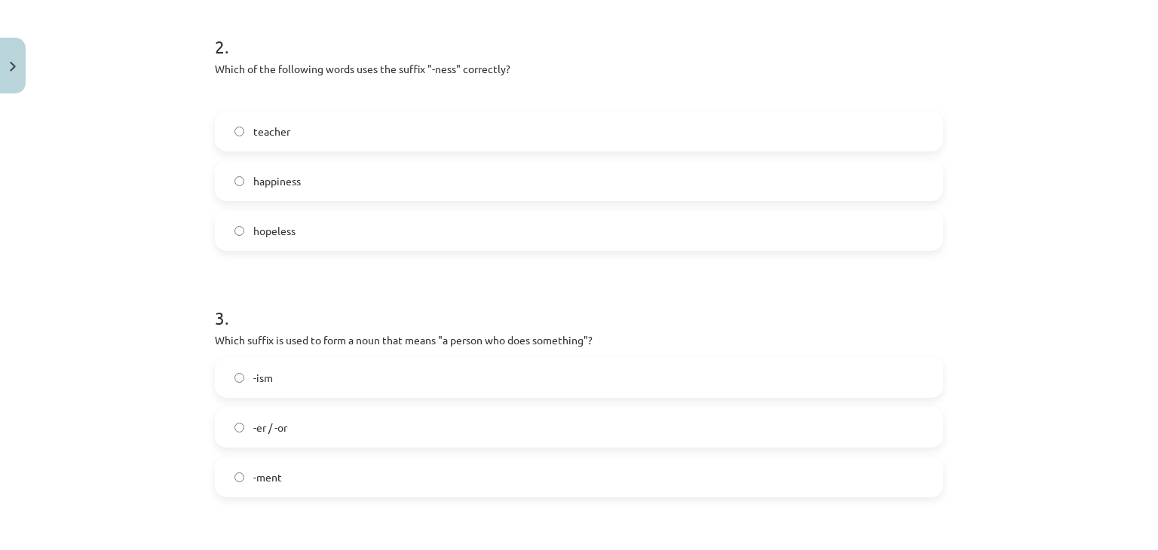
scroll to position [490, 0]
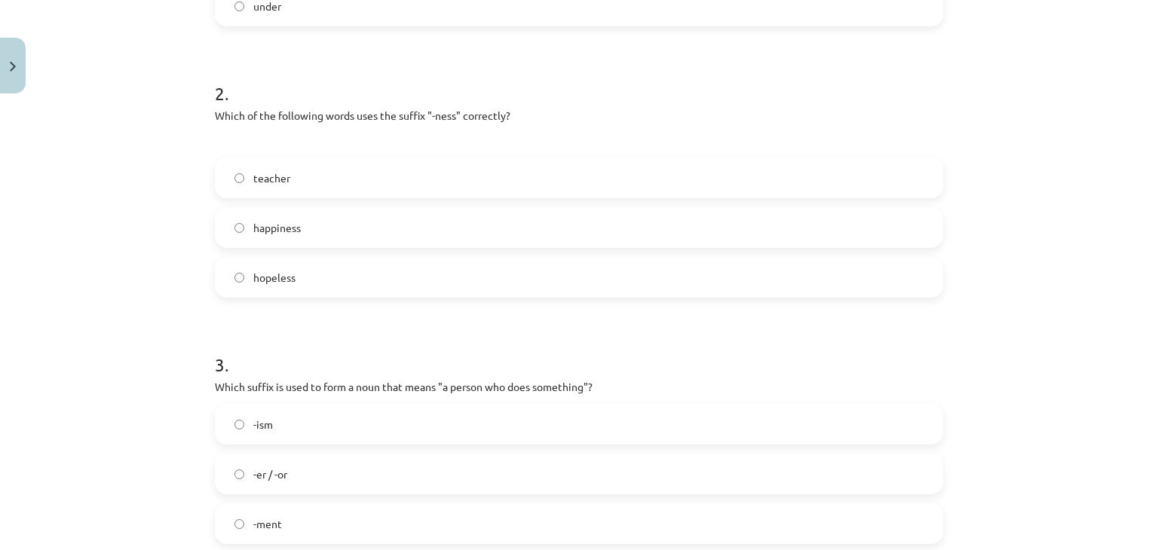
click at [304, 230] on label "happiness" at bounding box center [578, 228] width 725 height 38
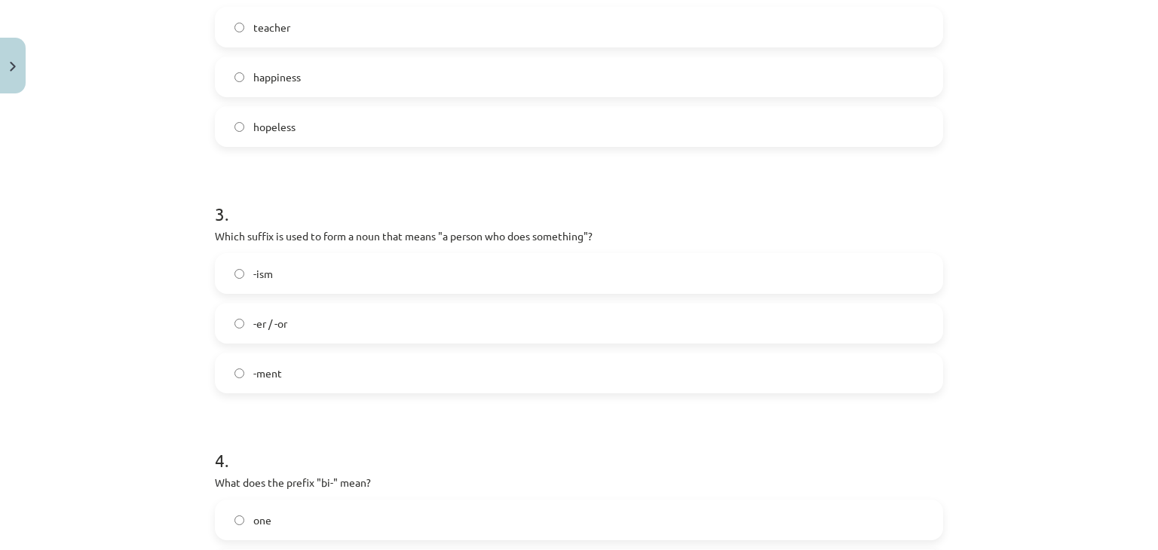
scroll to position [791, 0]
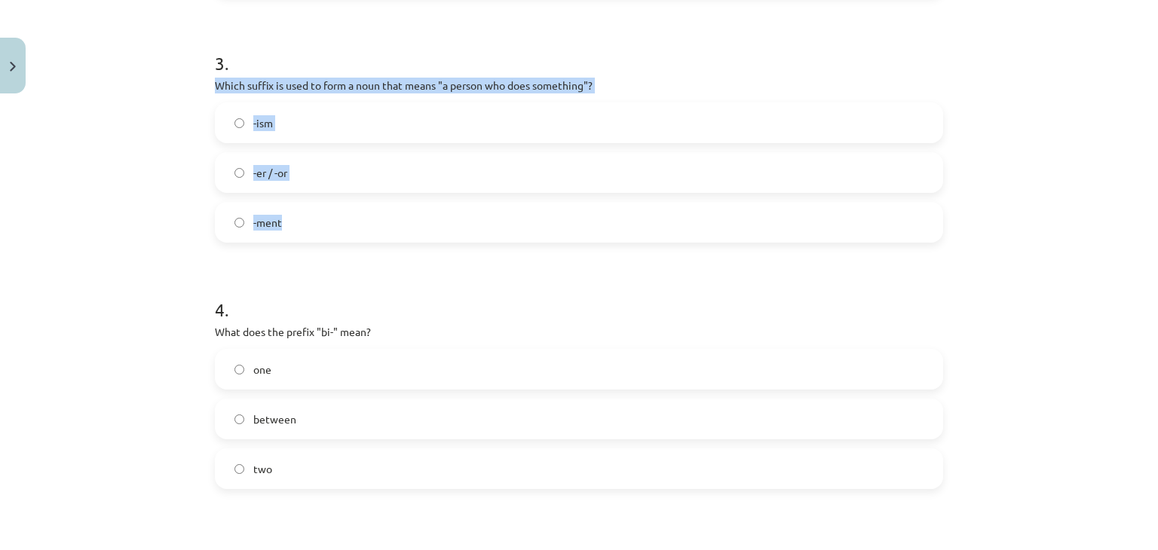
drag, startPoint x: 207, startPoint y: 78, endPoint x: 368, endPoint y: 219, distance: 213.1
click at [368, 219] on div "15 XP Saņemsi Viegls 566 pilda Apraksts Uzdevums Palīdzība 1 . What does the pr…" at bounding box center [579, 91] width 746 height 1564
copy div "Which suffix is used to form a noun that means "a person who does something"? -…"
click at [290, 179] on label "-er / -or" at bounding box center [578, 173] width 725 height 38
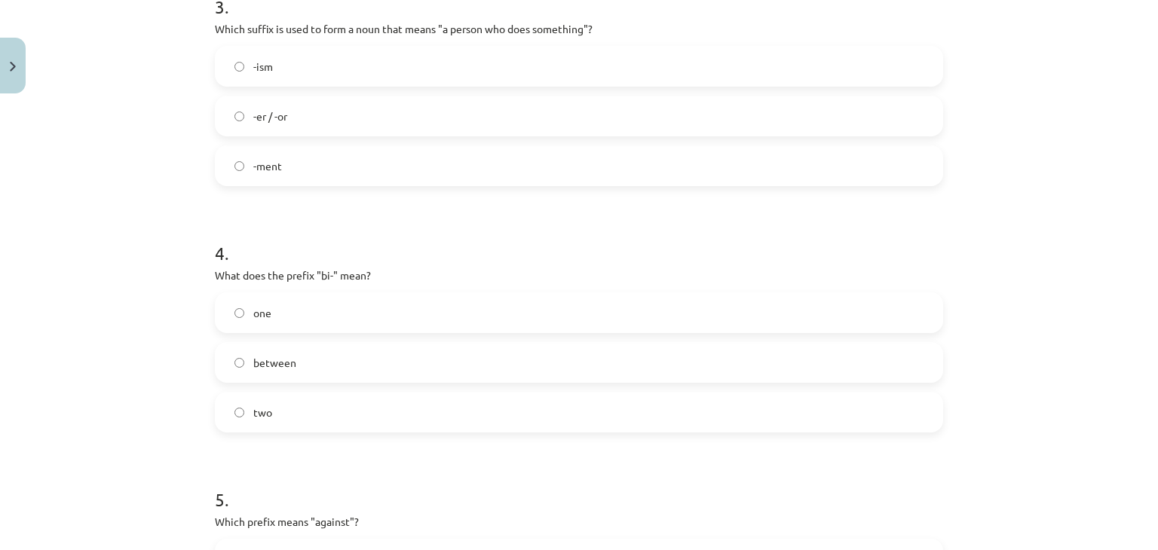
scroll to position [942, 0]
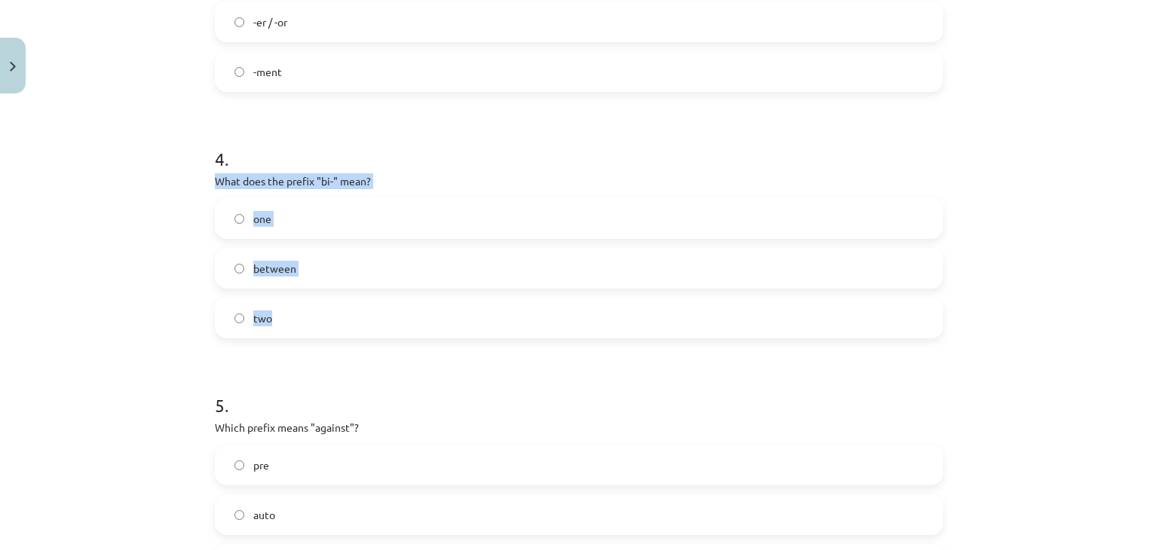
drag, startPoint x: 205, startPoint y: 179, endPoint x: 351, endPoint y: 317, distance: 201.5
copy div "What does the prefix "bi-" mean? one between two"
click at [286, 319] on label "two" at bounding box center [578, 318] width 725 height 38
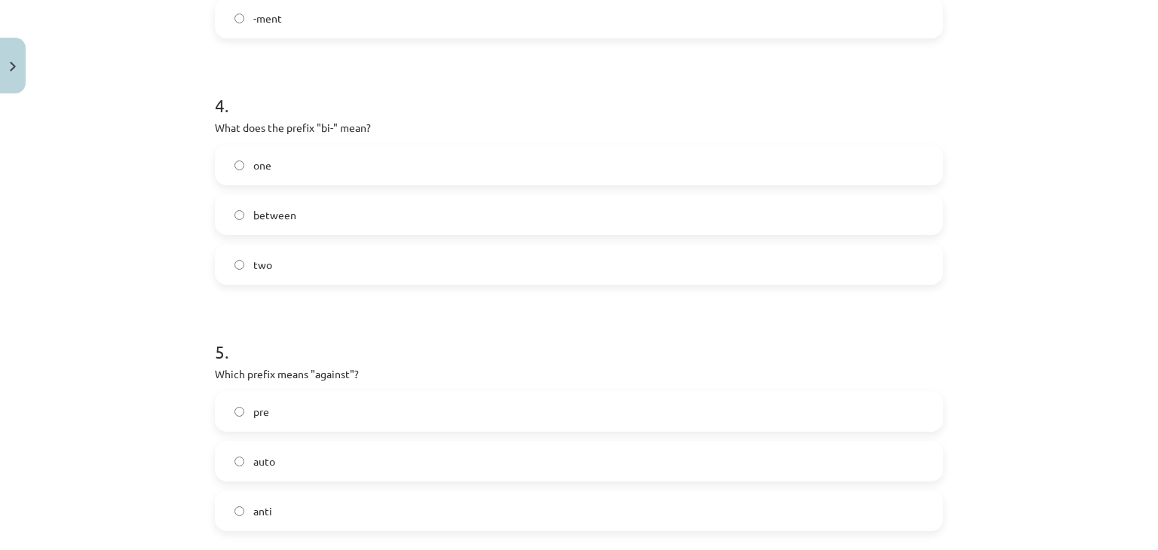
scroll to position [1093, 0]
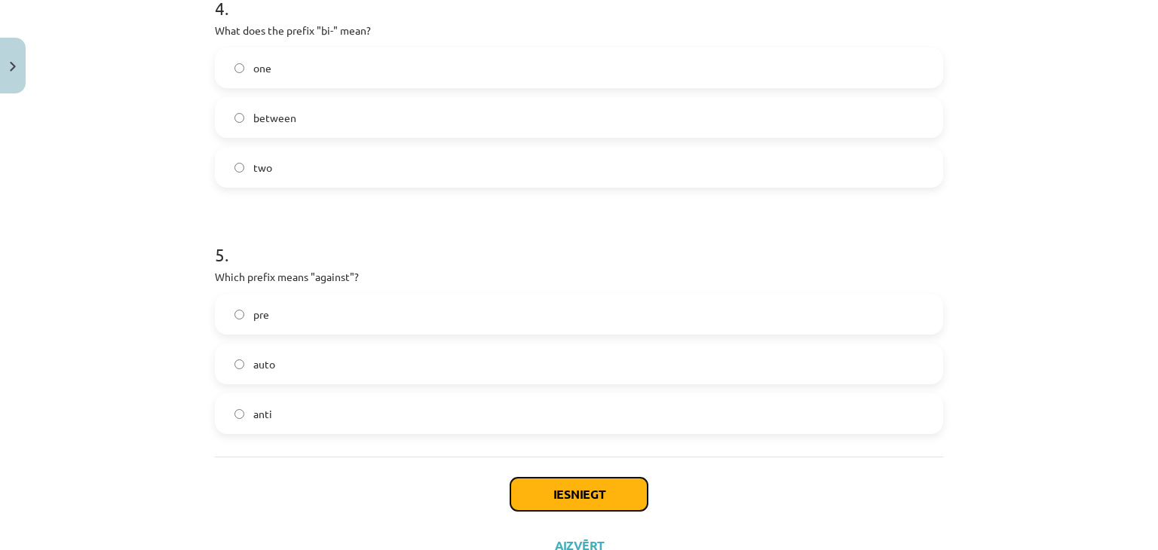
click at [562, 490] on button "Iesniegt" at bounding box center [578, 494] width 137 height 33
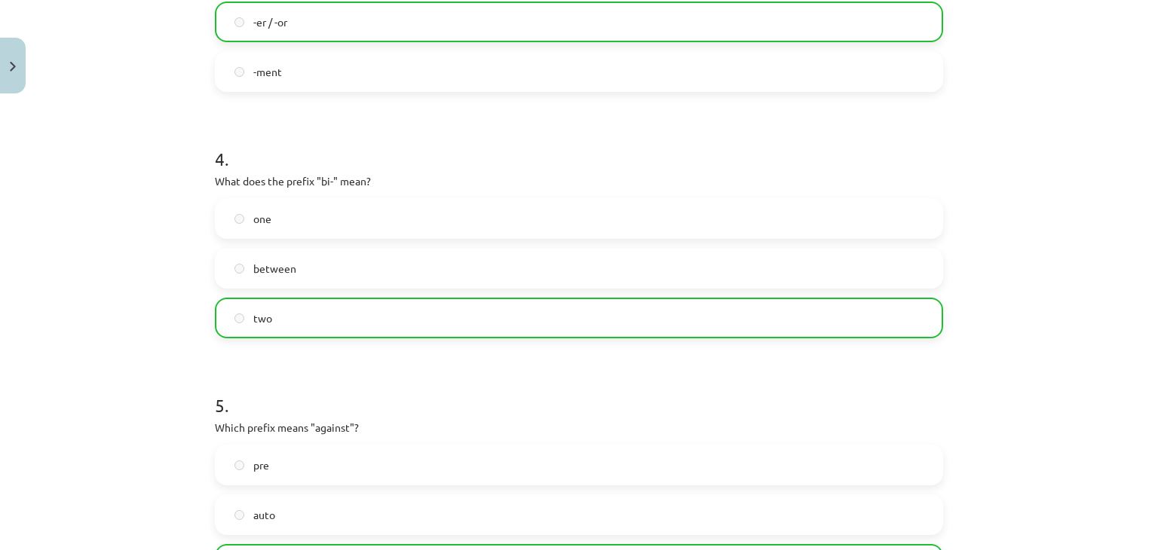
scroll to position [1199, 0]
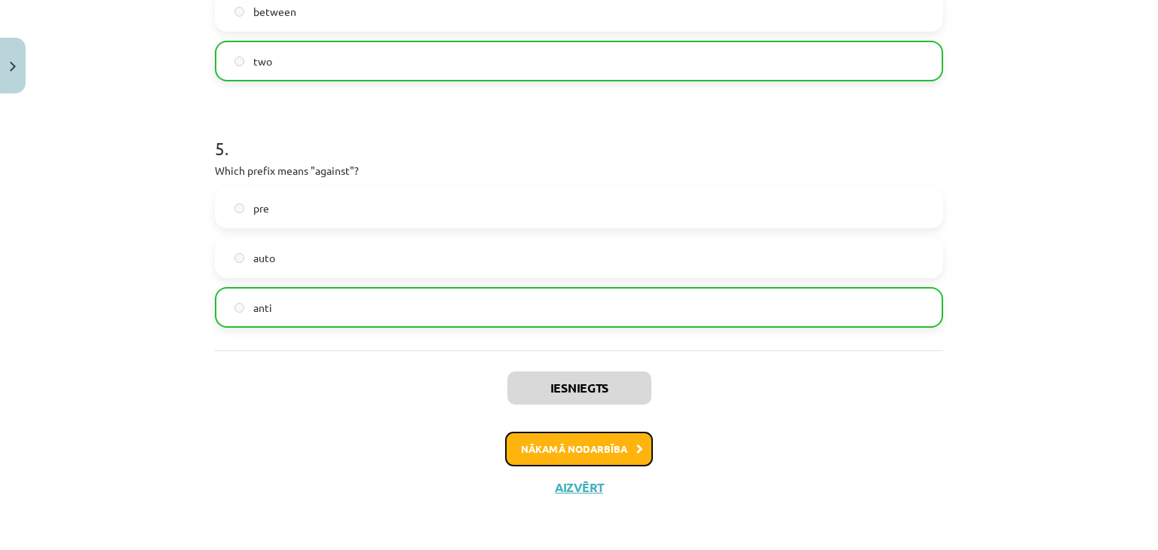
click at [617, 441] on button "Nākamā nodarbība" at bounding box center [579, 449] width 148 height 35
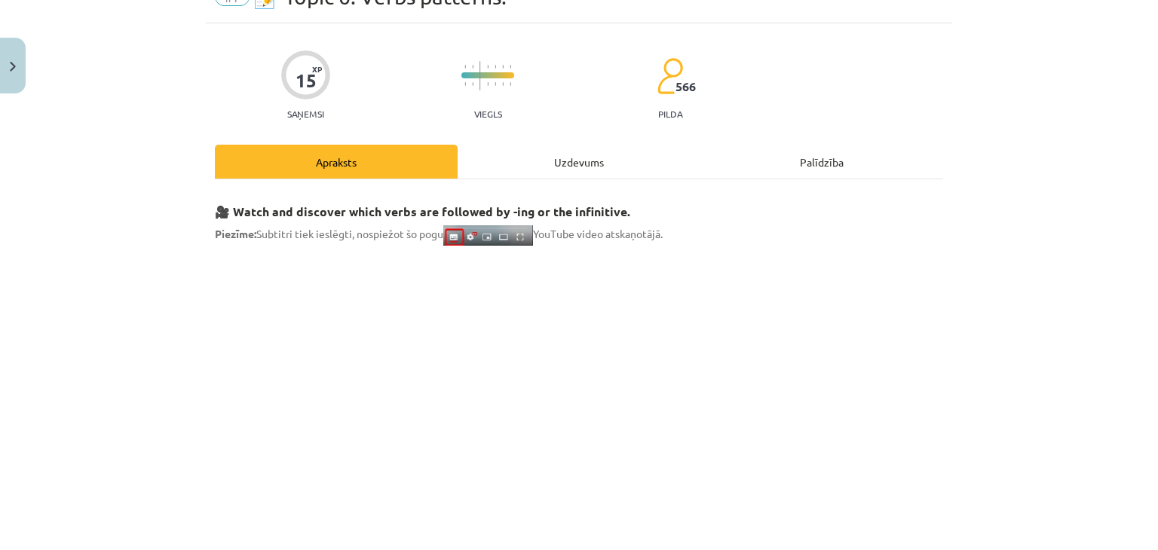
scroll to position [0, 0]
